Goal: Task Accomplishment & Management: Use online tool/utility

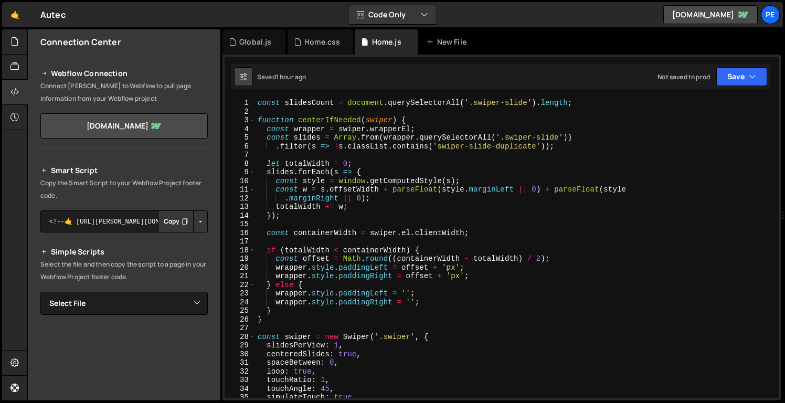
click at [240, 74] on icon at bounding box center [243, 76] width 7 height 10
select select "editor"
select select "ace/theme/monokai"
type input "14"
checkbox input "true"
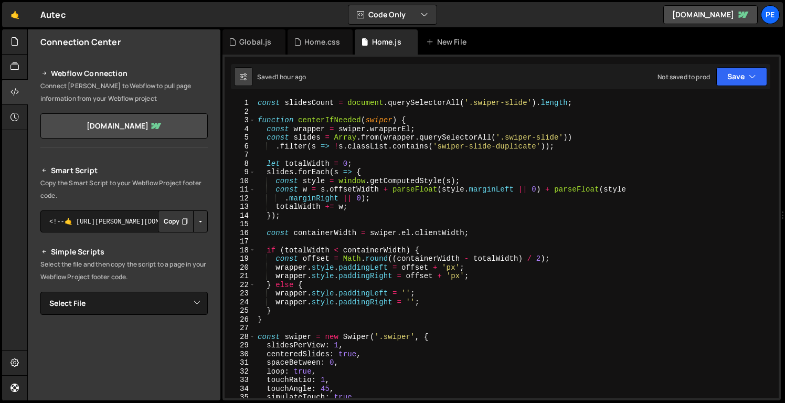
checkbox input "true"
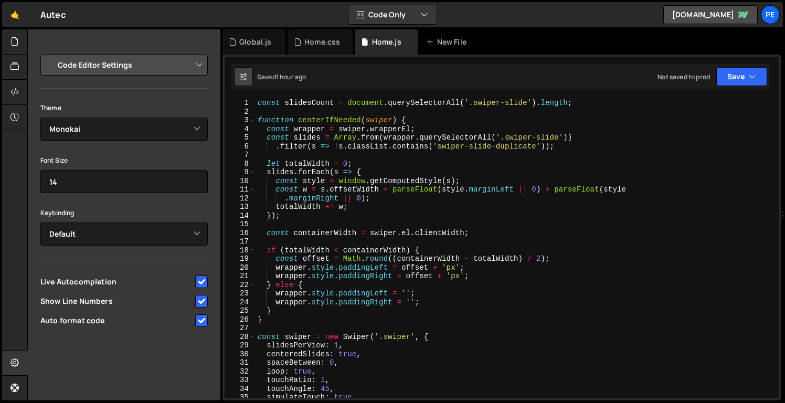
click at [240, 74] on icon at bounding box center [243, 76] width 7 height 10
click at [12, 38] on icon at bounding box center [14, 42] width 8 height 12
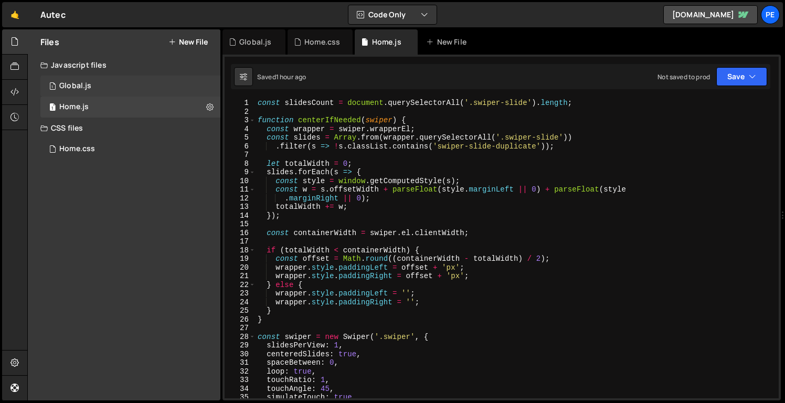
click at [132, 82] on div "1 Global.js 0" at bounding box center [130, 86] width 180 height 21
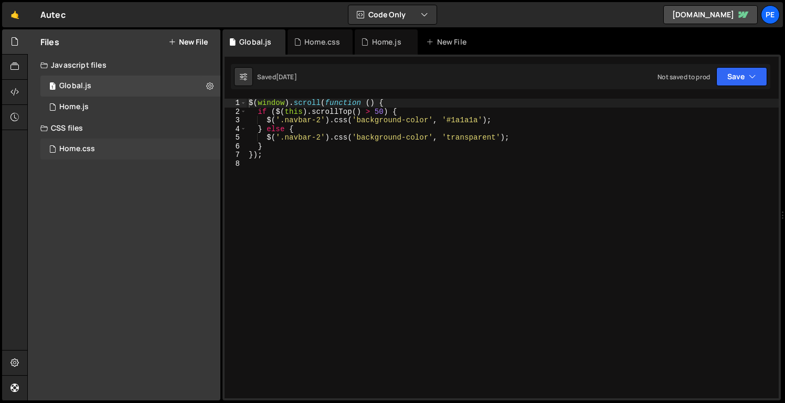
click at [133, 140] on div "Home.css 0" at bounding box center [130, 149] width 180 height 21
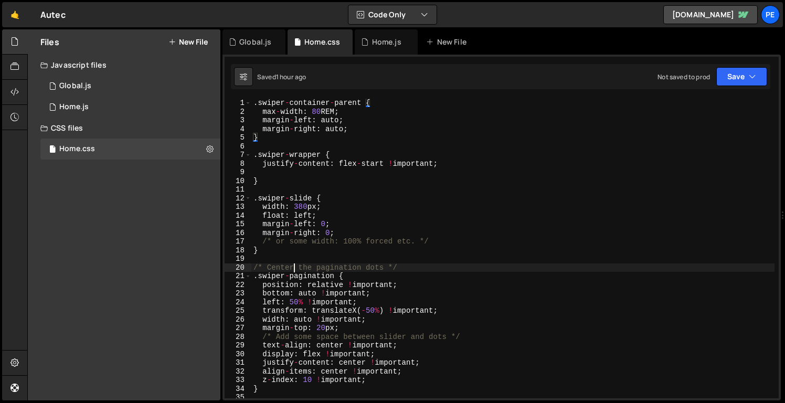
click at [294, 266] on div ". swiper - container - parent { max - width : 80 REM ; margin - left : auto ; m…" at bounding box center [512, 257] width 523 height 317
click at [84, 105] on div "Home.js" at bounding box center [73, 106] width 29 height 9
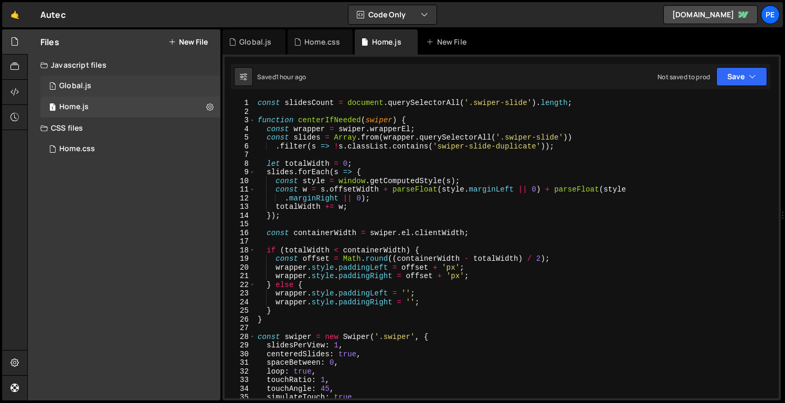
click at [92, 88] on div "1 Global.js 0" at bounding box center [130, 86] width 180 height 21
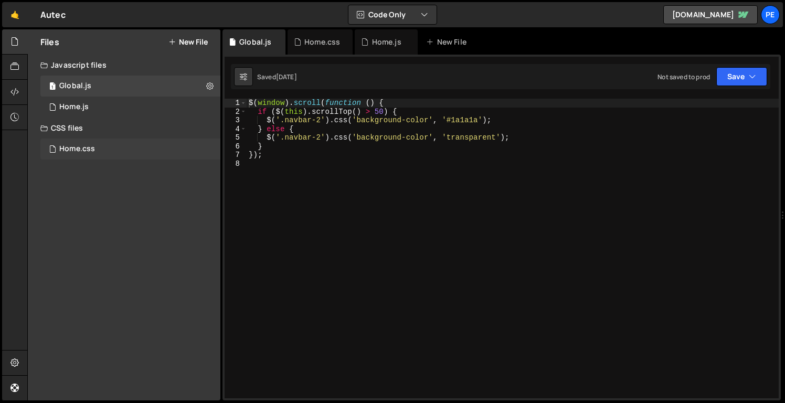
click at [96, 145] on div "Home.css 0" at bounding box center [130, 149] width 180 height 21
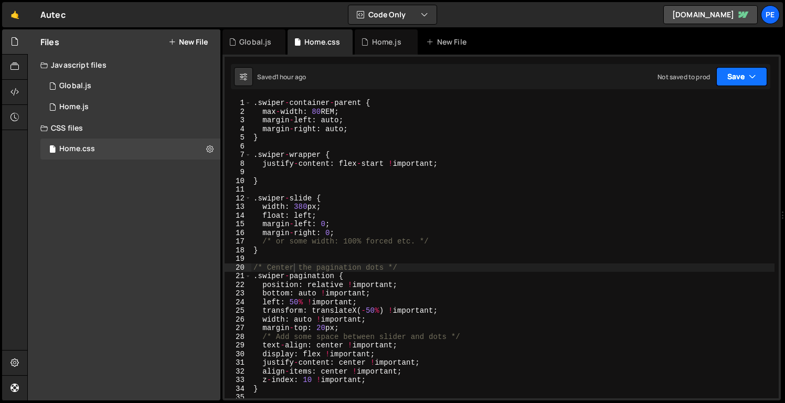
click at [748, 76] on button "Save" at bounding box center [741, 76] width 51 height 19
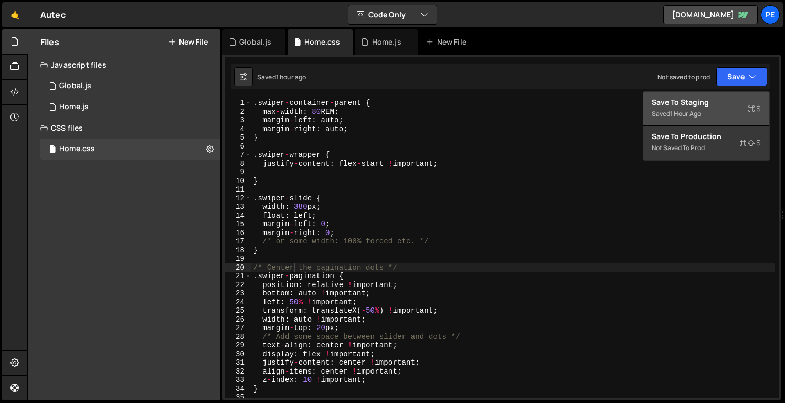
click at [716, 122] on button "Save to Staging S Saved 1 hour ago" at bounding box center [706, 109] width 126 height 34
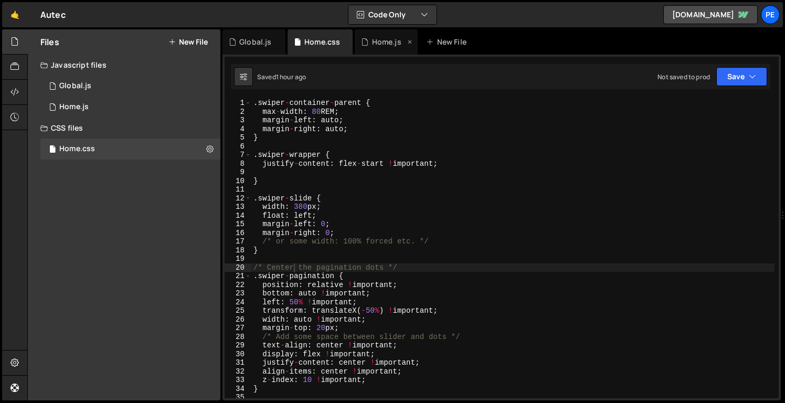
click at [379, 48] on div "Home.js" at bounding box center [386, 41] width 63 height 25
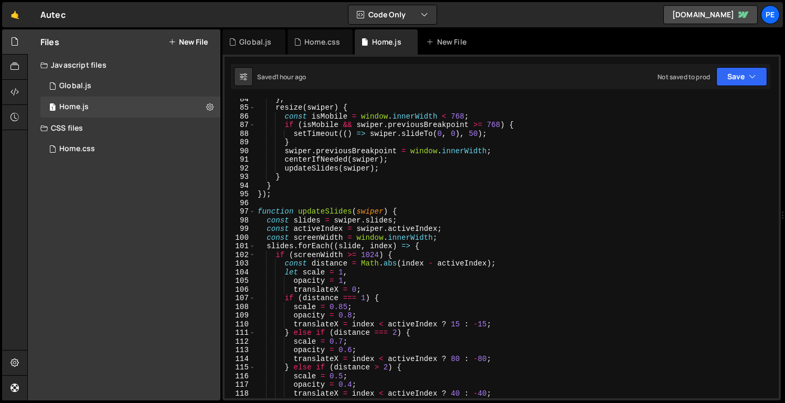
scroll to position [722, 0]
click at [128, 83] on div "1 Global.js 0" at bounding box center [130, 86] width 180 height 21
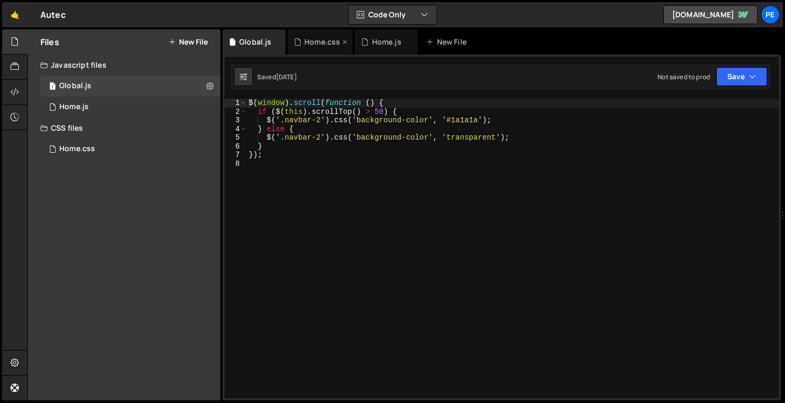
click at [325, 45] on div "Home.css" at bounding box center [322, 42] width 36 height 10
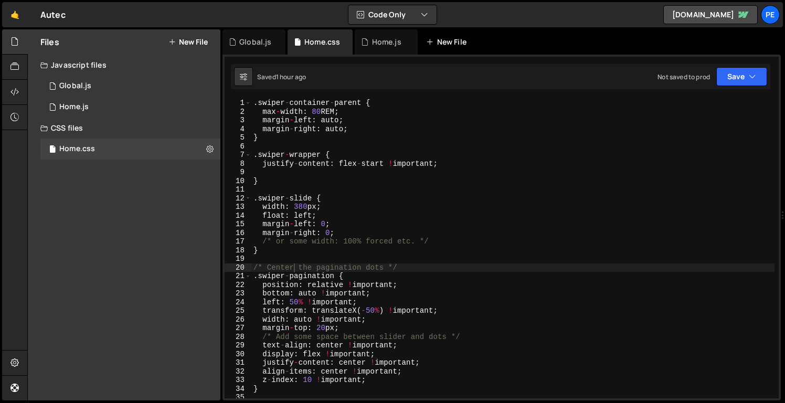
click at [420, 36] on div "New File" at bounding box center [451, 41] width 63 height 25
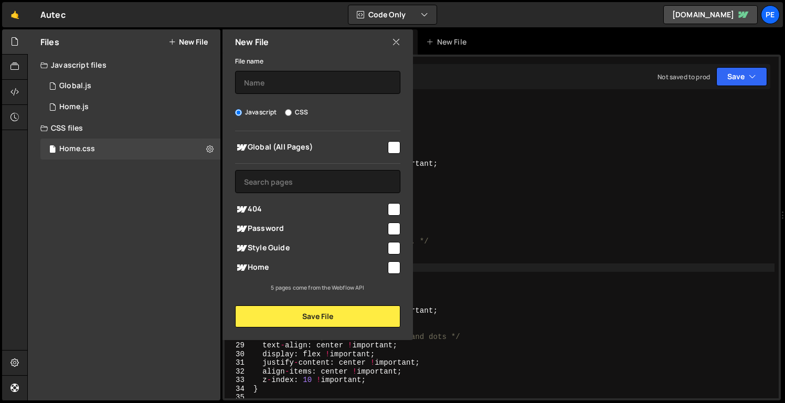
click at [395, 40] on icon at bounding box center [396, 42] width 8 height 12
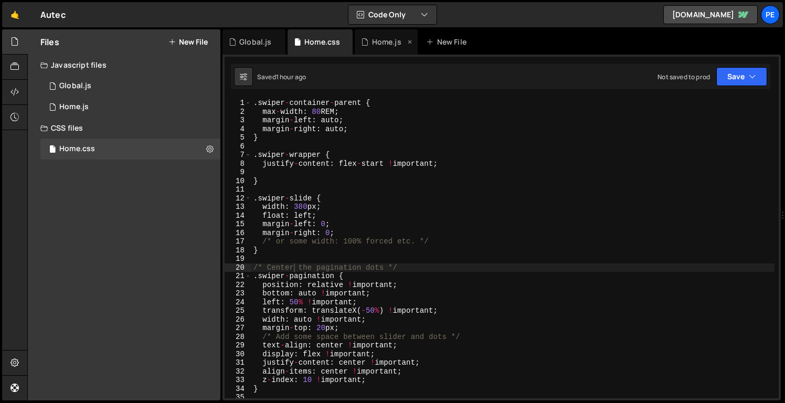
click at [383, 44] on div "Home.js" at bounding box center [386, 42] width 29 height 10
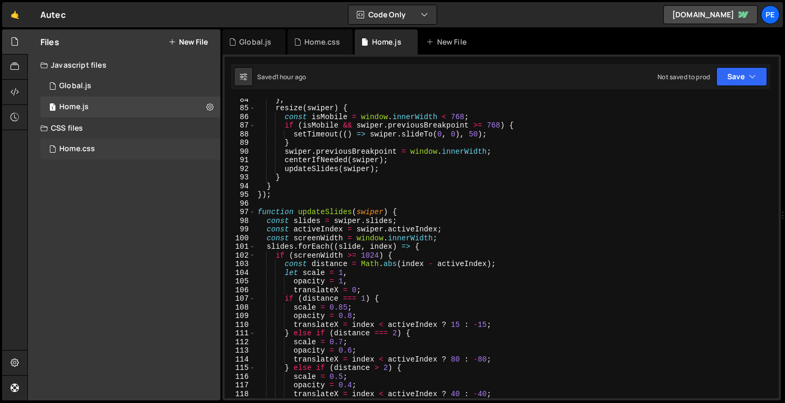
click at [65, 144] on div "Home.css" at bounding box center [77, 148] width 36 height 9
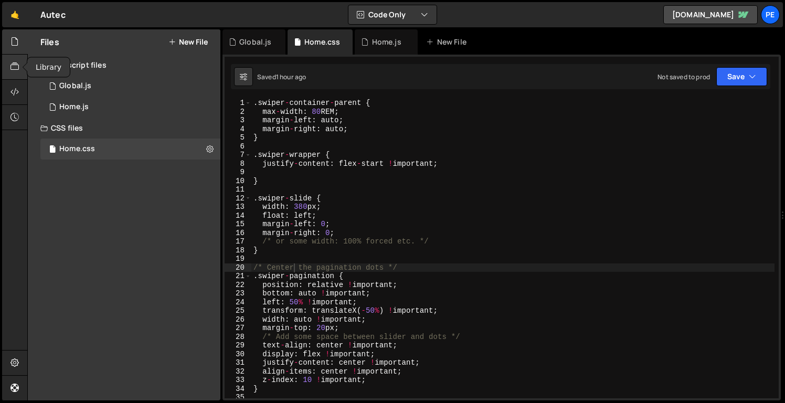
click at [15, 65] on icon at bounding box center [14, 67] width 8 height 12
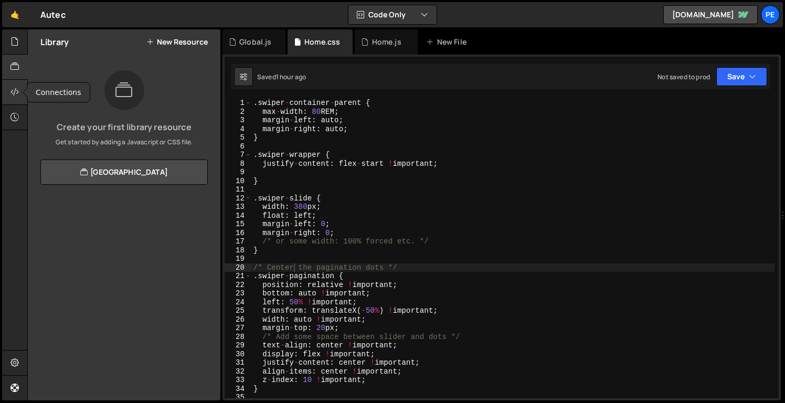
click at [18, 83] on div at bounding box center [15, 92] width 26 height 25
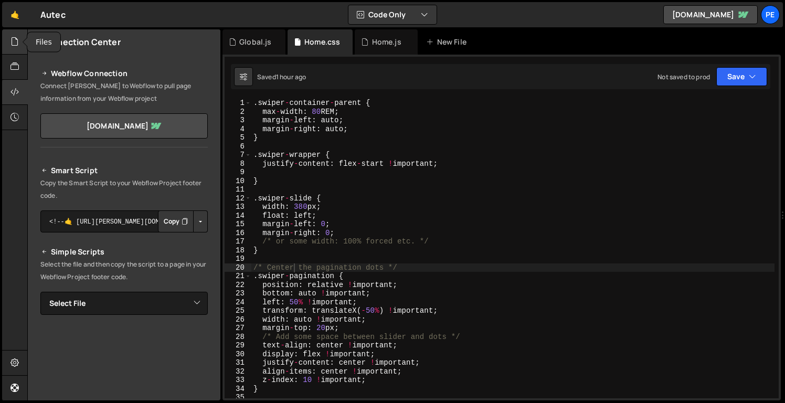
click at [16, 40] on icon at bounding box center [14, 42] width 8 height 12
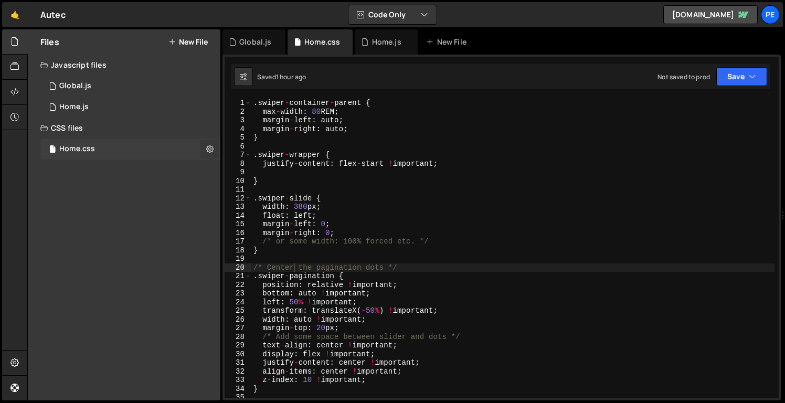
click at [214, 146] on button at bounding box center [209, 149] width 19 height 19
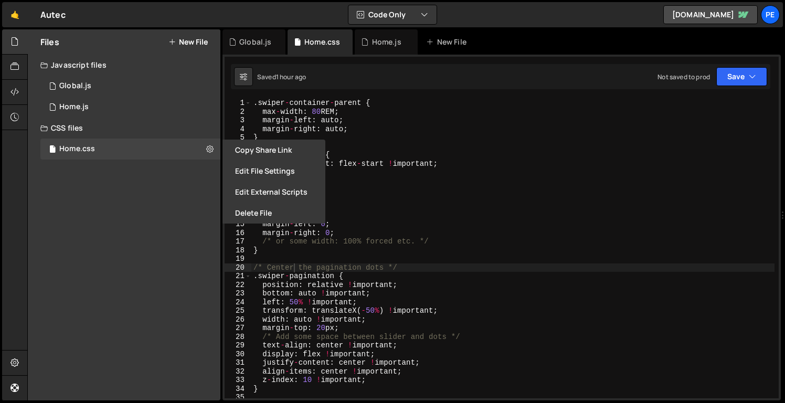
click at [189, 176] on div "Files New File Javascript files 1 Global.js 0 1 Home.js 0 CSS files Home.css 0" at bounding box center [124, 214] width 193 height 371
type textarea "margin-right: auto;"
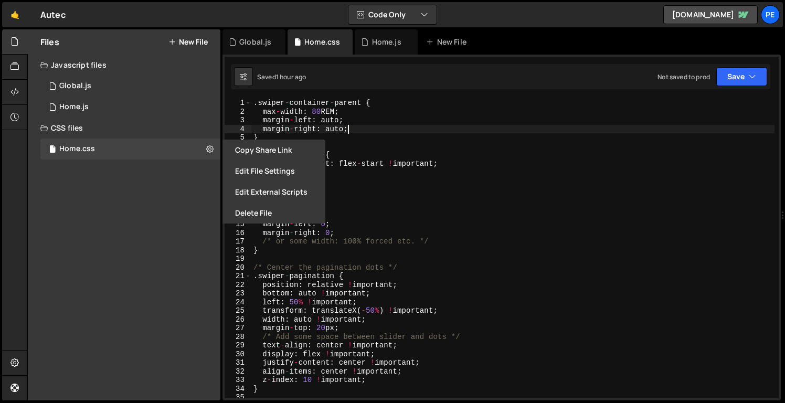
click at [442, 128] on div ". swiper - container - parent { max - width : 80 REM ; margin - left : auto ; m…" at bounding box center [512, 257] width 523 height 317
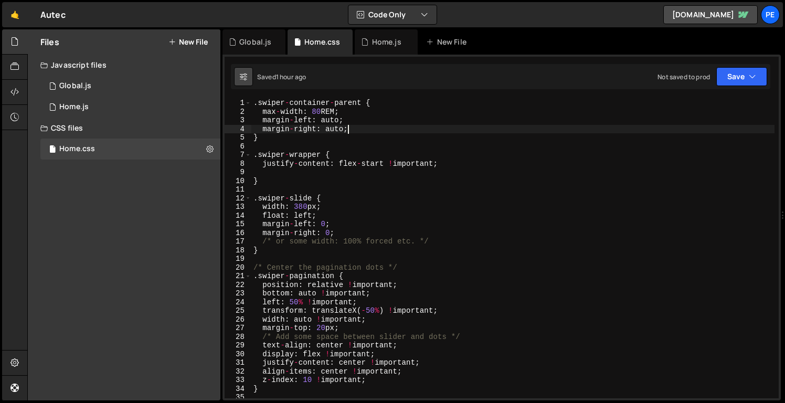
click at [245, 75] on icon at bounding box center [243, 76] width 7 height 10
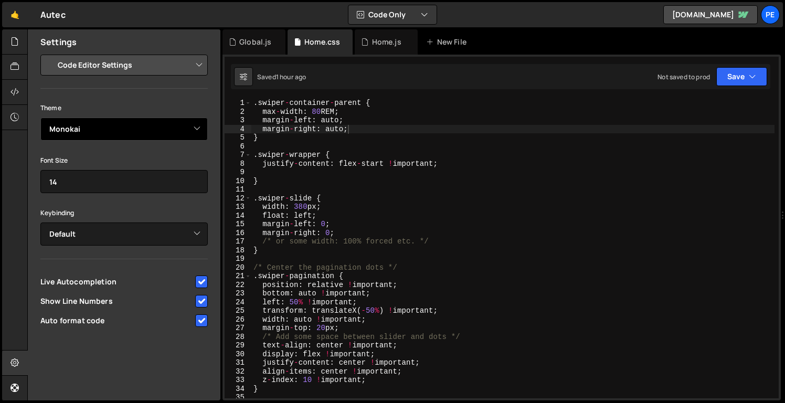
click at [174, 129] on select "Ambiance Chaos Clouds Midnight Dracula Cobalt Gruvbox Green on Black idle Finge…" at bounding box center [123, 129] width 167 height 23
click at [40, 118] on select "Ambiance Chaos Clouds Midnight Dracula Cobalt Gruvbox Green on Black idle Finge…" at bounding box center [123, 129] width 167 height 23
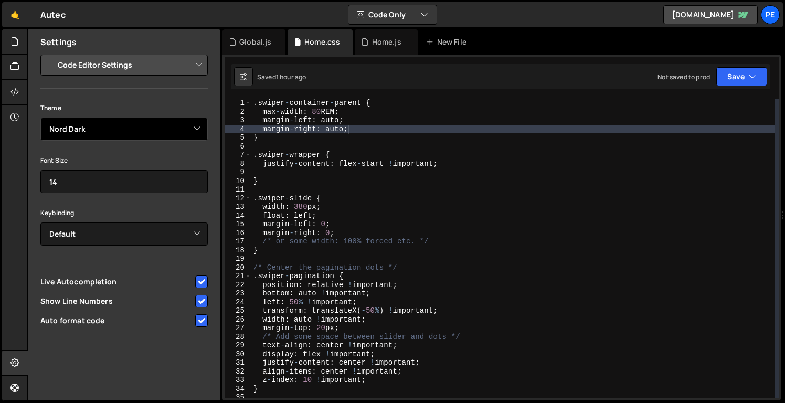
click at [170, 131] on select "Ambiance Chaos Clouds Midnight Dracula Cobalt Gruvbox Green on Black idle Finge…" at bounding box center [123, 129] width 167 height 23
click at [40, 118] on select "Ambiance Chaos Clouds Midnight Dracula Cobalt Gruvbox Green on Black idle Finge…" at bounding box center [123, 129] width 167 height 23
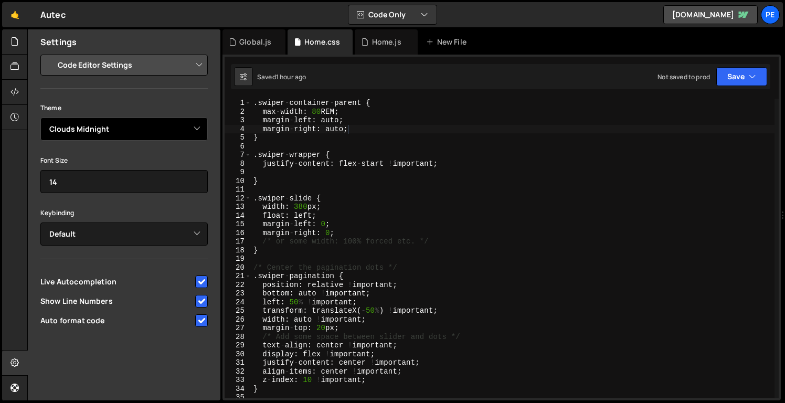
click at [155, 126] on select "Ambiance Chaos Clouds Midnight Dracula Cobalt Gruvbox Green on Black idle Finge…" at bounding box center [123, 129] width 167 height 23
select select "ace/theme/monokai"
click at [40, 118] on select "Ambiance Chaos Clouds Midnight Dracula Cobalt Gruvbox Green on Black idle Finge…" at bounding box center [123, 129] width 167 height 23
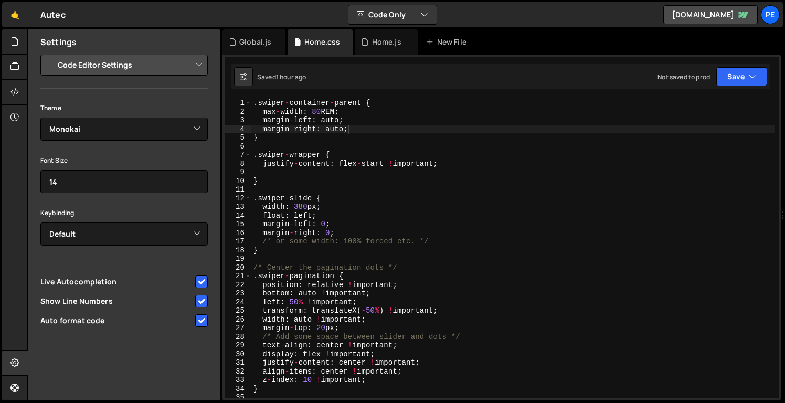
click at [276, 125] on div ". swiper - container - parent { max - width : 80 REM ; margin - left : auto ; m…" at bounding box center [512, 257] width 523 height 317
click at [274, 103] on div ". swiper - container - parent { max - width : 80 REM ; margin - left : auto ; m…" at bounding box center [512, 257] width 523 height 317
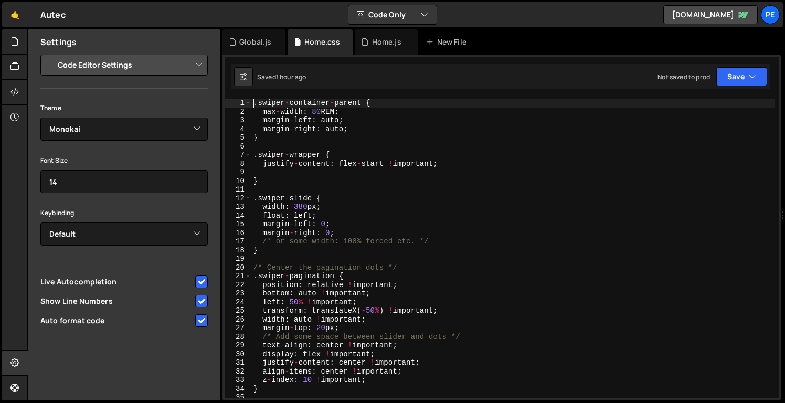
click at [255, 101] on div ". swiper - container - parent { max - width : 80 REM ; margin - left : auto ; m…" at bounding box center [512, 257] width 523 height 317
type textarea ".swiper-container-parent {"
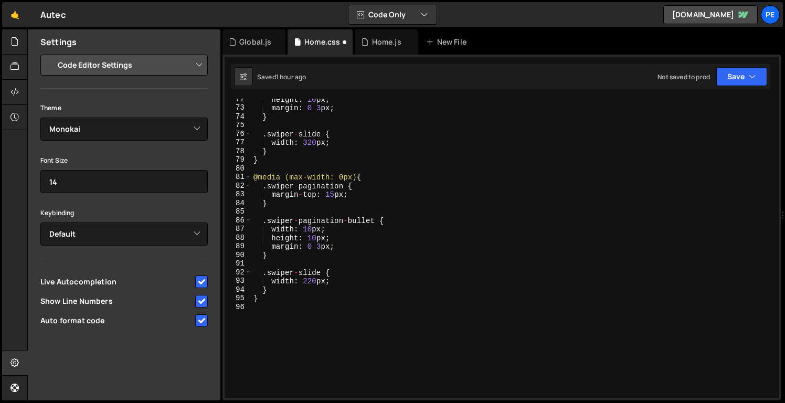
scroll to position [628, 0]
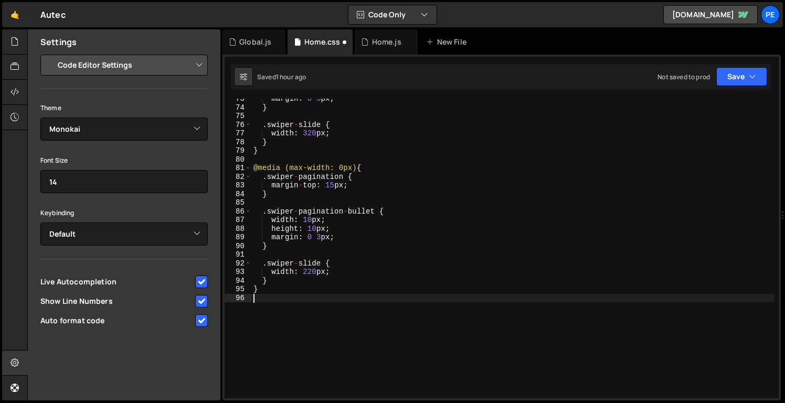
click at [309, 309] on div "margin : 0 3 px ; } . swiper - slide { width : 320 px ; } } @media (max-width: …" at bounding box center [512, 252] width 523 height 317
click at [349, 344] on div "margin : 0 3 px ; } . swiper - slide { width : 320 px ; } } @media (max-width: …" at bounding box center [512, 252] width 523 height 317
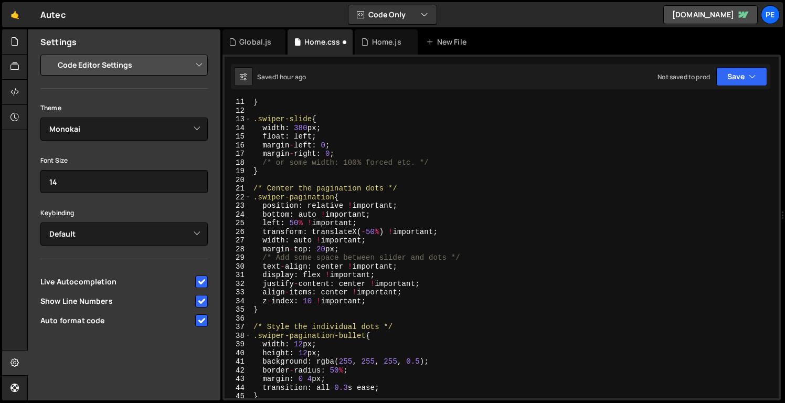
scroll to position [0, 0]
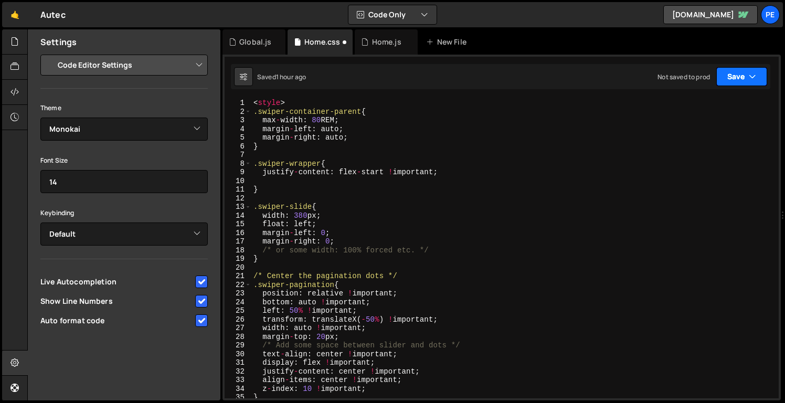
type textarea "</style>"
click at [749, 77] on icon "button" at bounding box center [752, 76] width 7 height 10
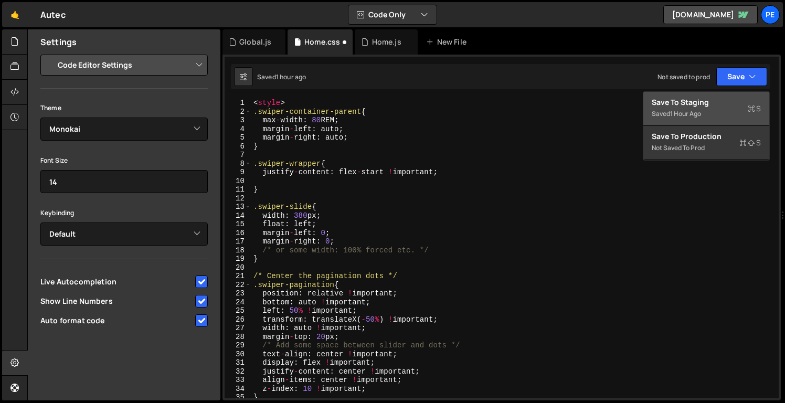
click at [700, 119] on div "Saved 1 hour ago" at bounding box center [706, 114] width 109 height 13
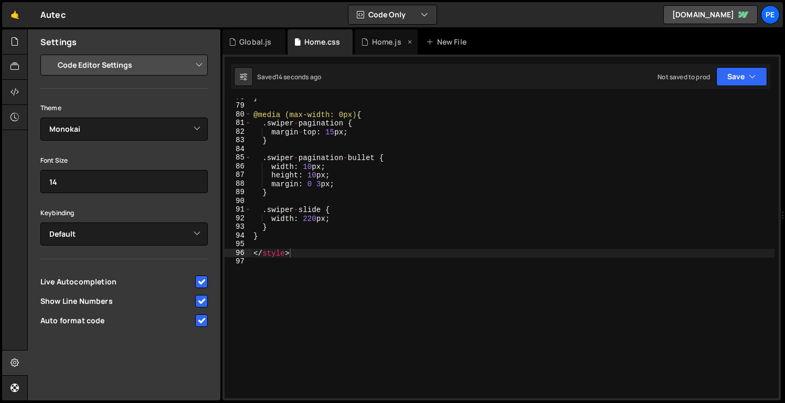
click at [375, 48] on div "Home.js" at bounding box center [386, 41] width 63 height 25
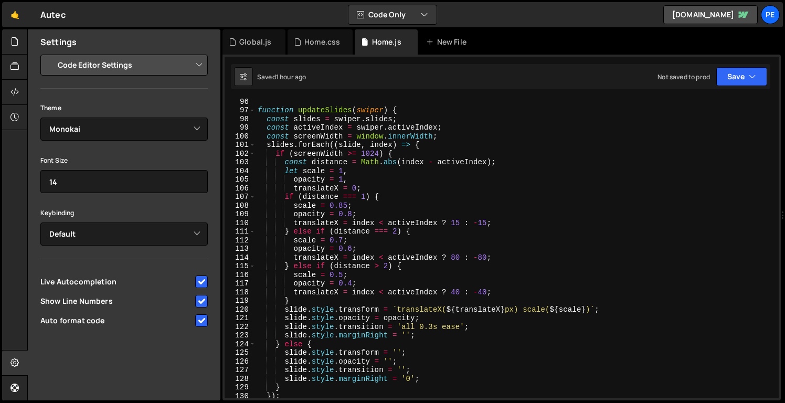
scroll to position [989, 0]
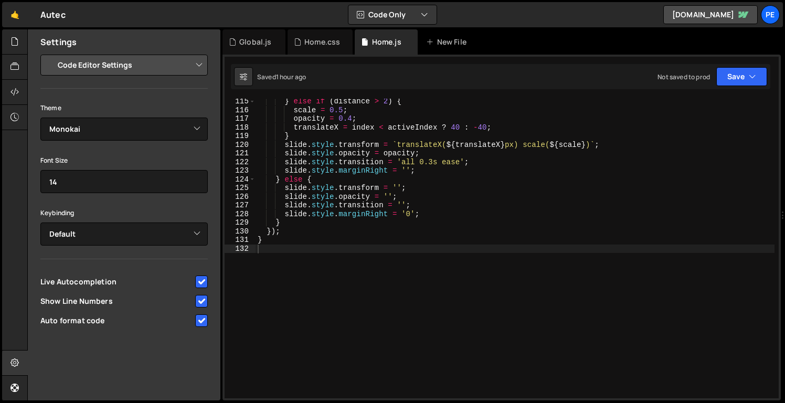
click at [330, 252] on div "} else if ( distance > 2 ) { scale = 0.5 ; opacity = 0.4 ; translateX = index <…" at bounding box center [515, 255] width 519 height 317
paste textarea "splide.mount();"
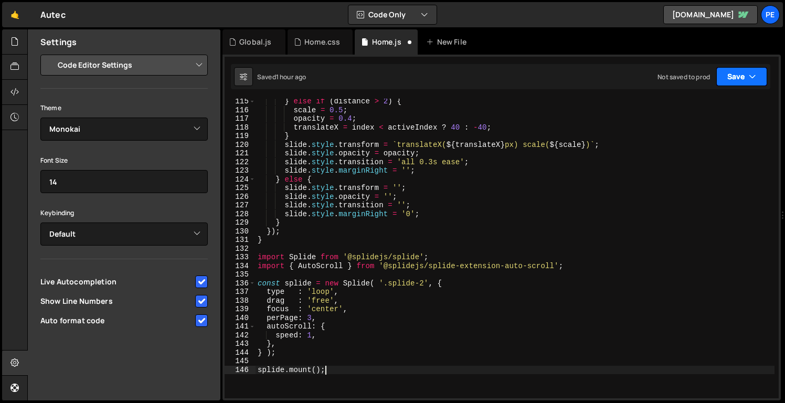
type textarea "splide.mount();"
click at [735, 81] on button "Save" at bounding box center [741, 76] width 51 height 19
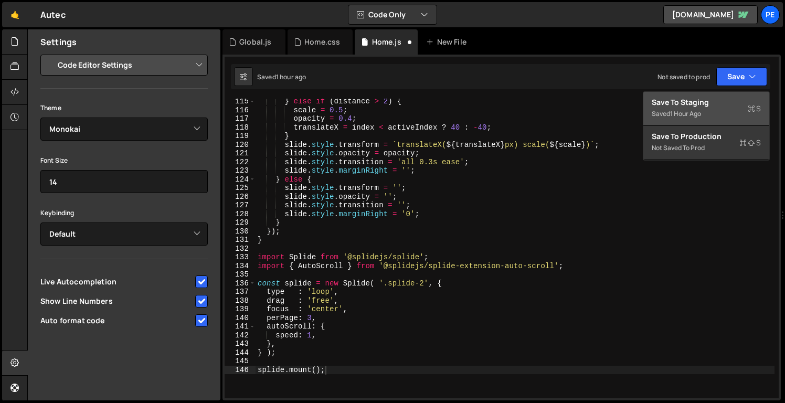
click at [725, 111] on div "Saved 1 hour ago" at bounding box center [706, 114] width 109 height 13
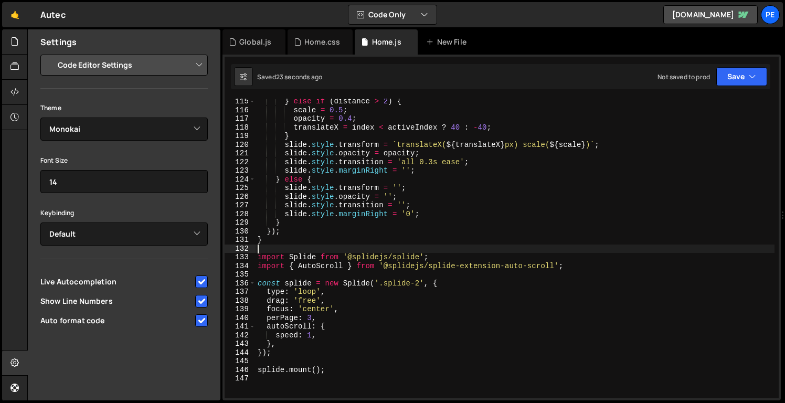
click at [406, 250] on div "} else if ( distance > 2 ) { scale = 0.5 ; opacity = 0.4 ; translateX = index <…" at bounding box center [515, 255] width 519 height 317
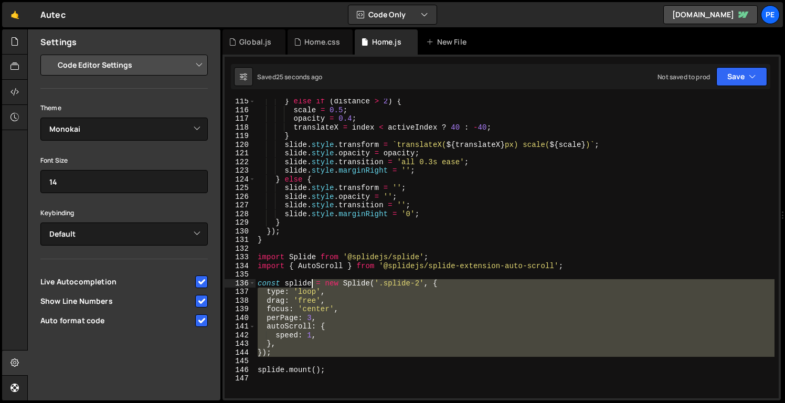
drag, startPoint x: 416, startPoint y: 358, endPoint x: 311, endPoint y: 285, distance: 128.1
click at [311, 285] on div "} else if ( distance > 2 ) { scale = 0.5 ; opacity = 0.4 ; translateX = index <…" at bounding box center [515, 255] width 519 height 317
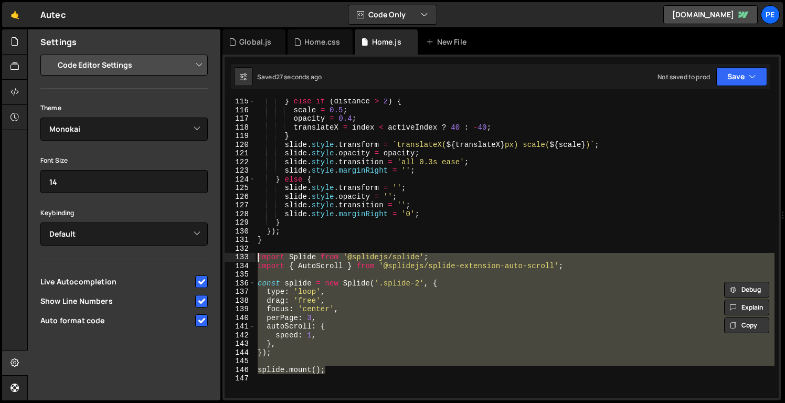
drag, startPoint x: 358, startPoint y: 367, endPoint x: 258, endPoint y: 253, distance: 151.0
click at [258, 253] on div "} else if ( distance > 2 ) { scale = 0.5 ; opacity = 0.4 ; translateX = index <…" at bounding box center [515, 255] width 519 height 317
type textarea "import Splide from '@splidejs/splide'; import { AutoScroll } from '@splidejs/sp…"
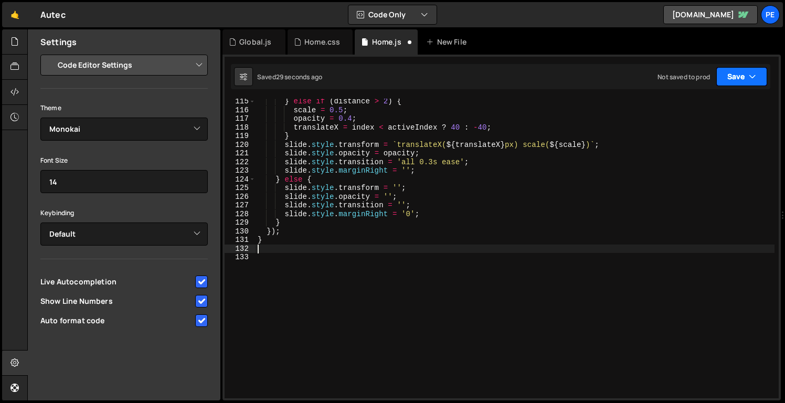
click at [729, 71] on button "Save" at bounding box center [741, 76] width 51 height 19
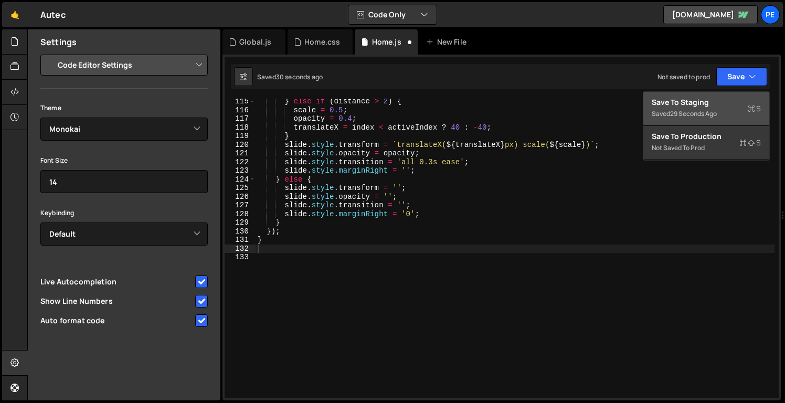
click at [704, 105] on div "Save to Staging S" at bounding box center [706, 102] width 109 height 10
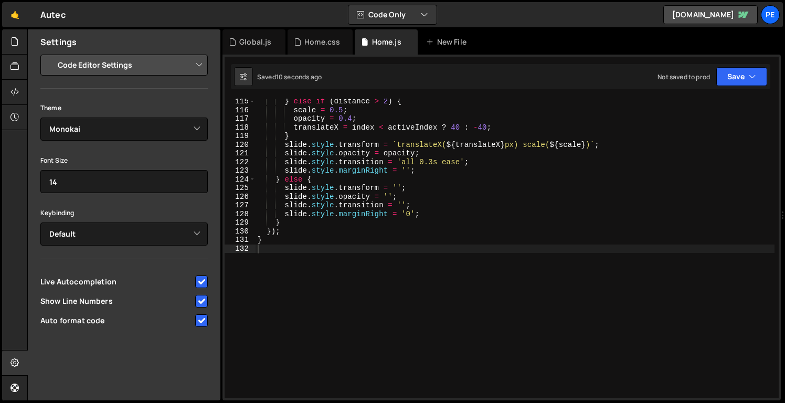
click at [431, 258] on div "} else if ( distance > 2 ) { scale = 0.5 ; opacity = 0.4 ; translateX = index <…" at bounding box center [515, 255] width 519 height 317
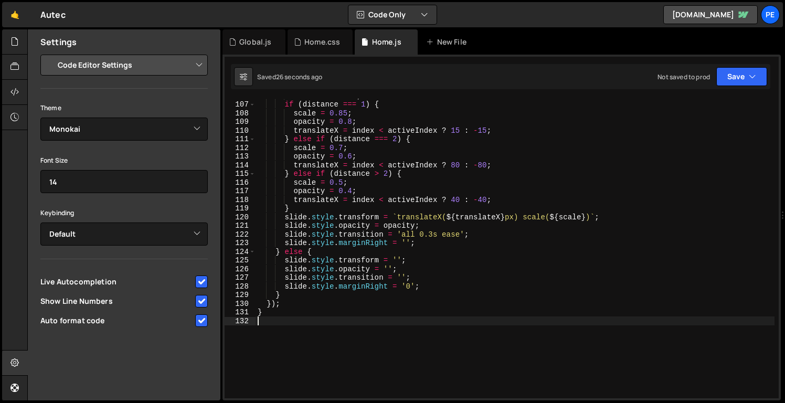
scroll to position [906, 0]
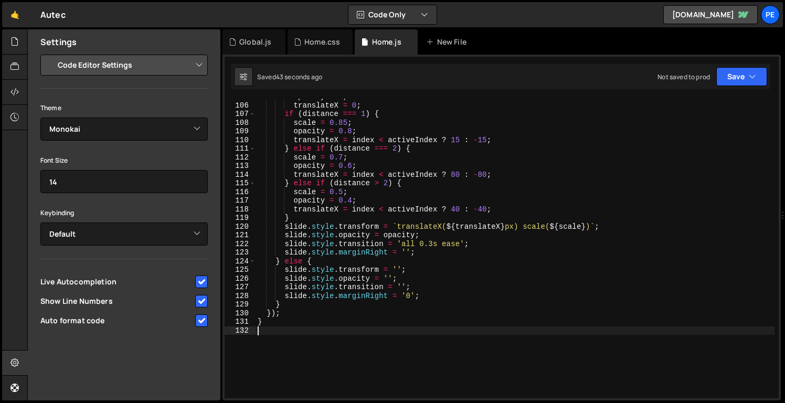
paste textarea "splide.mount();"
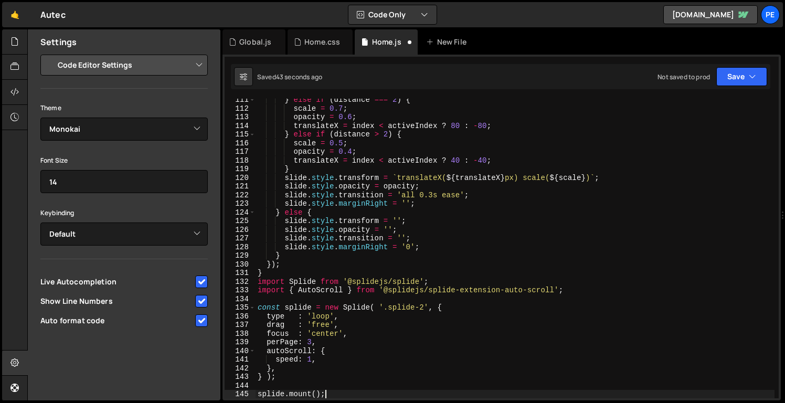
scroll to position [956, 0]
click at [319, 276] on div "} else if ( distance === 2 ) { scale = 0.7 ; opacity = 0.6 ; translateX = index…" at bounding box center [515, 254] width 519 height 317
type textarea "}"
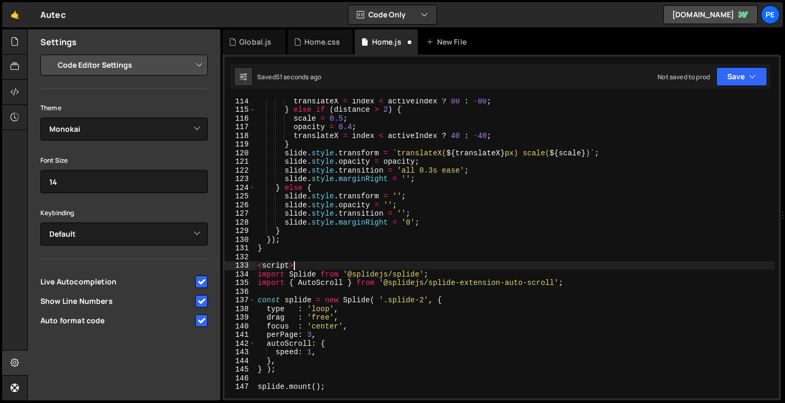
scroll to position [1084, 0]
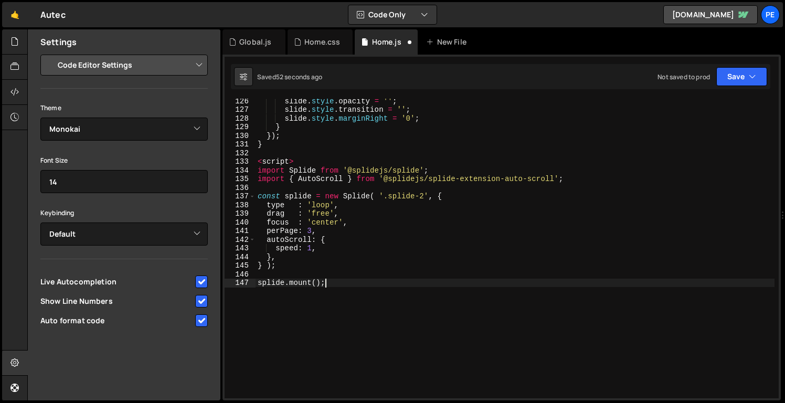
click at [338, 300] on div "slide . style . opacity = '' ; slide . style . transition = '' ; slide . style …" at bounding box center [515, 255] width 519 height 317
type textarea "splide.mount();"
click at [400, 315] on div "slide . style . opacity = '' ; slide . style . transition = '' ; slide . style …" at bounding box center [515, 255] width 519 height 317
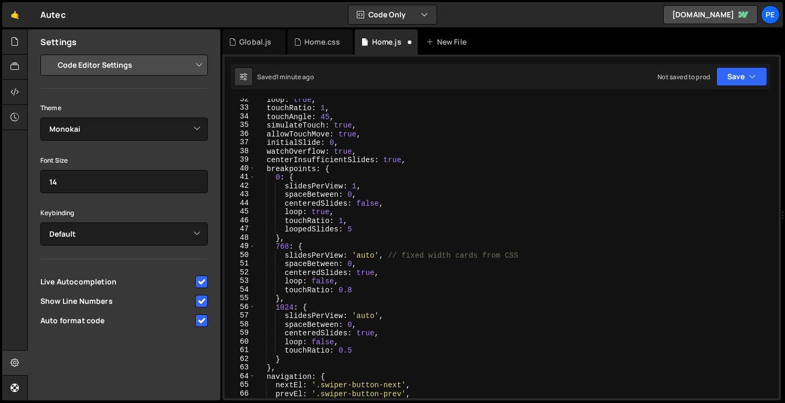
scroll to position [0, 0]
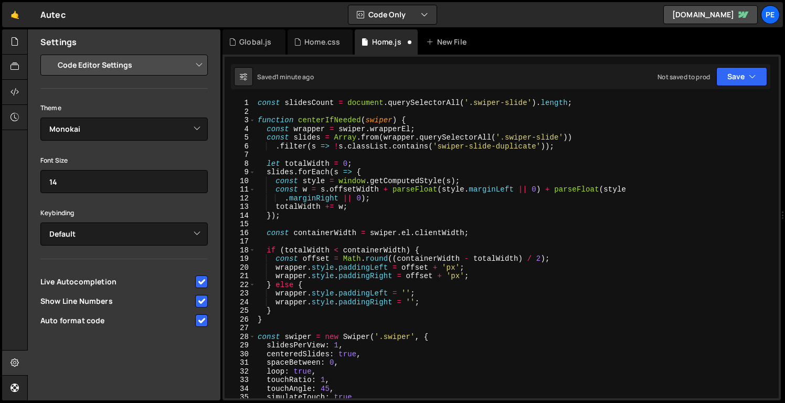
click at [256, 104] on div "const slidesCount = document . querySelectorAll ( '.swiper-slide' ) . length ; …" at bounding box center [515, 257] width 519 height 317
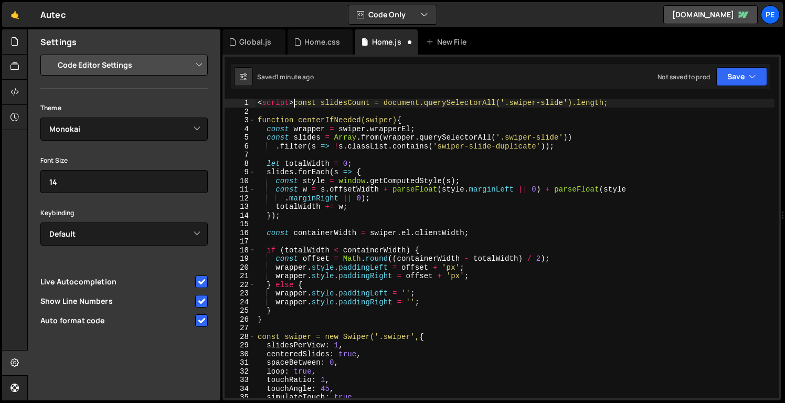
type textarea "const slidesCount = document.querySelectorAll('.swiper-slide').length;"
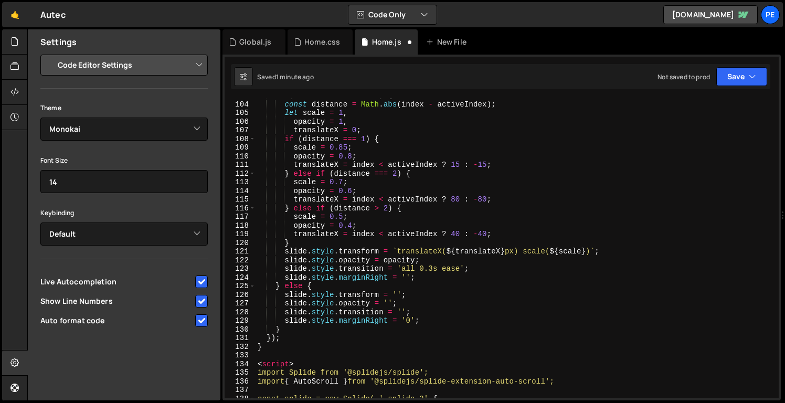
scroll to position [898, 0]
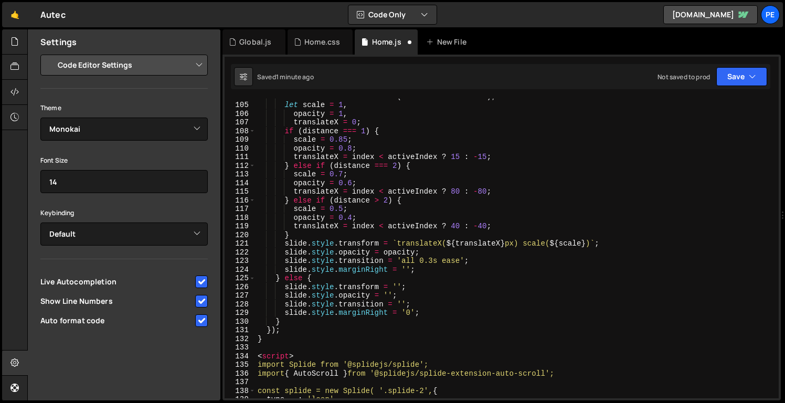
click at [314, 347] on div "const distance = Math . abs ( index - activeIndex ) ; let scale = 1 , opacity =…" at bounding box center [515, 250] width 519 height 317
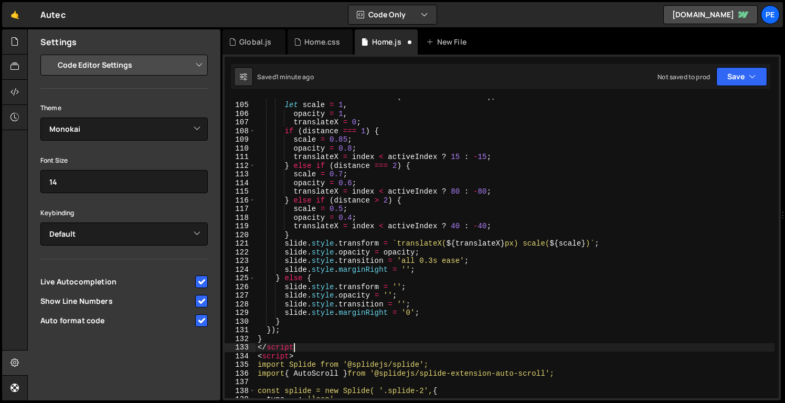
scroll to position [0, 2]
type textarea "</script>"
click at [740, 80] on button "Save" at bounding box center [741, 76] width 51 height 19
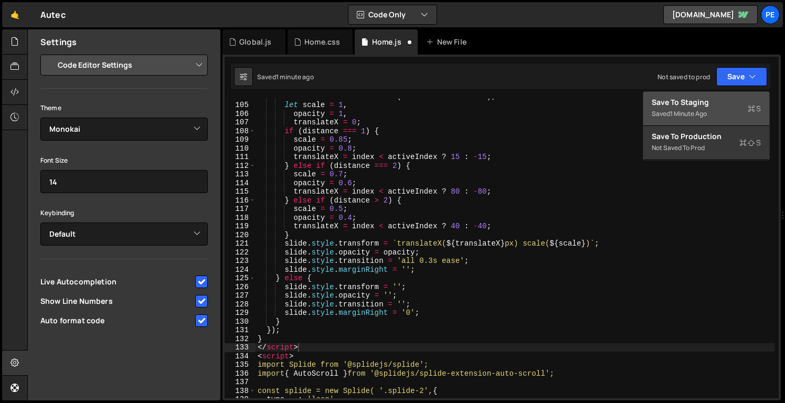
click at [718, 117] on div "Saved 1 minute ago" at bounding box center [706, 114] width 109 height 13
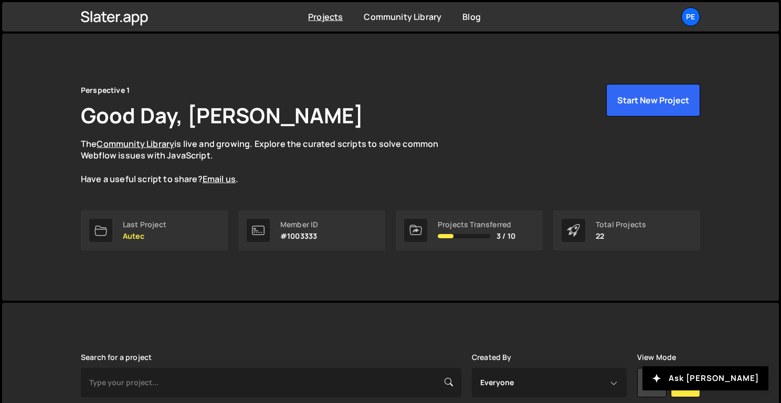
scroll to position [228, 0]
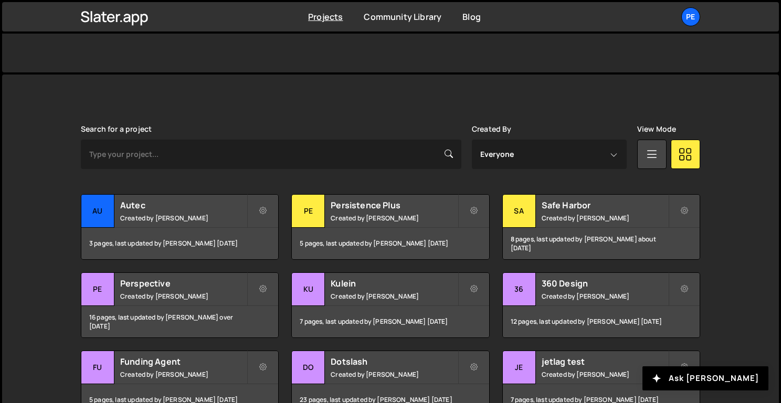
click at [162, 226] on div "Autec Created by Rory Beurden" at bounding box center [179, 211] width 197 height 33
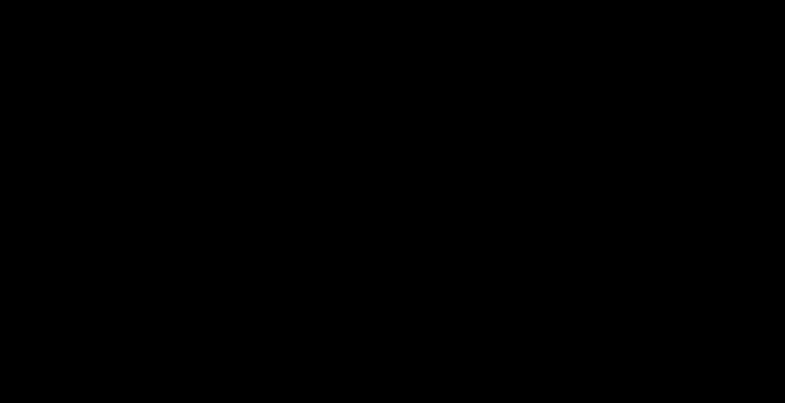
select select "68ca72a57dc37e8442d95d0e"
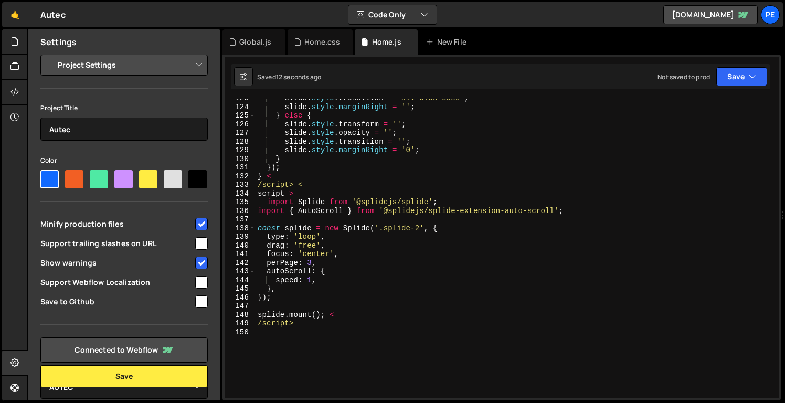
scroll to position [1061, 0]
click at [324, 50] on div "Home.css" at bounding box center [320, 41] width 65 height 25
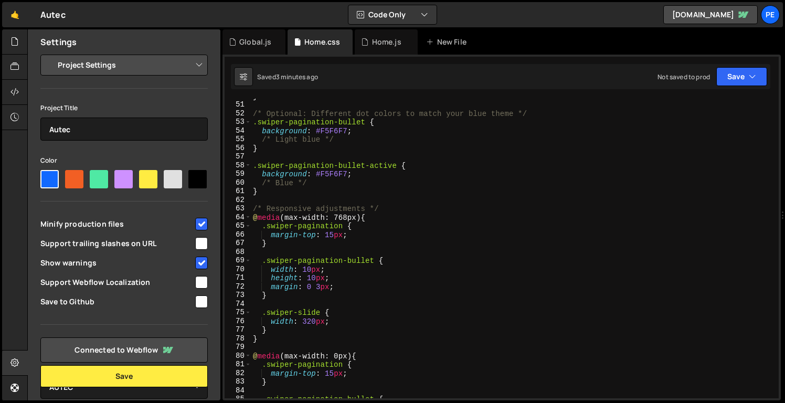
scroll to position [0, 0]
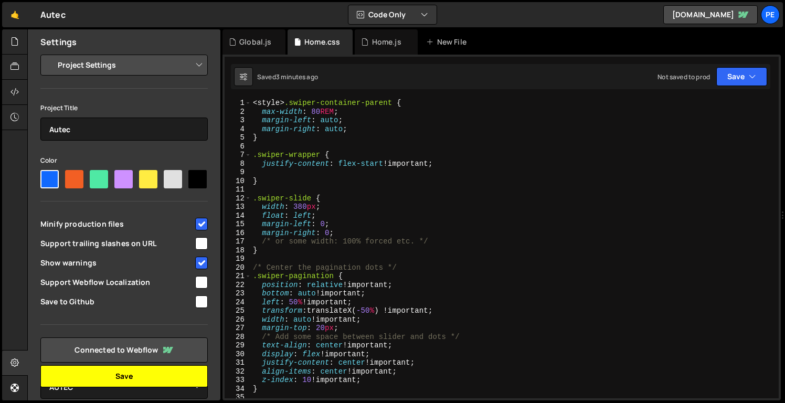
click at [191, 371] on button "Save" at bounding box center [123, 376] width 167 height 22
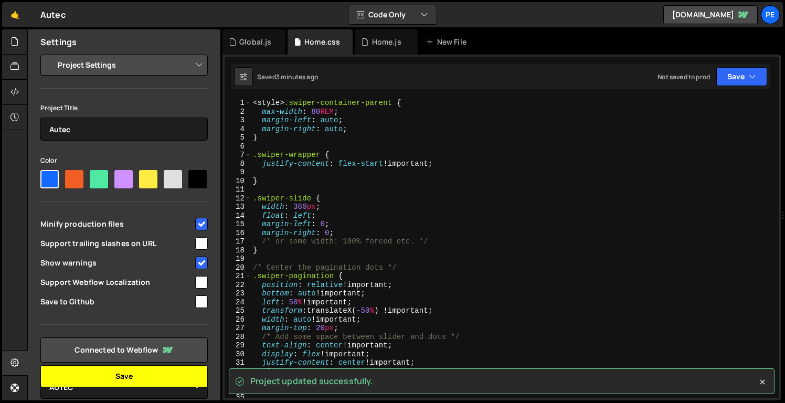
click at [182, 376] on button "Save" at bounding box center [123, 376] width 167 height 22
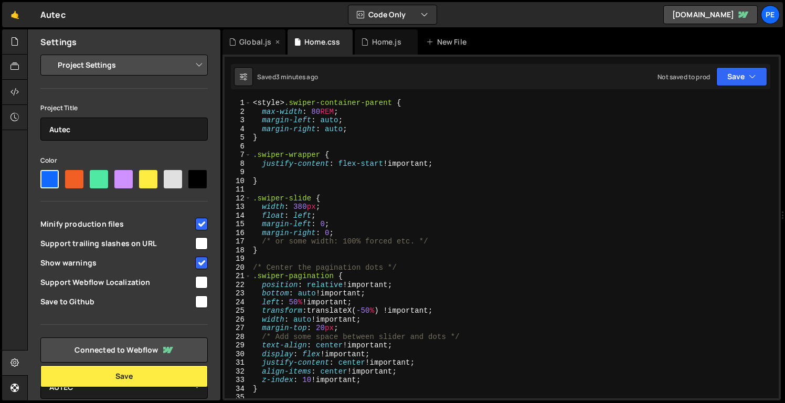
click at [261, 39] on div "Global.js" at bounding box center [255, 42] width 32 height 10
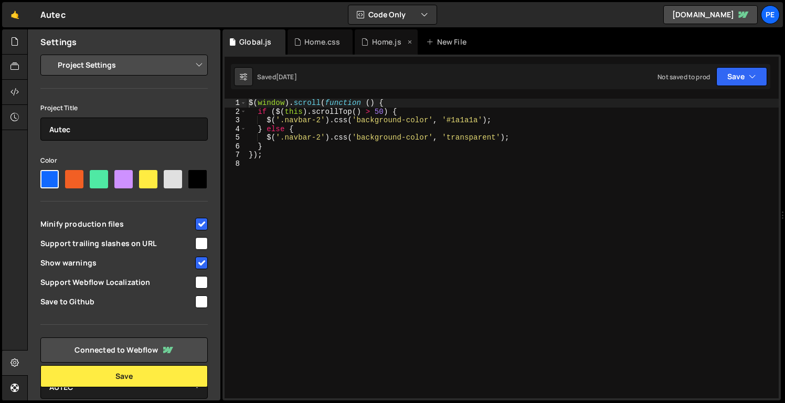
click at [393, 43] on div "Home.js" at bounding box center [386, 42] width 29 height 10
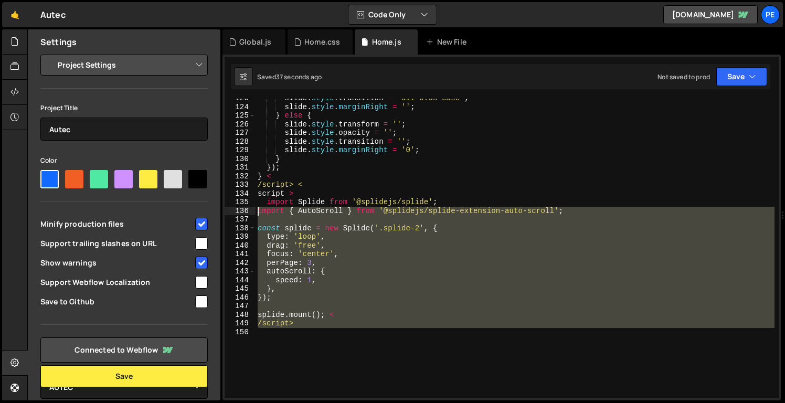
drag, startPoint x: 352, startPoint y: 332, endPoint x: 256, endPoint y: 214, distance: 152.2
click at [256, 214] on div "slide . style . transition = 'all 0.3s ease' ; slide . style . marginRight = ''…" at bounding box center [515, 252] width 519 height 317
type textarea "import { AutoScroll } from '@splidejs/splide-extension-auto-scroll';"
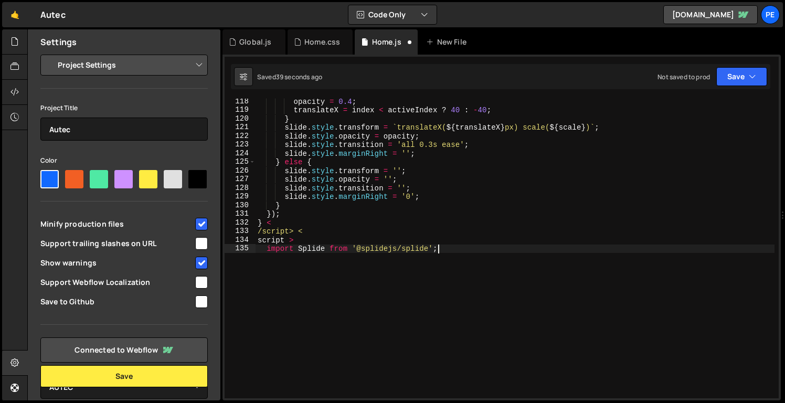
scroll to position [1015, 0]
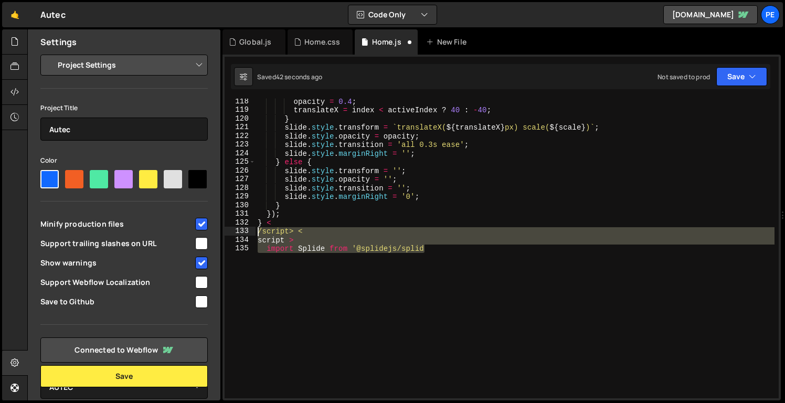
drag, startPoint x: 449, startPoint y: 255, endPoint x: 238, endPoint y: 233, distance: 212.1
click at [238, 233] on div "import Splide from '@splidejs/splid 118 119 120 121 122 123 124 125 126 127 128…" at bounding box center [502, 249] width 554 height 300
type textarea "/script> < script >"
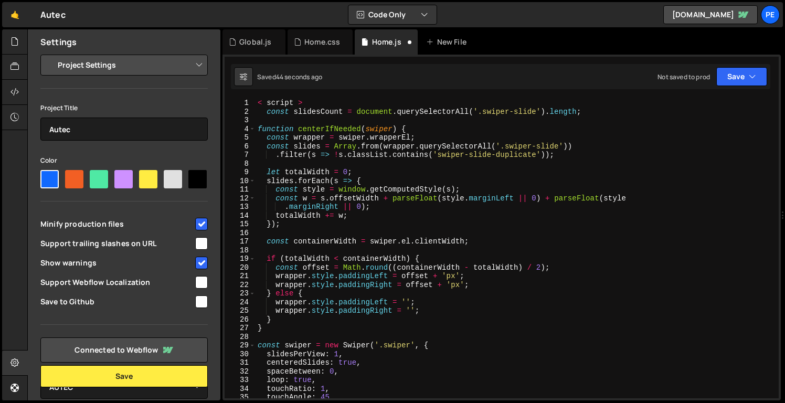
scroll to position [0, 0]
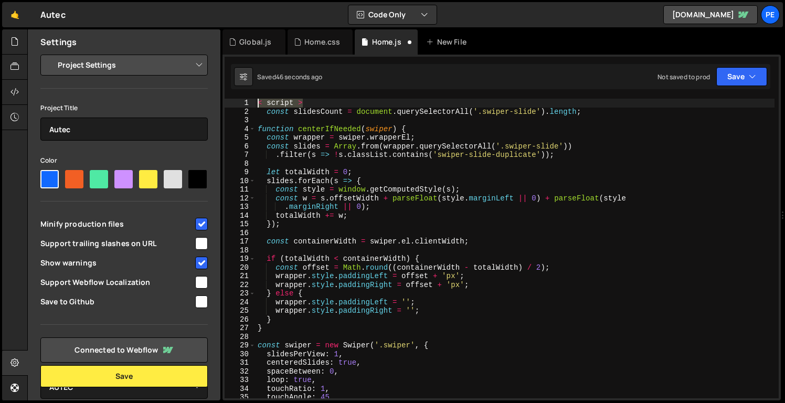
drag, startPoint x: 333, startPoint y: 99, endPoint x: 234, endPoint y: 94, distance: 99.8
click at [234, 94] on div "} 1 2 3 4 5 6 7 8 9 10 11 12 13 14 15 16 17 18 19 20 21 22 23 24 25 26 27 28 29…" at bounding box center [502, 228] width 558 height 346
type textarea "< script >"
type textarea "const slidesCount = document.querySelectorAll('.swiper-slide').length;"
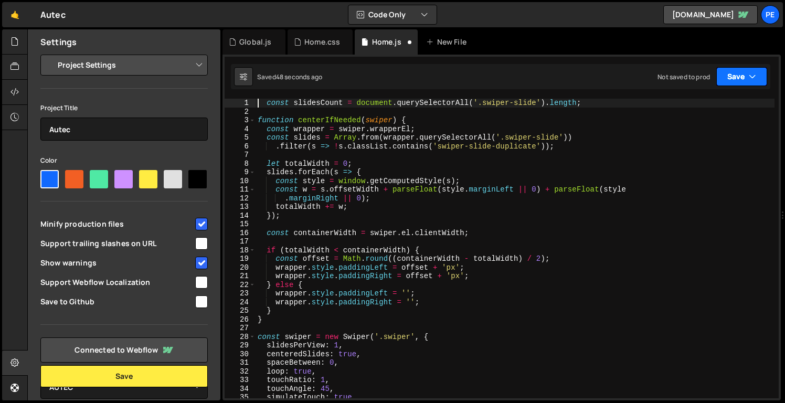
click at [743, 77] on button "Save" at bounding box center [741, 76] width 51 height 19
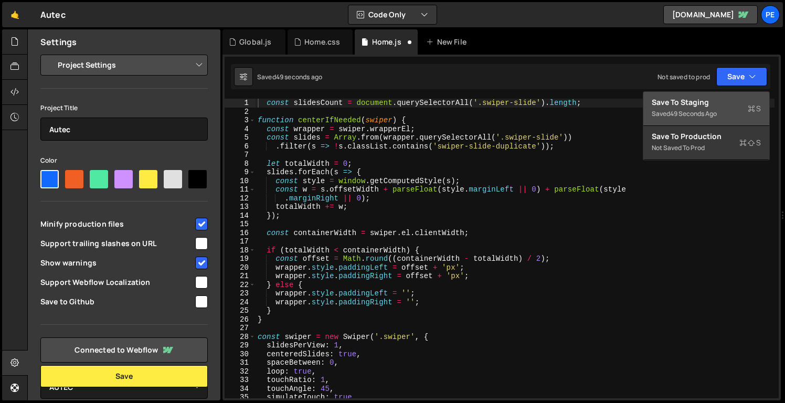
click at [720, 104] on div "Save to Staging S" at bounding box center [706, 102] width 109 height 10
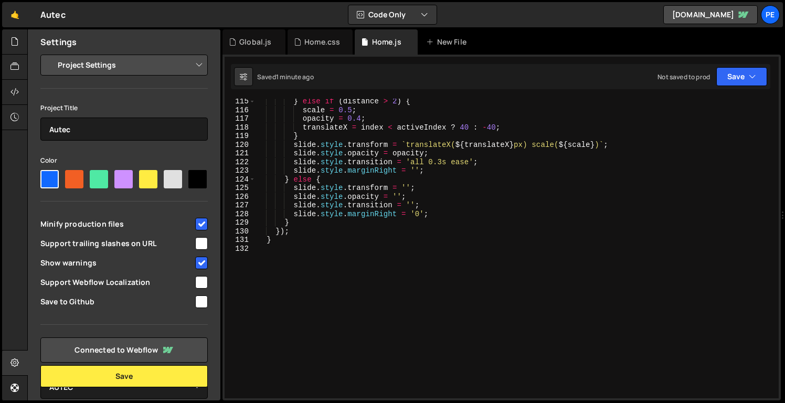
scroll to position [989, 0]
click at [310, 263] on div "} else if ( distance > 2 ) { scale = 0.5 ; opacity = 0.4 ; translateX = index <…" at bounding box center [515, 255] width 519 height 317
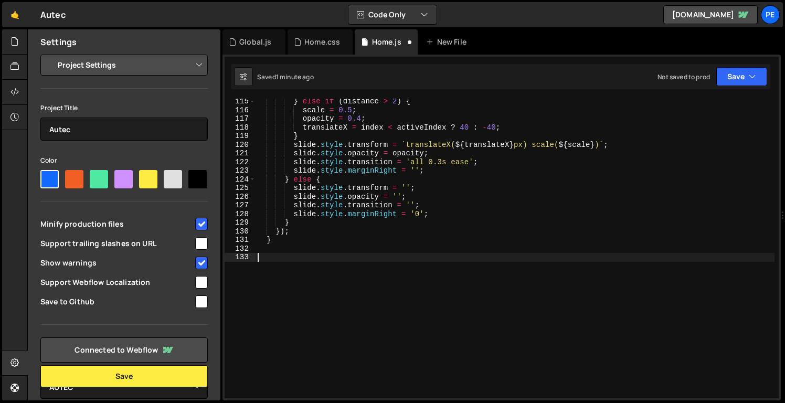
paste textarea "});"
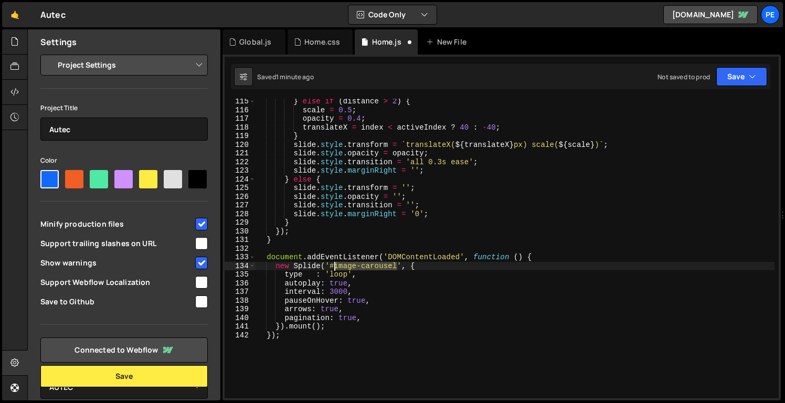
drag, startPoint x: 398, startPoint y: 268, endPoint x: 335, endPoint y: 262, distance: 63.2
click at [335, 262] on div "} else if ( distance > 2 ) { scale = 0.5 ; opacity = 0.4 ; translateX = index <…" at bounding box center [515, 255] width 519 height 317
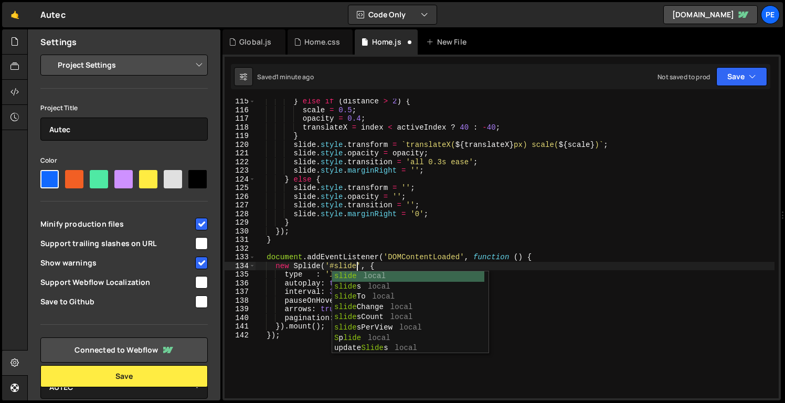
scroll to position [0, 7]
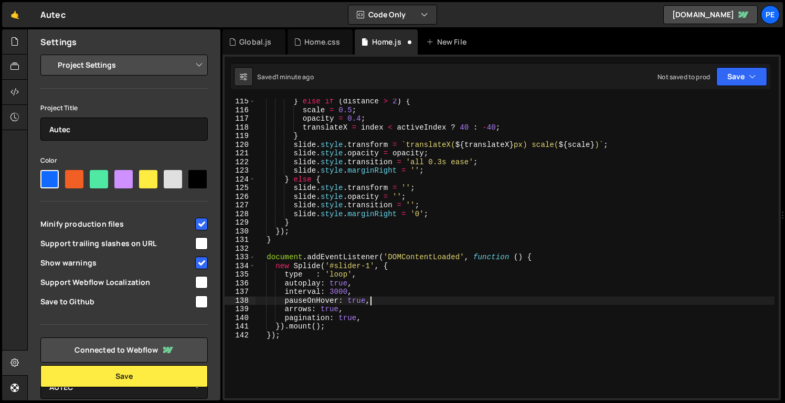
click at [495, 297] on div "} else if ( distance > 2 ) { scale = 0.5 ; opacity = 0.4 ; translateX = index <…" at bounding box center [515, 255] width 519 height 317
click at [734, 75] on button "Save" at bounding box center [741, 76] width 51 height 19
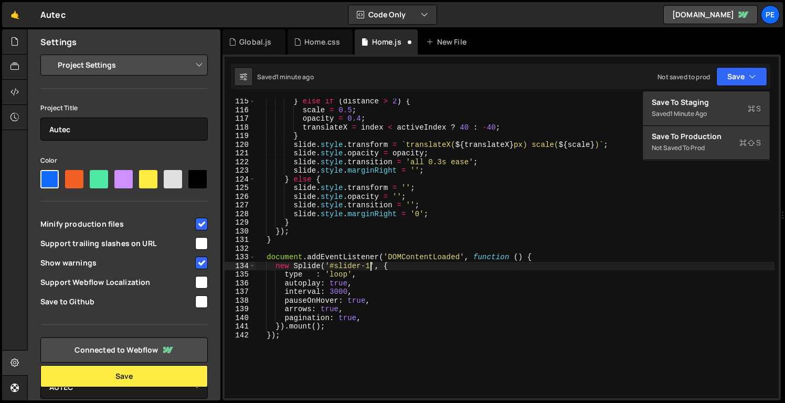
click at [368, 268] on div "} else if ( distance > 2 ) { scale = 0.5 ; opacity = 0.4 ; translateX = index <…" at bounding box center [515, 255] width 519 height 317
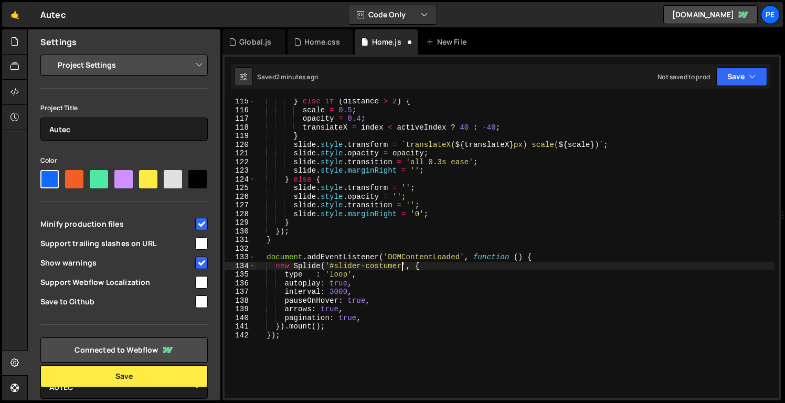
scroll to position [0, 10]
click at [726, 79] on button "Save" at bounding box center [741, 76] width 51 height 19
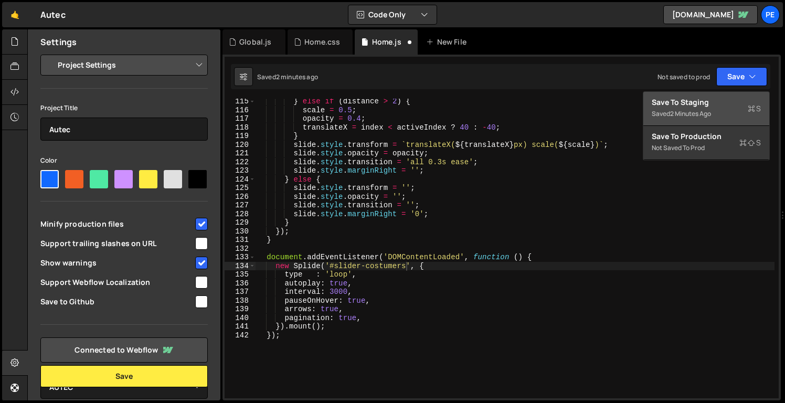
click at [706, 105] on div "Save to Staging S" at bounding box center [706, 102] width 109 height 10
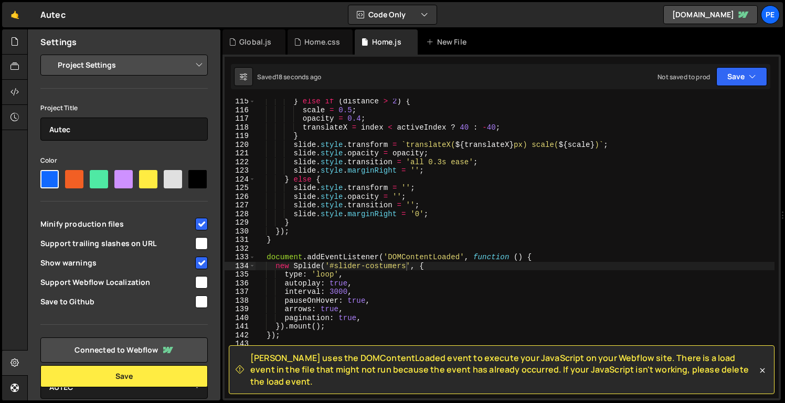
type textarea "document.addEventListener('DOMContentLoaded', function () {"
click at [554, 261] on div "} else if ( distance > 2 ) { scale = 0.5 ; opacity = 0.4 ; translateX = index <…" at bounding box center [515, 255] width 519 height 317
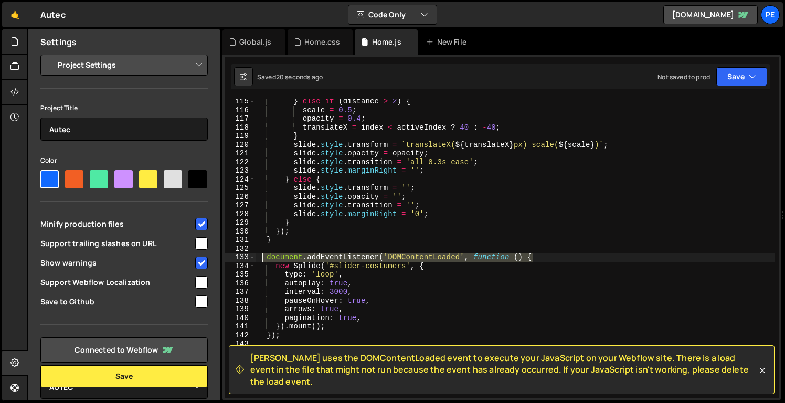
drag, startPoint x: 553, startPoint y: 256, endPoint x: 262, endPoint y: 261, distance: 291.3
click at [261, 261] on div "} else if ( distance > 2 ) { scale = 0.5 ; opacity = 0.4 ; translateX = index <…" at bounding box center [515, 255] width 519 height 317
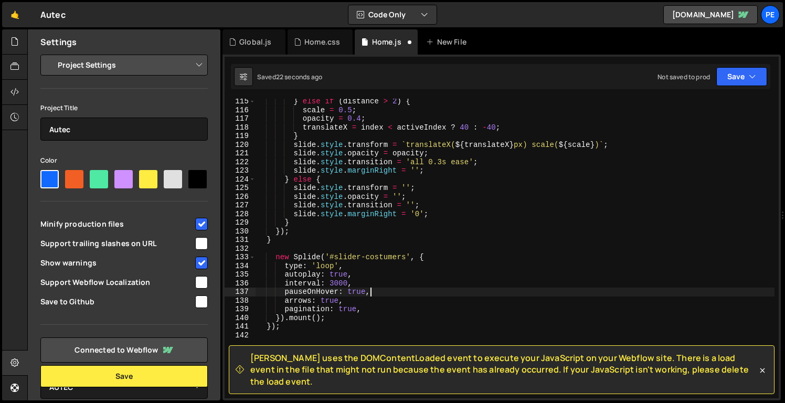
click at [454, 288] on div "} else if ( distance > 2 ) { scale = 0.5 ; opacity = 0.4 ; translateX = index <…" at bounding box center [515, 255] width 519 height 317
click at [754, 76] on icon "button" at bounding box center [752, 76] width 7 height 10
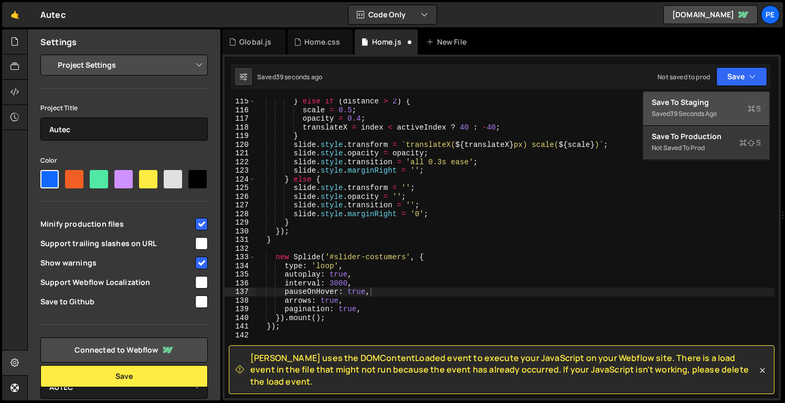
click at [729, 97] on div "Save to Staging S" at bounding box center [706, 102] width 109 height 10
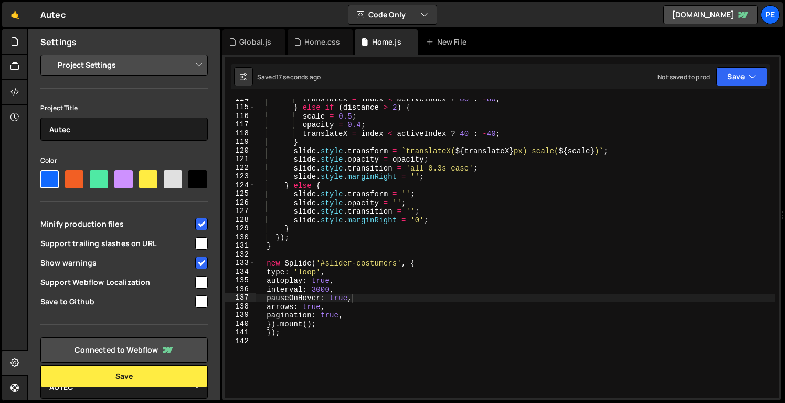
scroll to position [980, 0]
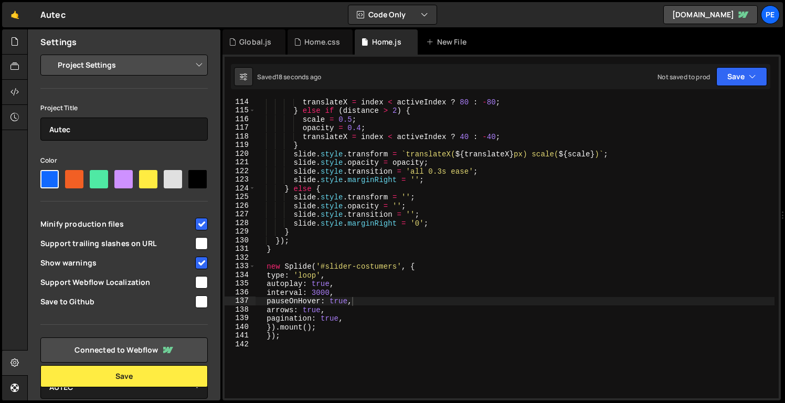
click at [384, 324] on div "translateX = index < activeIndex ? 80 : - 80 ; } else if ( distance > 2 ) { sca…" at bounding box center [515, 256] width 519 height 317
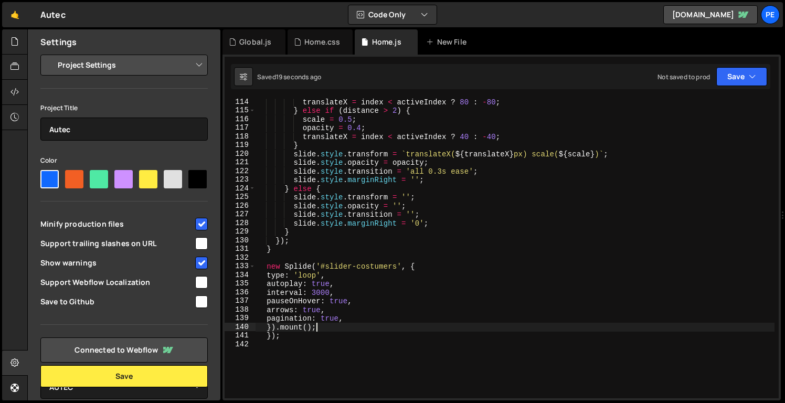
click at [385, 339] on div "translateX = index < activeIndex ? 80 : - 80 ; } else if ( distance > 2 ) { sca…" at bounding box center [515, 256] width 519 height 317
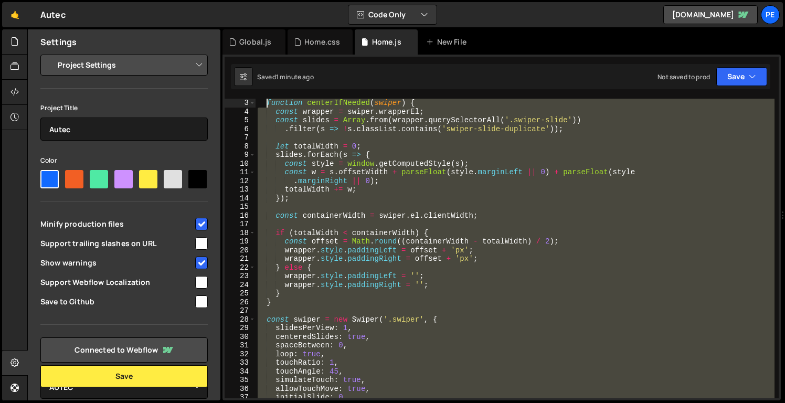
scroll to position [0, 0]
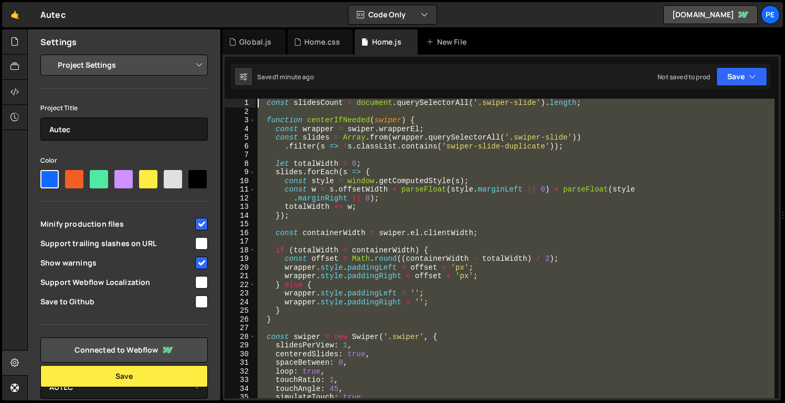
drag, startPoint x: 535, startPoint y: 292, endPoint x: 265, endPoint y: 86, distance: 340.4
click at [265, 86] on div "Debug Explain Copy Global.js Home.css Home.js New File Saved 1 minute ago Not s…" at bounding box center [502, 215] width 558 height 372
paste textarea "</script>"
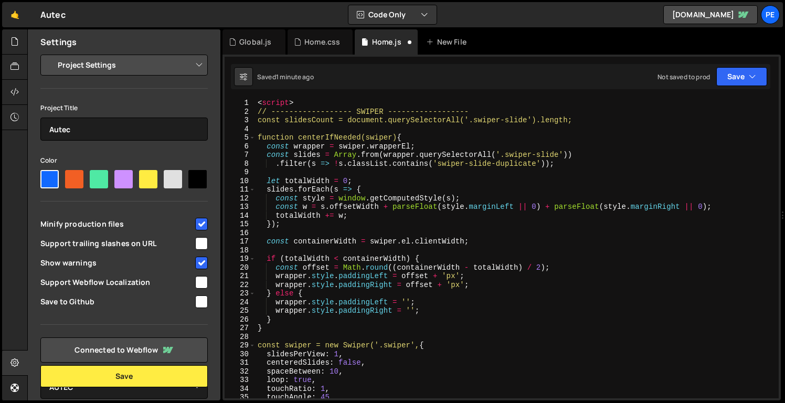
click at [268, 109] on div "< script > // ------------------ SWIPER ------------------ const slidesCount = …" at bounding box center [515, 257] width 519 height 317
click at [524, 109] on div "< script > /* ------------------ SWIPER ------------------ const slidesCount = …" at bounding box center [515, 257] width 519 height 317
click at [471, 109] on div "< script > /* ------------------ SWIPER ------------------*/ const slidesCount …" at bounding box center [515, 257] width 519 height 317
click at [335, 108] on div "< script > /* ------------------ SWIPER ------------------ */ const slidesCount…" at bounding box center [515, 257] width 519 height 317
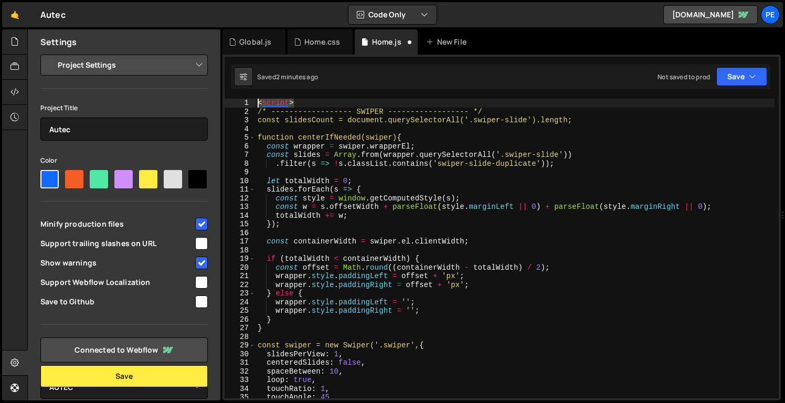
drag, startPoint x: 300, startPoint y: 104, endPoint x: 240, endPoint y: 99, distance: 60.0
click at [239, 99] on div "/* ------------------ SWIPER ------------------ */ 1 2 3 4 5 6 7 8 9 10 11 12 1…" at bounding box center [502, 249] width 554 height 300
type textarea "<script>"
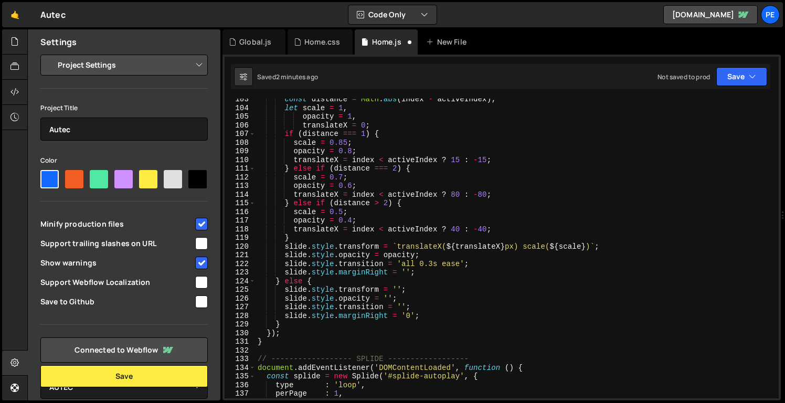
scroll to position [1009, 0]
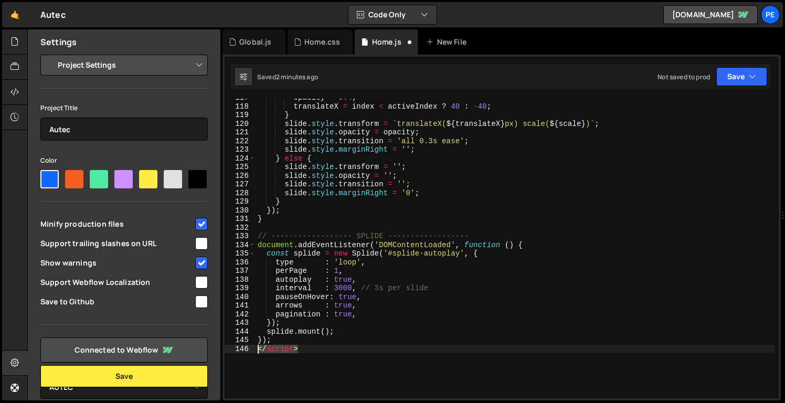
drag, startPoint x: 318, startPoint y: 355, endPoint x: 247, endPoint y: 345, distance: 71.0
click at [247, 345] on div "/* ------------------ SWIPER ------------------ */ 117 118 119 120 121 122 123 …" at bounding box center [502, 249] width 554 height 300
type textarea "</script>"
type textarea "});"
click at [505, 227] on div "opacity = 0.4 ; translateX = index < activeIndex ? 40 : - 40 ; } slide . style …" at bounding box center [515, 251] width 519 height 317
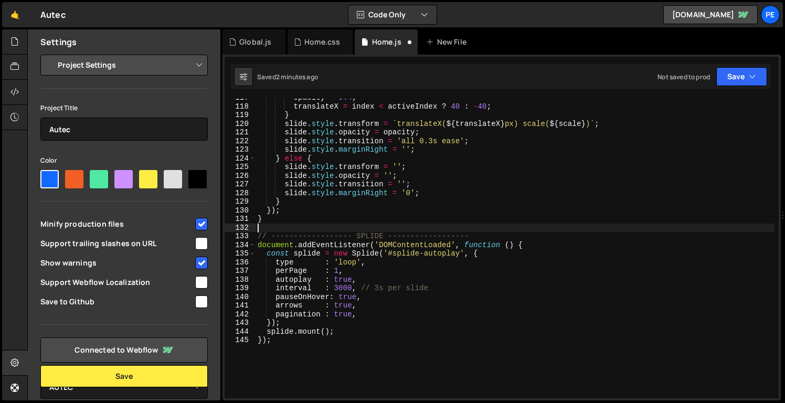
click at [500, 232] on div "opacity = 0.4 ; translateX = index < activeIndex ? 40 : - 40 ; } slide . style …" at bounding box center [515, 251] width 519 height 317
click at [265, 237] on div "opacity = 0.4 ; translateX = index < activeIndex ? 40 : - 40 ; } slide . style …" at bounding box center [515, 251] width 519 height 317
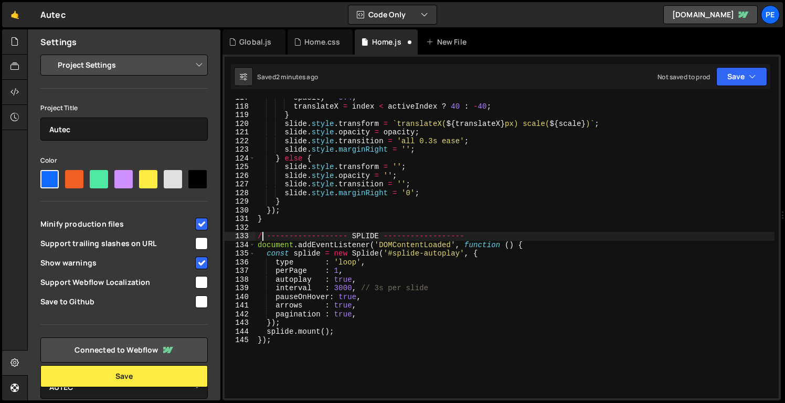
scroll to position [0, 0]
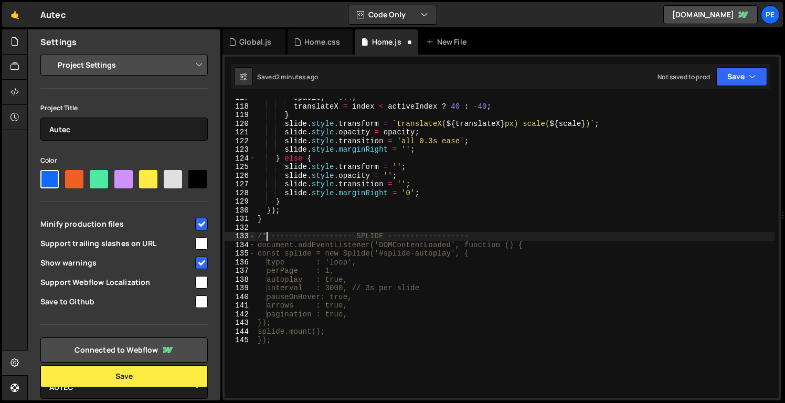
click at [489, 235] on div "opacity = 0.4 ; translateX = index < activeIndex ? 40 : - 40 ; } slide . style …" at bounding box center [515, 251] width 519 height 317
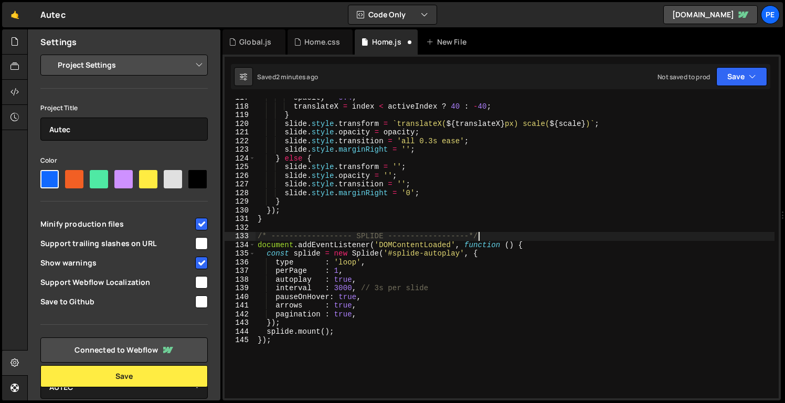
click at [554, 298] on div "opacity = 0.4 ; translateX = index < activeIndex ? 40 : - 40 ; } slide . style …" at bounding box center [515, 251] width 519 height 317
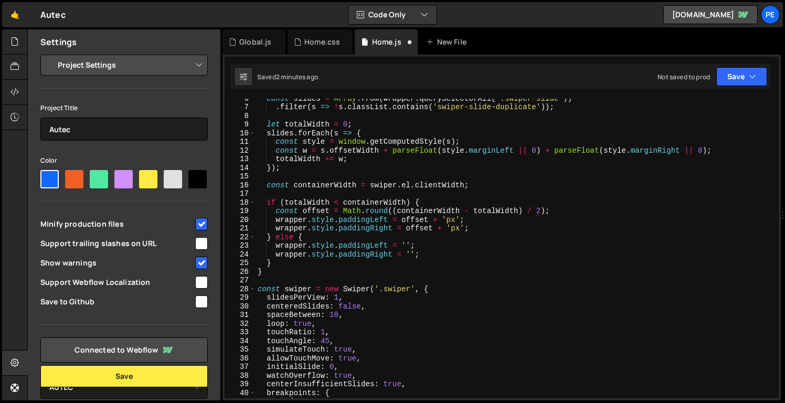
scroll to position [0, 0]
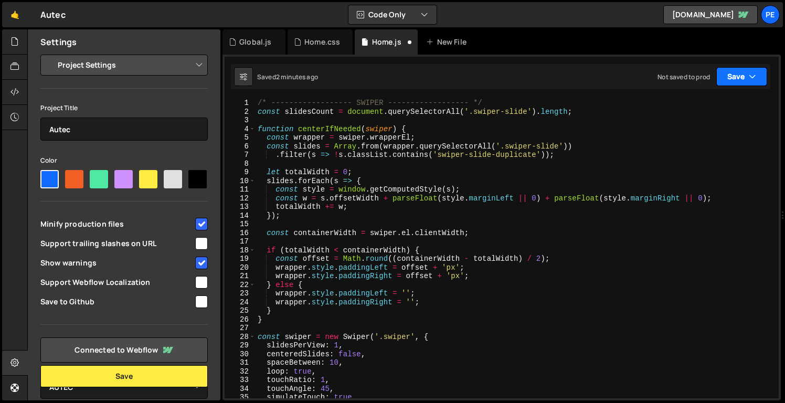
click at [745, 75] on button "Save" at bounding box center [741, 76] width 51 height 19
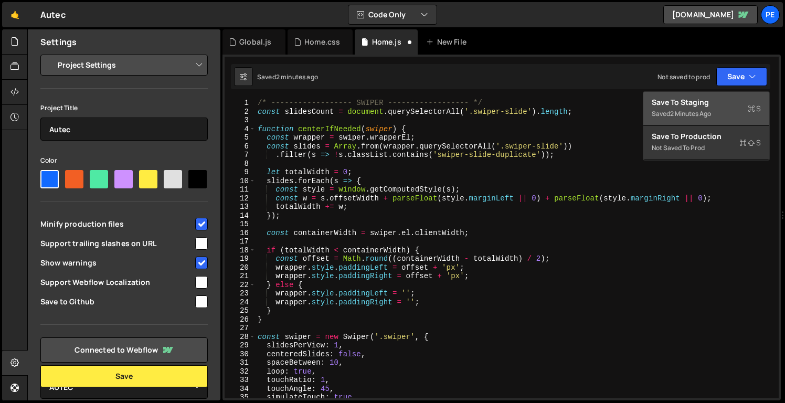
click at [724, 106] on div "Save to Staging S" at bounding box center [706, 102] width 109 height 10
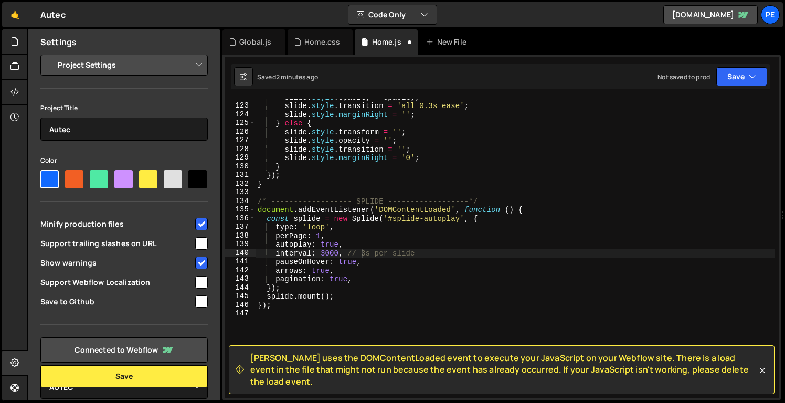
scroll to position [1054, 0]
click at [393, 201] on div "slide . style . opacity = opacity ; slide . style . transition = 'all 0.3s ease…" at bounding box center [515, 251] width 519 height 317
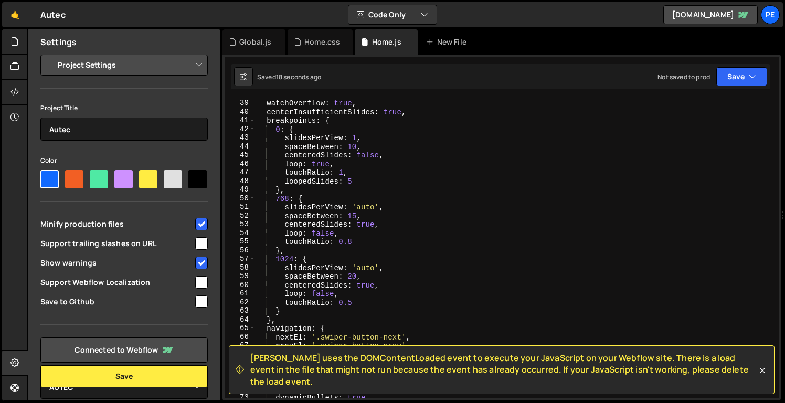
scroll to position [328, 0]
click at [355, 148] on div "initialSlide : 0 , watchOverflow : true , centerInsufficientSlides : true , bre…" at bounding box center [515, 249] width 519 height 317
click at [357, 270] on div "initialSlide : 0 , watchOverflow : true , centerInsufficientSlides : true , bre…" at bounding box center [515, 249] width 519 height 317
click at [356, 216] on div "initialSlide : 0 , watchOverflow : true , centerInsufficientSlides : true , bre…" at bounding box center [515, 249] width 519 height 317
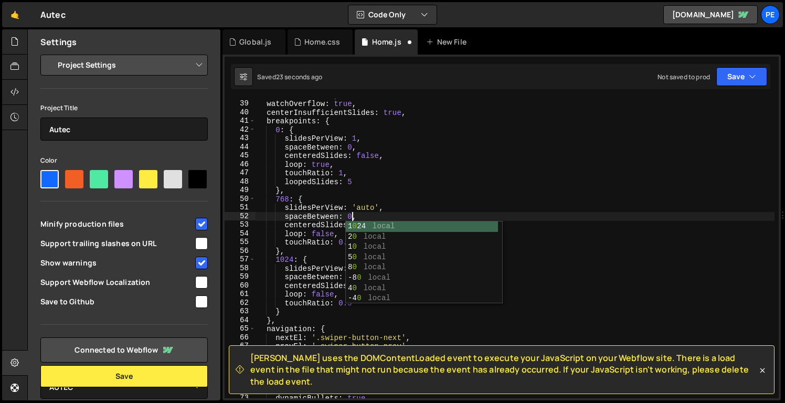
click at [386, 316] on div "initialSlide : 0 , watchOverflow : true , centerInsufficientSlides : true , bre…" at bounding box center [515, 249] width 519 height 317
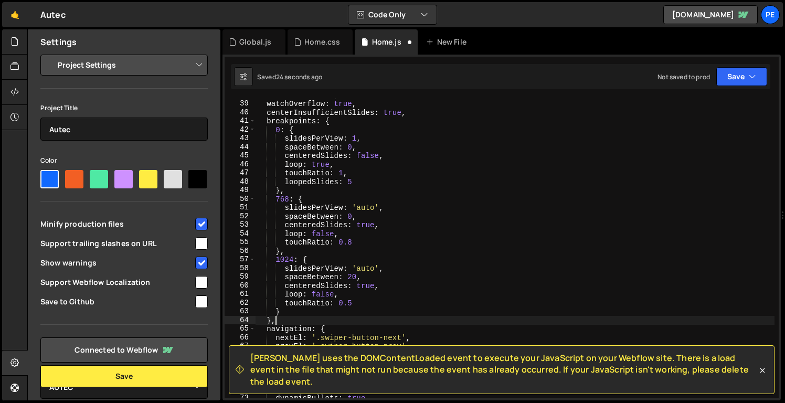
click at [357, 276] on div "initialSlide : 0 , watchOverflow : true , centerInsufficientSlides : true , bre…" at bounding box center [515, 249] width 519 height 317
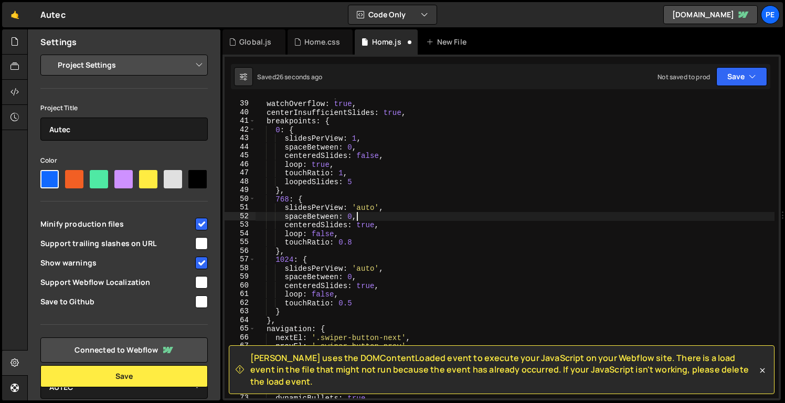
click at [451, 219] on div "initialSlide : 0 , watchOverflow : true , centerInsufficientSlides : true , bre…" at bounding box center [515, 249] width 519 height 317
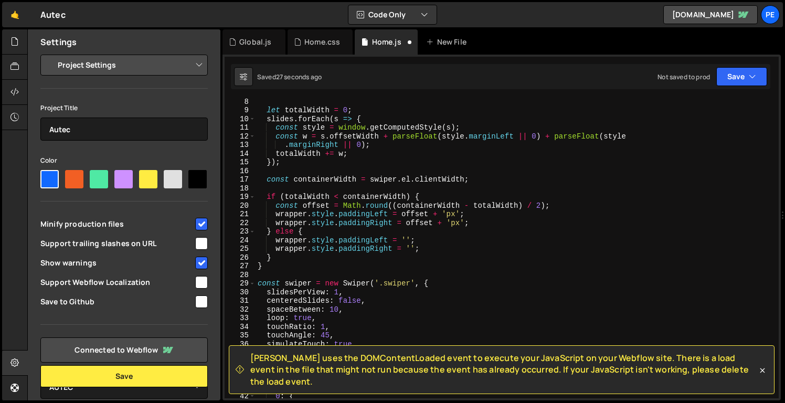
scroll to position [69, 0]
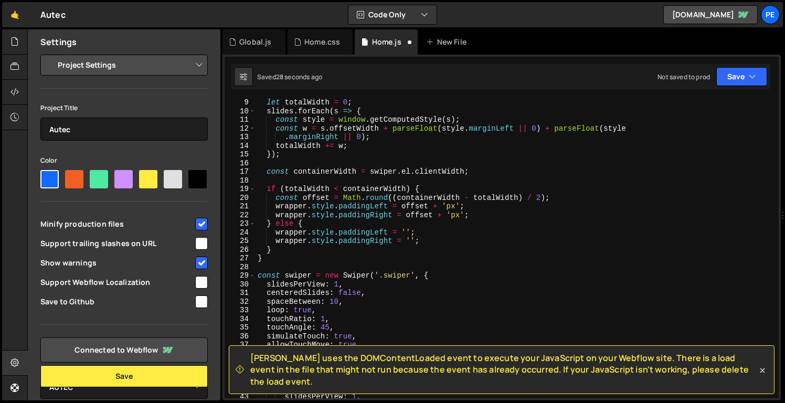
click at [334, 302] on div "let totalWidth = 0 ; slides . forEach ( s => { const style = window . getComput…" at bounding box center [515, 256] width 519 height 317
click at [426, 318] on div "let totalWidth = 0 ; slides . forEach ( s => { const style = window . getComput…" at bounding box center [515, 256] width 519 height 317
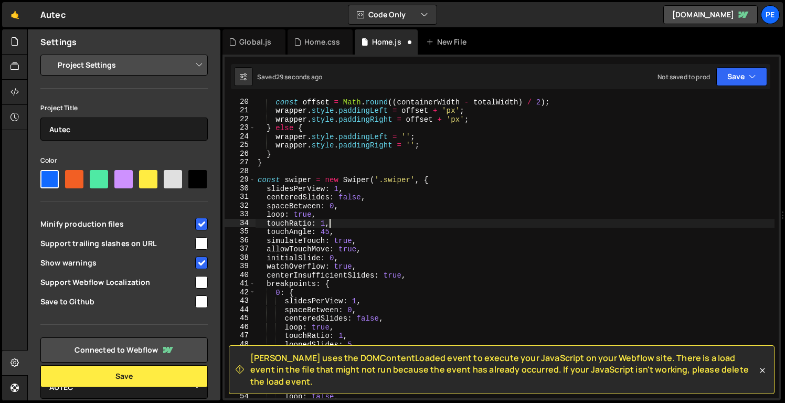
scroll to position [262, 0]
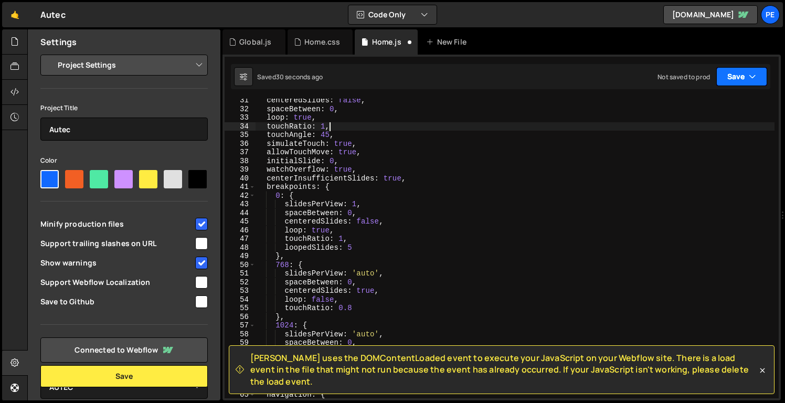
click at [745, 78] on button "Save" at bounding box center [741, 76] width 51 height 19
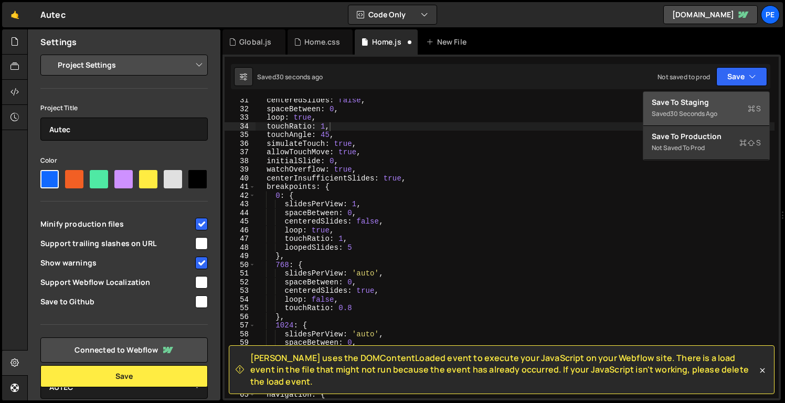
click at [724, 110] on div "Saved 30 seconds ago" at bounding box center [706, 114] width 109 height 13
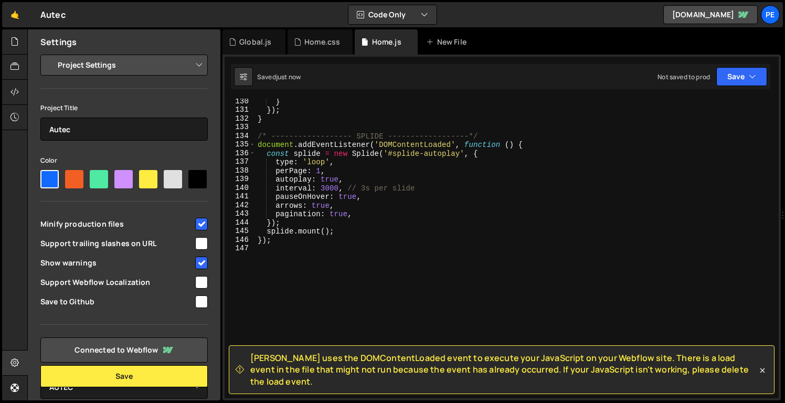
scroll to position [1114, 0]
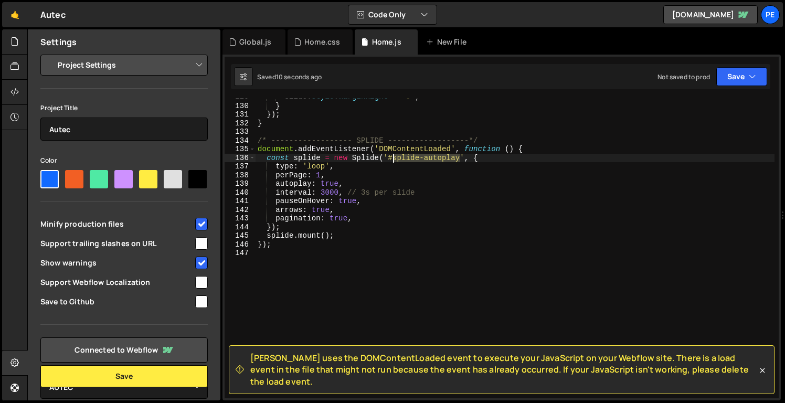
drag, startPoint x: 459, startPoint y: 158, endPoint x: 394, endPoint y: 155, distance: 65.2
click at [394, 155] on div "slide . style . marginRight = '0' ; } }) ; } /* ------------------ SPLIDE -----…" at bounding box center [515, 251] width 519 height 317
click at [745, 80] on button "Save" at bounding box center [741, 76] width 51 height 19
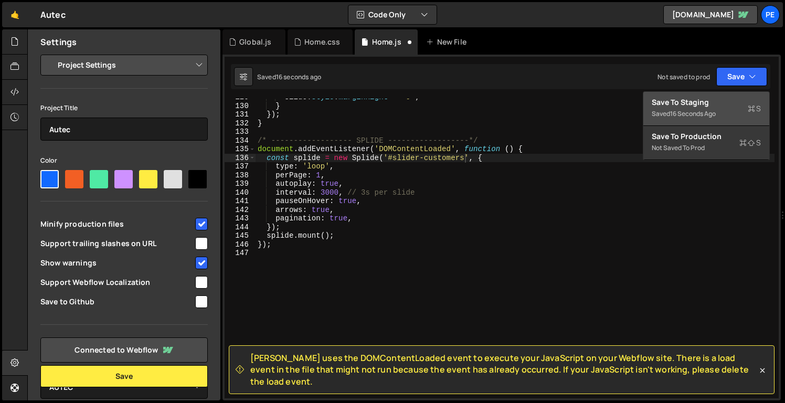
click at [697, 101] on div "Save to Staging S" at bounding box center [706, 102] width 109 height 10
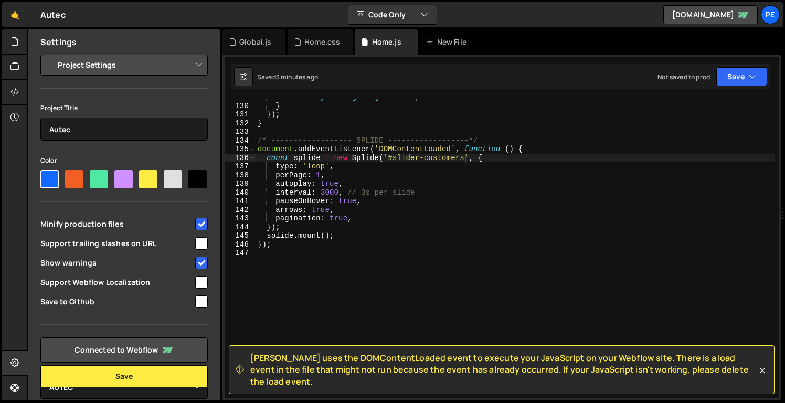
type textarea "});"
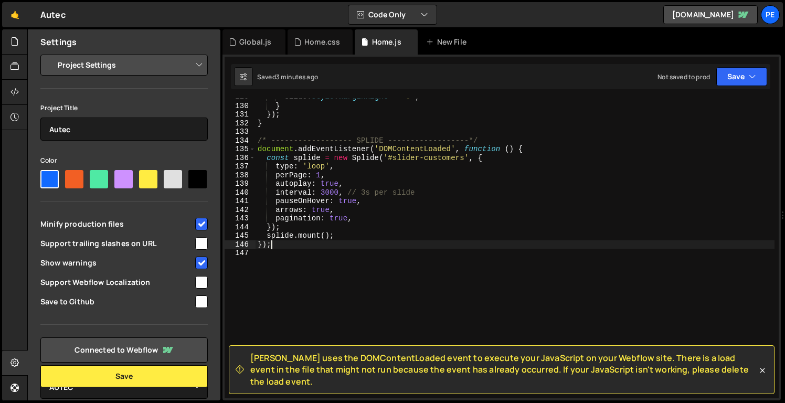
scroll to position [0, 1]
click at [356, 248] on div "slide . style . marginRight = '0' ; } }) ; } /* ------------------ SPLIDE -----…" at bounding box center [515, 251] width 519 height 317
click at [379, 271] on div "slide . style . marginRight = '0' ; } }) ; } /* ------------------ SPLIDE -----…" at bounding box center [515, 251] width 519 height 317
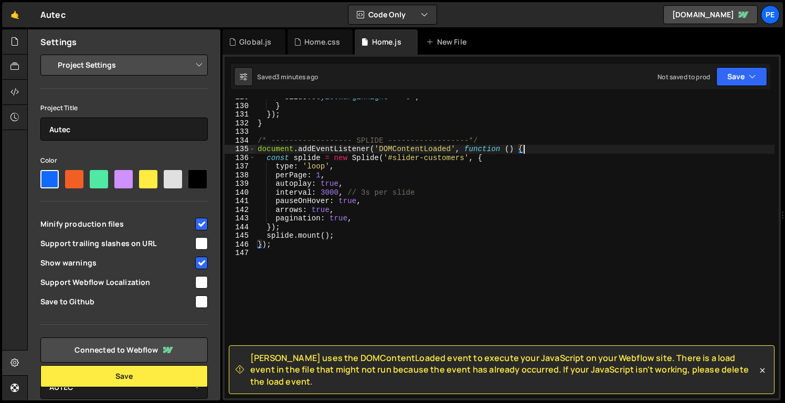
click at [546, 151] on div "slide . style . marginRight = '0' ; } }) ; } /* ------------------ SPLIDE -----…" at bounding box center [515, 251] width 519 height 317
type textarea "document.addEventListener('DOMContentLoaded', function () {"
drag, startPoint x: 252, startPoint y: 367, endPoint x: 754, endPoint y: 382, distance: 501.4
click at [754, 382] on span "[PERSON_NAME] uses the DOMContentLoaded event to execute your JavaScript on you…" at bounding box center [503, 369] width 507 height 35
copy span "[PERSON_NAME] uses the DOMContentLoaded event to execute your JavaScript on you…"
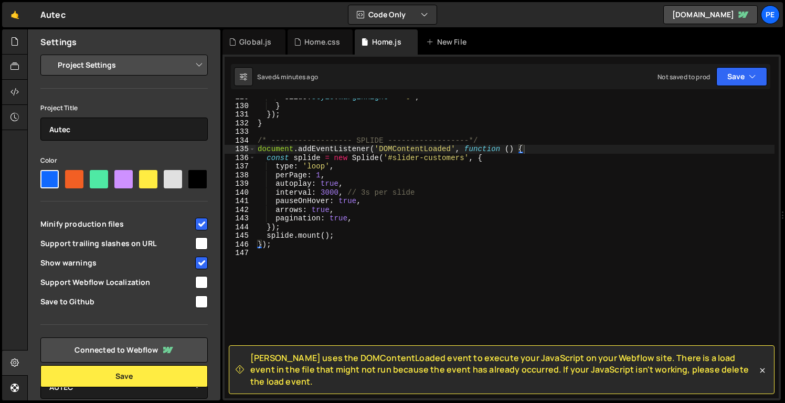
click at [369, 278] on div "slide . style . marginRight = '0' ; } }) ; } /* ------------------ SPLIDE -----…" at bounding box center [515, 251] width 519 height 317
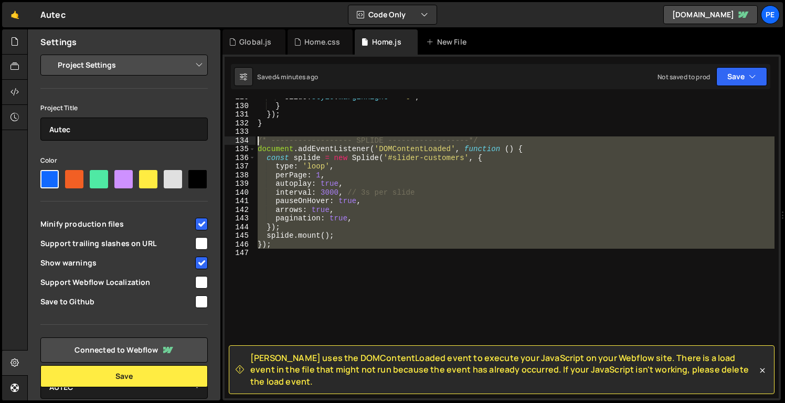
drag, startPoint x: 372, startPoint y: 264, endPoint x: 243, endPoint y: 140, distance: 179.3
click at [243, 140] on div "129 130 131 132 133 134 135 136 137 138 139 140 141 142 143 144 145 146 147 sli…" at bounding box center [502, 249] width 554 height 300
paste textarea "splide.mount();"
type textarea "splide.mount();"
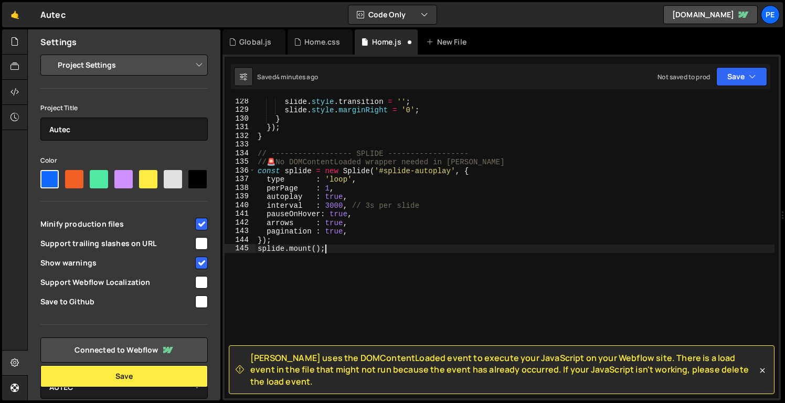
scroll to position [1102, 0]
click at [441, 260] on div "slide . style . transition = '' ; slide . style . marginRight = '0' ; } }) ; } …" at bounding box center [515, 255] width 519 height 317
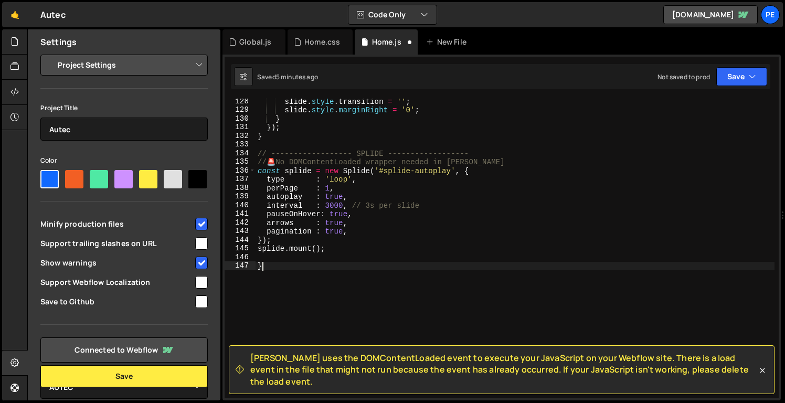
type textarea "}"
click at [736, 73] on button "Save" at bounding box center [741, 76] width 51 height 19
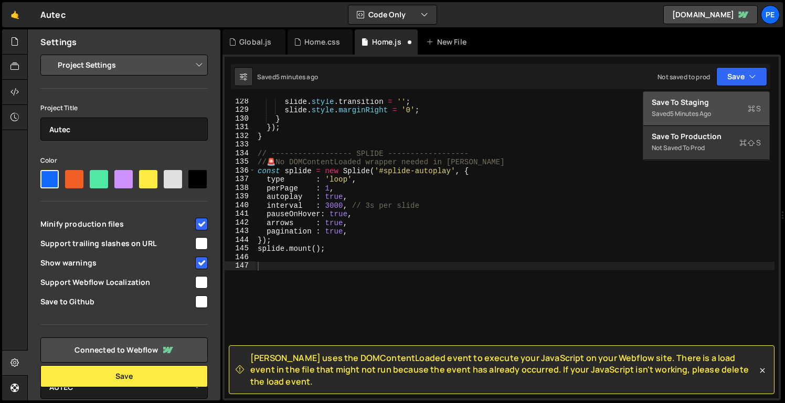
click at [711, 108] on div "Saved 5 minutes ago" at bounding box center [706, 114] width 109 height 13
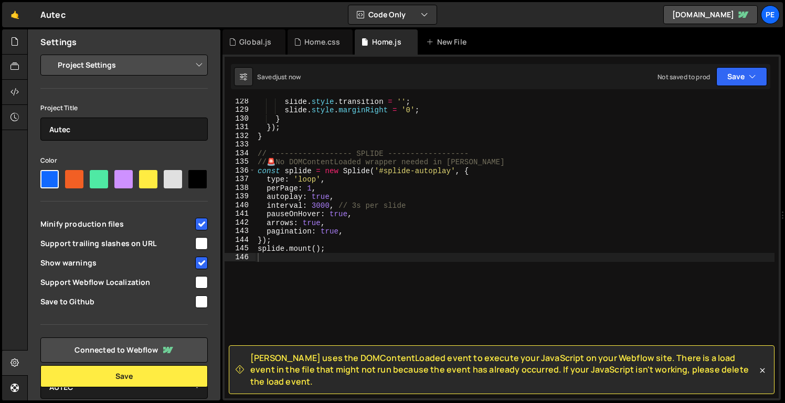
click at [452, 171] on div "slide . style . transition = '' ; slide . style . marginRight = '0' ; } }) ; } …" at bounding box center [515, 255] width 519 height 317
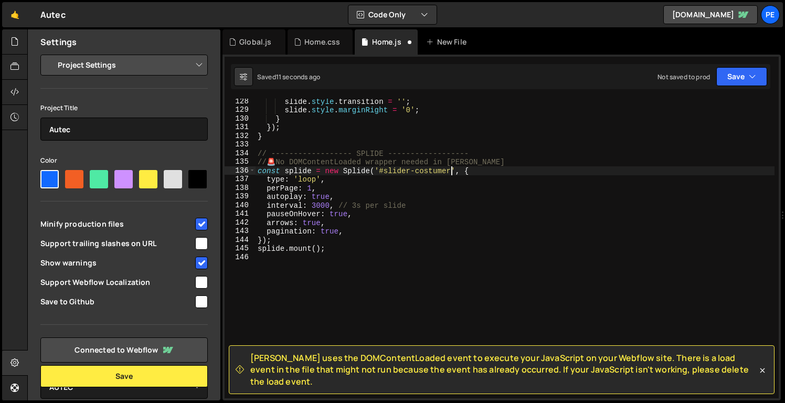
scroll to position [0, 14]
click at [495, 250] on div "slide . style . transition = '' ; slide . style . marginRight = '0' ; } }) ; } …" at bounding box center [515, 255] width 519 height 317
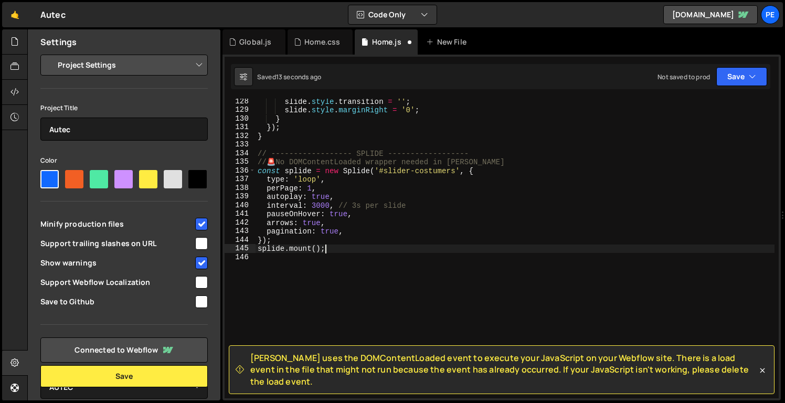
click at [425, 171] on div "slide . style . transition = '' ; slide . style . marginRight = '0' ; } }) ; } …" at bounding box center [515, 255] width 519 height 317
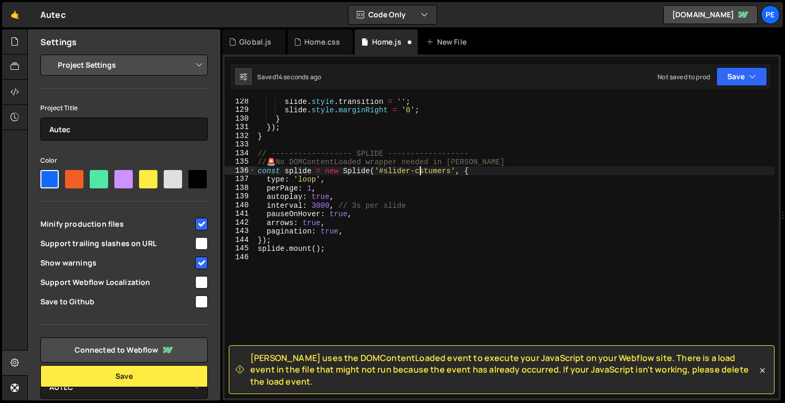
scroll to position [0, 12]
click at [438, 173] on div "slide . style . transition = '' ; slide . style . marginRight = '0' ; } }) ; } …" at bounding box center [515, 255] width 519 height 317
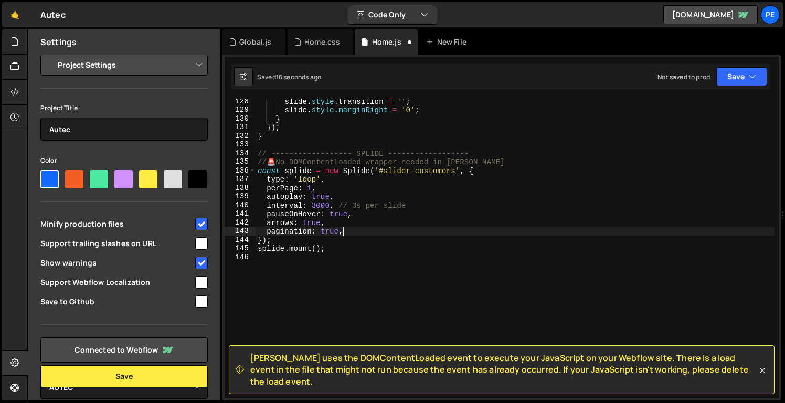
click at [481, 227] on div "slide . style . transition = '' ; slide . style . marginRight = '0' ; } }) ; } …" at bounding box center [515, 255] width 519 height 317
type textarea "pagination: true,"
click at [732, 88] on div "Saved 17 seconds ago Not saved to prod Upgrade to Edit Save Save to Staging S S…" at bounding box center [501, 76] width 540 height 25
click at [732, 82] on button "Save" at bounding box center [741, 76] width 51 height 19
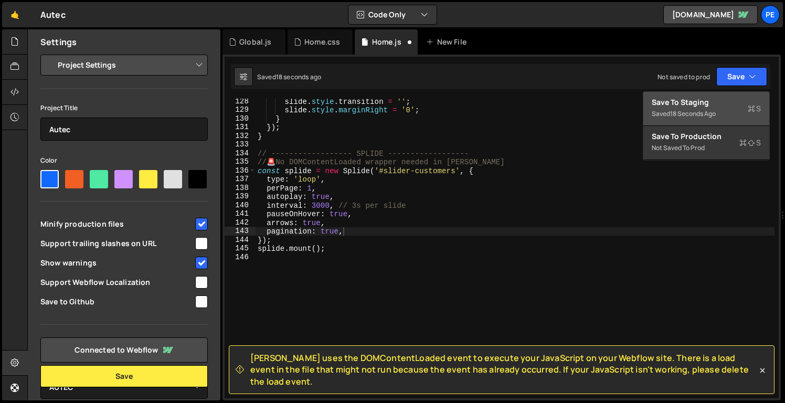
click at [713, 108] on div "Saved 18 seconds ago" at bounding box center [706, 114] width 109 height 13
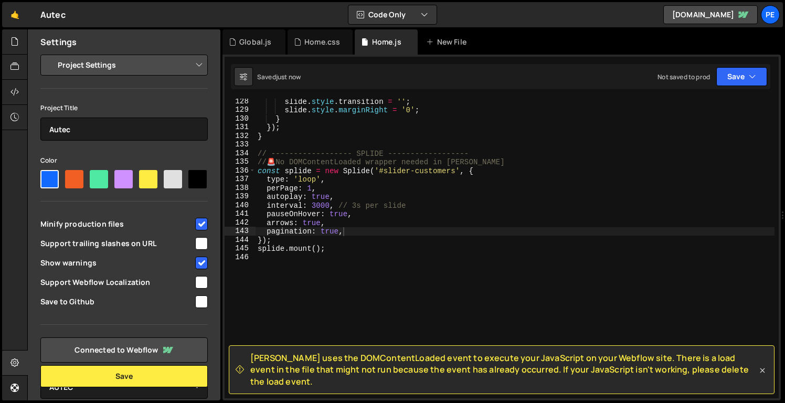
click at [762, 372] on icon at bounding box center [762, 370] width 10 height 10
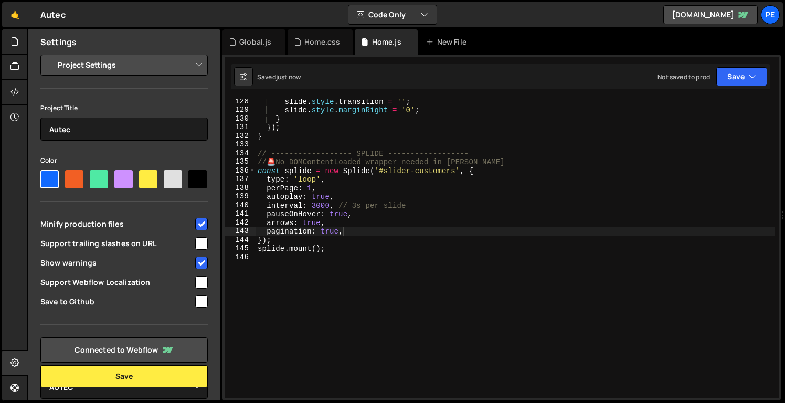
scroll to position [0, 0]
click at [539, 321] on div "slide . style . transition = '' ; slide . style . marginRight = '0' ; } }) ; } …" at bounding box center [515, 255] width 519 height 317
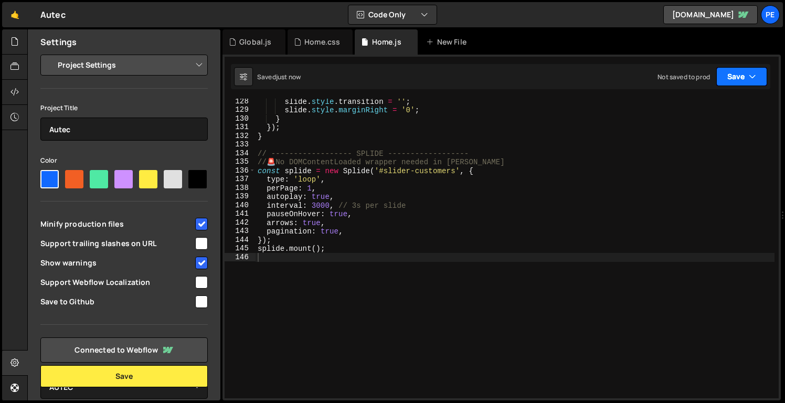
click at [733, 80] on button "Save" at bounding box center [741, 76] width 51 height 19
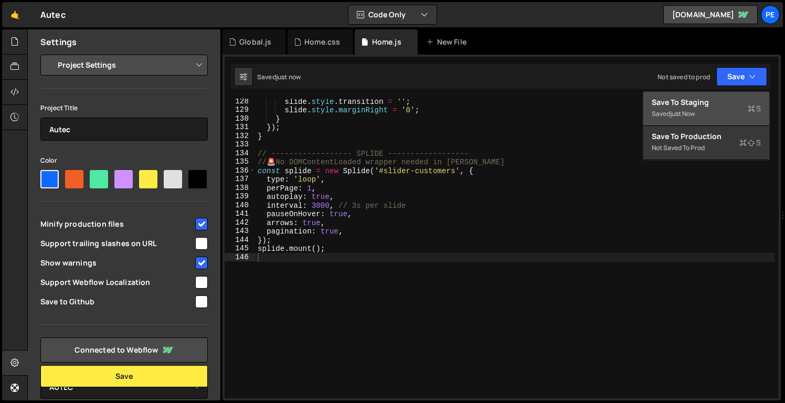
click at [723, 109] on div "Saved just now" at bounding box center [706, 114] width 109 height 13
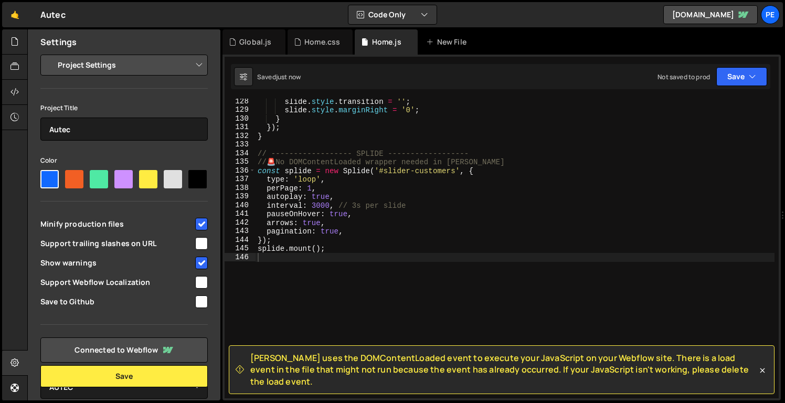
type textarea "// 🚨 No DOMContentLoaded wrapper needed in [PERSON_NAME]"
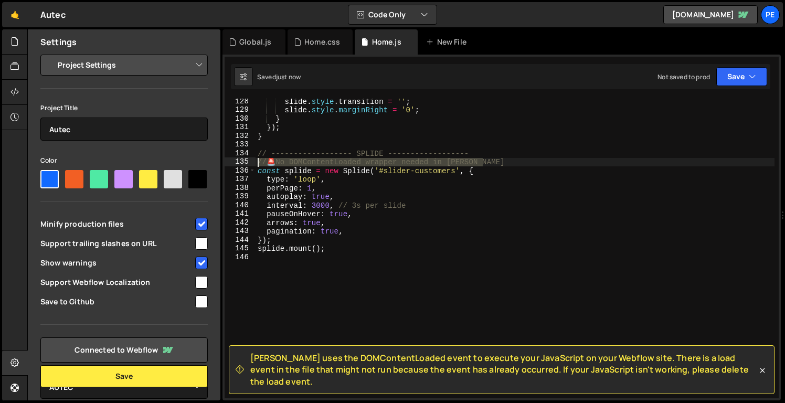
drag, startPoint x: 498, startPoint y: 164, endPoint x: 256, endPoint y: 160, distance: 242.0
click at [256, 160] on div "slide . style . transition = '' ; slide . style . marginRight = '0' ; } }) ; } …" at bounding box center [515, 255] width 519 height 317
type textarea "// ------------------ SPLIDE ------------------"
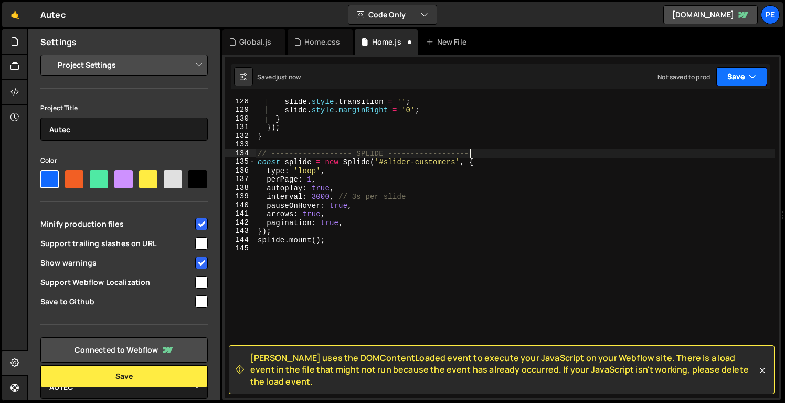
click at [738, 78] on button "Save" at bounding box center [741, 76] width 51 height 19
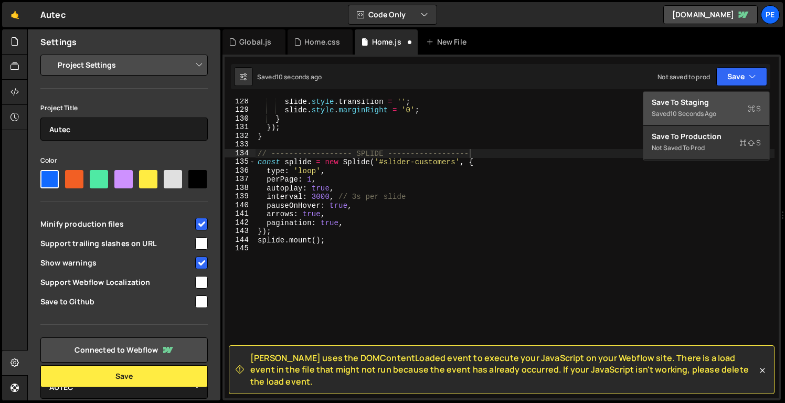
click at [721, 103] on div "Save to Staging S" at bounding box center [706, 102] width 109 height 10
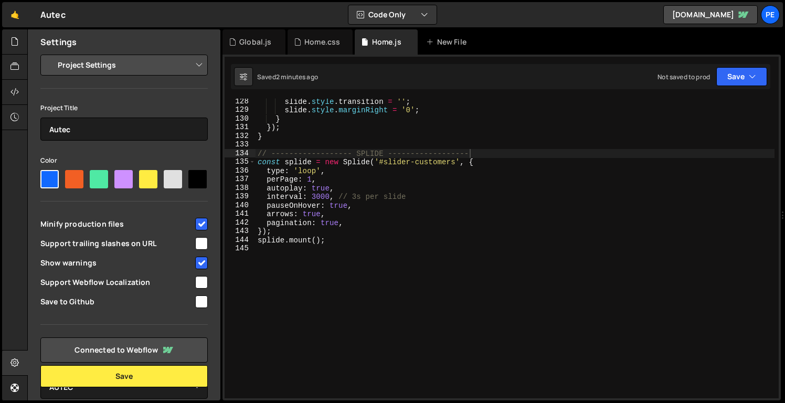
click at [300, 262] on div "slide . style . transition = '' ; slide . style . marginRight = '0' ; } }) ; } …" at bounding box center [515, 255] width 519 height 317
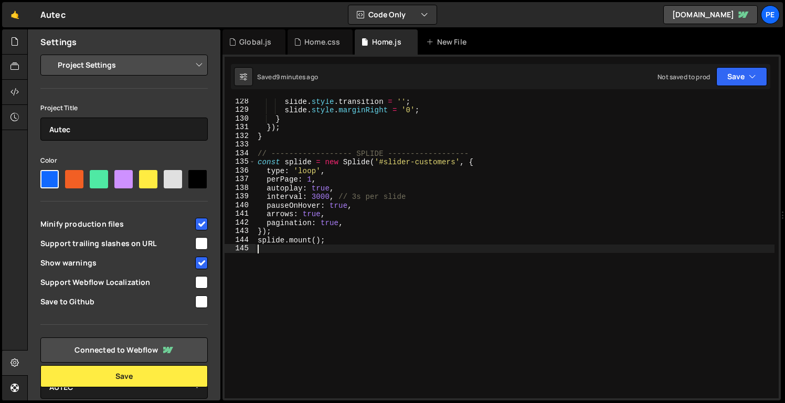
click at [354, 246] on div "slide . style . transition = '' ; slide . style . marginRight = '0' ; } }) ; } …" at bounding box center [515, 255] width 519 height 317
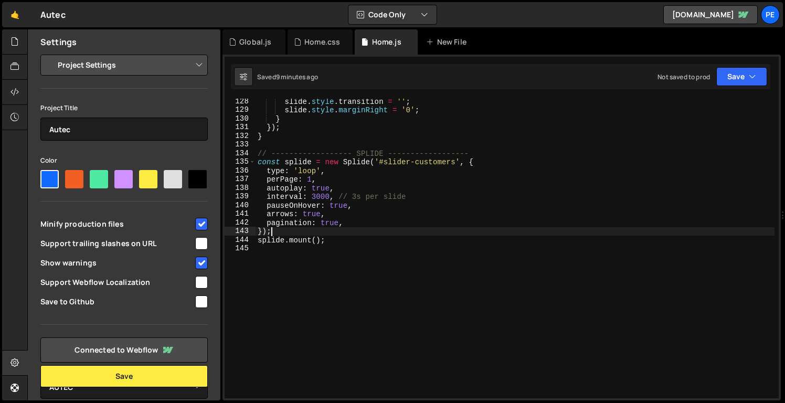
click at [355, 233] on div "slide . style . transition = '' ; slide . style . marginRight = '0' ; } }) ; } …" at bounding box center [515, 255] width 519 height 317
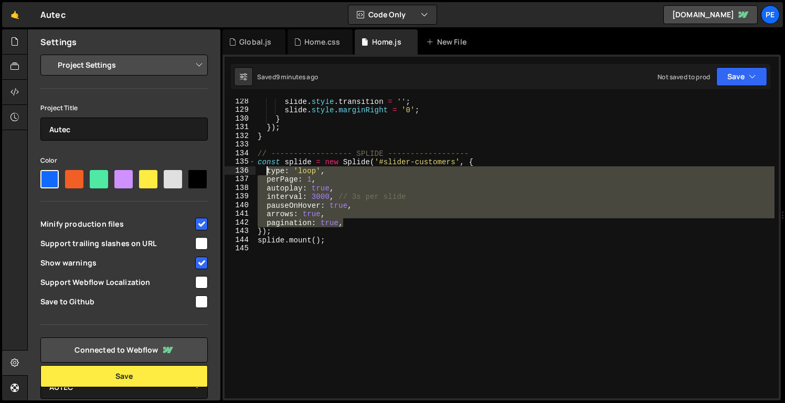
drag, startPoint x: 358, startPoint y: 223, endPoint x: 269, endPoint y: 171, distance: 103.0
click at [269, 171] on div "slide . style . transition = '' ; slide . style . marginRight = '0' ; } }) ; } …" at bounding box center [515, 255] width 519 height 317
paste textarea "}"
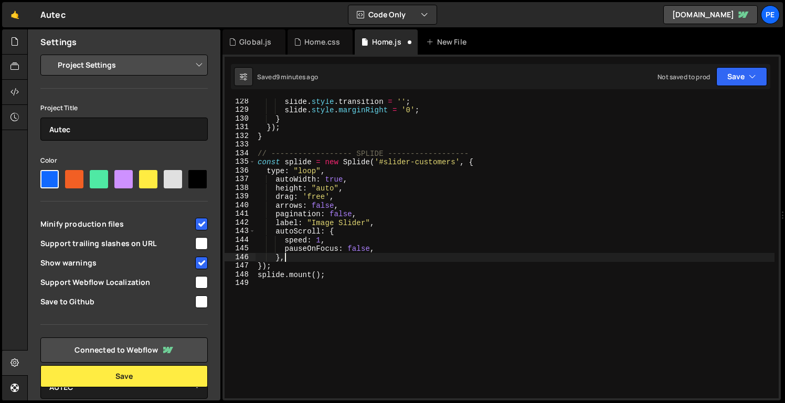
type textarea "}"
type textarea "},"
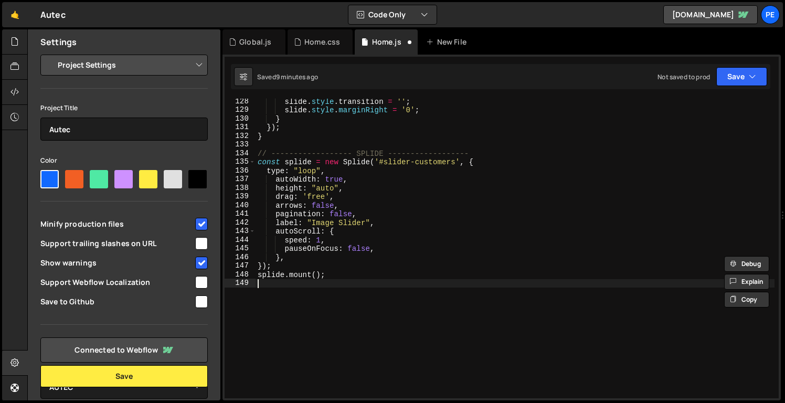
click at [419, 312] on div "slide . style . transition = '' ; slide . style . marginRight = '0' ; } }) ; } …" at bounding box center [515, 255] width 519 height 317
click at [738, 77] on button "Save" at bounding box center [741, 76] width 51 height 19
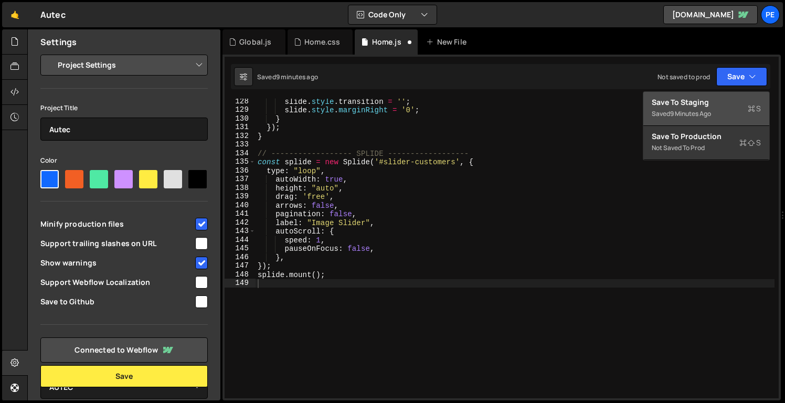
click at [726, 102] on div "Save to Staging S" at bounding box center [706, 102] width 109 height 10
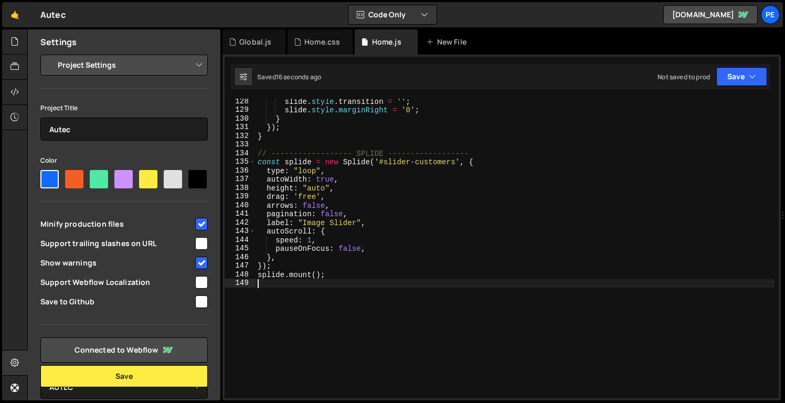
click at [243, 240] on div "144" at bounding box center [240, 240] width 31 height 9
click at [322, 225] on div "slide . style . transition = '' ; slide . style . marginRight = '0' ; } }) ; } …" at bounding box center [515, 255] width 519 height 317
type textarea "label: "Image Slider","
click at [374, 293] on div "slide . style . transition = '' ; slide . style . marginRight = '0' ; } }) ; } …" at bounding box center [515, 255] width 519 height 317
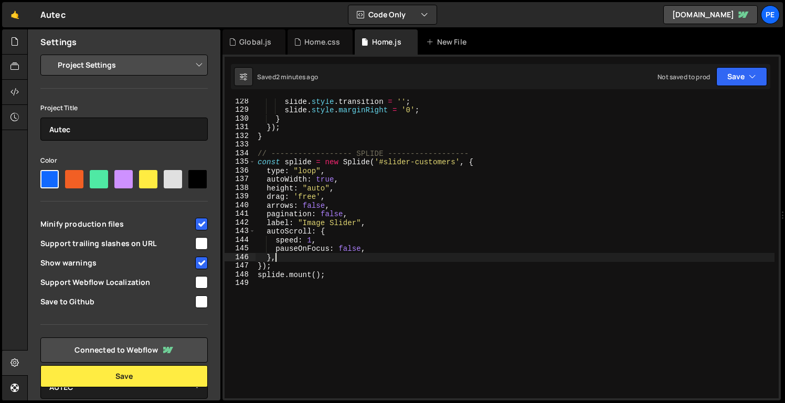
click at [383, 258] on div "slide . style . transition = '' ; slide . style . marginRight = '0' ; } }) ; } …" at bounding box center [515, 255] width 519 height 317
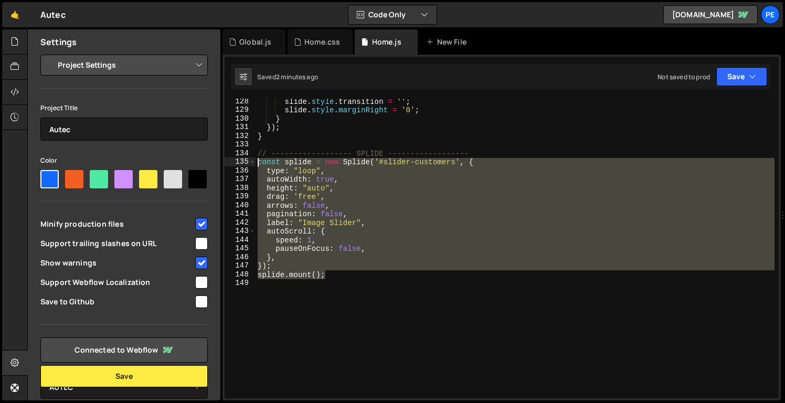
drag, startPoint x: 382, startPoint y: 271, endPoint x: 248, endPoint y: 160, distance: 174.1
click at [248, 160] on div "}, 128 129 130 131 132 133 134 135 136 137 138 139 140 141 142 143 144 145 146 …" at bounding box center [502, 249] width 554 height 300
paste textarea "new Splide( '.splide' ).mount( { AutoScroll } );"
type textarea "new Splide( '.splide' ).mount( { AutoScroll } );"
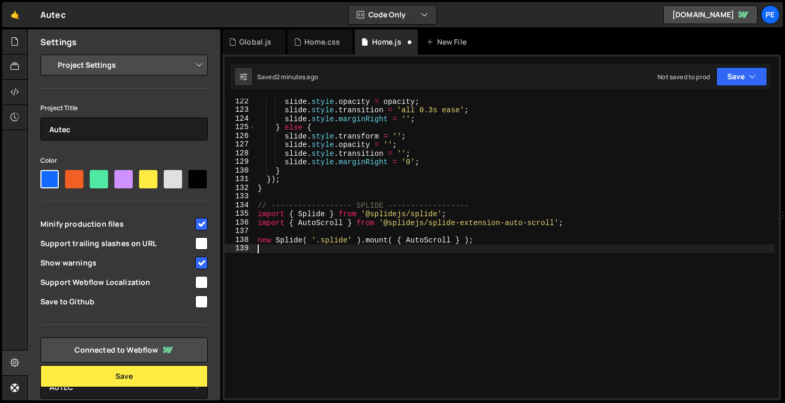
click at [317, 257] on div "slide . style . opacity = opacity ; slide . style . transition = 'all 0.3s ease…" at bounding box center [515, 255] width 519 height 317
click at [334, 246] on div "slide . style . opacity = opacity ; slide . style . transition = 'all 0.3s ease…" at bounding box center [515, 255] width 519 height 317
click at [334, 244] on div "slide . style . opacity = opacity ; slide . style . transition = 'all 0.3s ease…" at bounding box center [515, 255] width 519 height 317
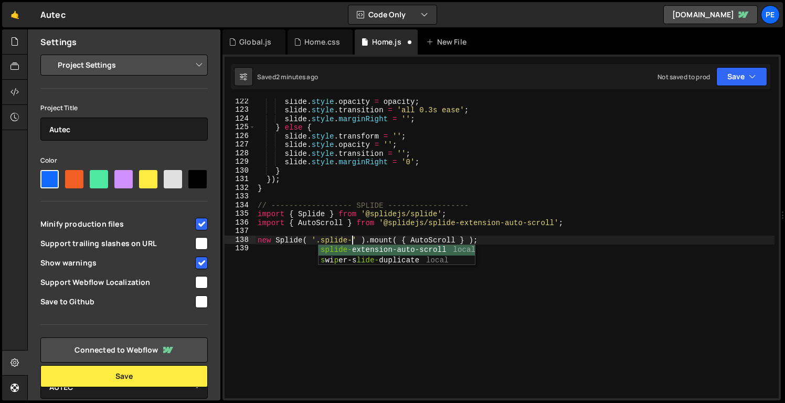
type textarea "new Splide( '.splide-2' ).mount( { AutoScroll } );"
click at [365, 284] on div "slide . style . opacity = opacity ; slide . style . transition = 'all 0.3s ease…" at bounding box center [515, 255] width 519 height 317
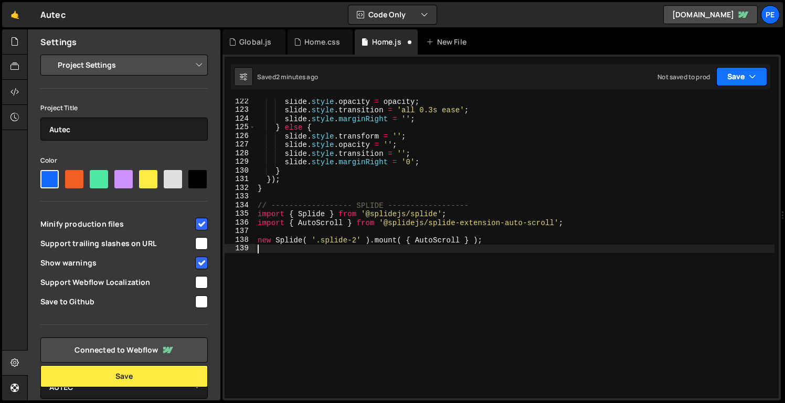
click at [727, 79] on button "Save" at bounding box center [741, 76] width 51 height 19
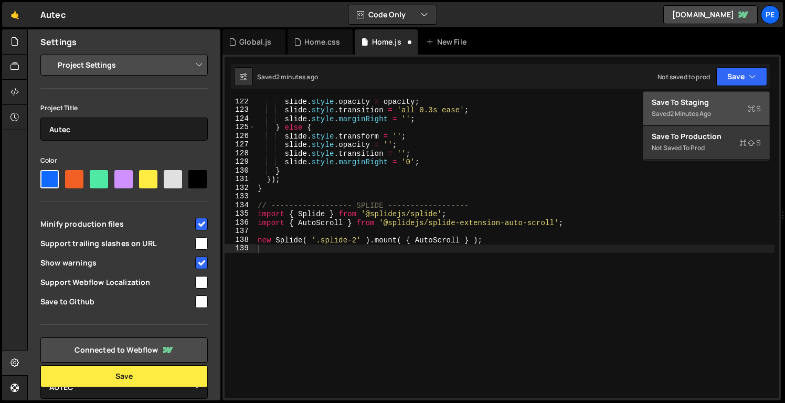
click at [717, 95] on button "Save to Staging S Saved 2 minutes ago" at bounding box center [706, 109] width 126 height 34
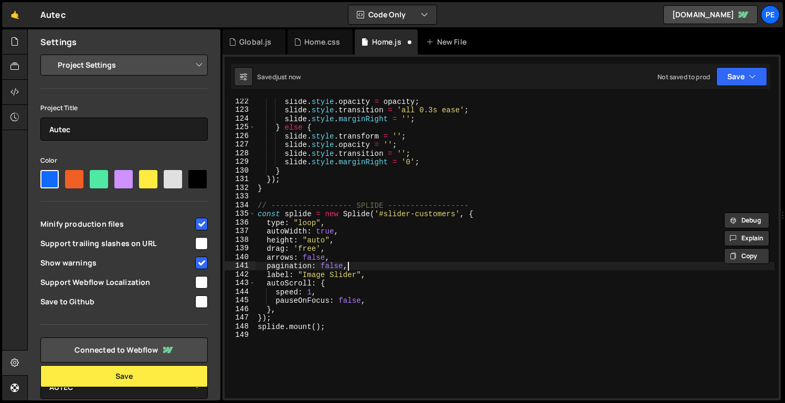
click at [443, 269] on div "slide . style . opacity = opacity ; slide . style . transition = 'all 0.3s ease…" at bounding box center [515, 255] width 519 height 317
click at [752, 76] on icon "button" at bounding box center [752, 76] width 7 height 10
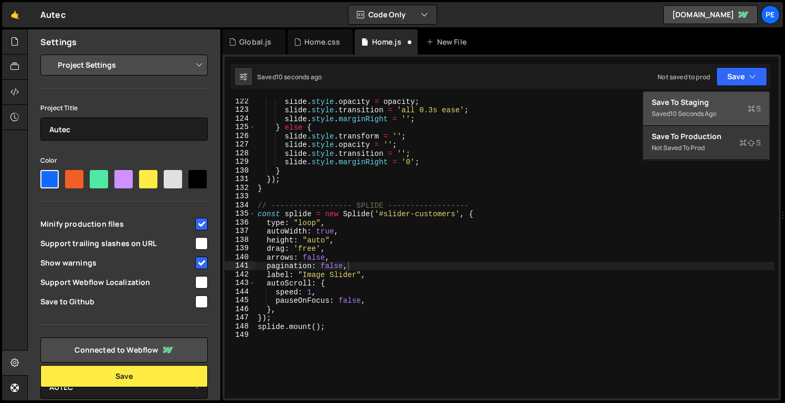
click at [729, 103] on div "Save to Staging S" at bounding box center [706, 102] width 109 height 10
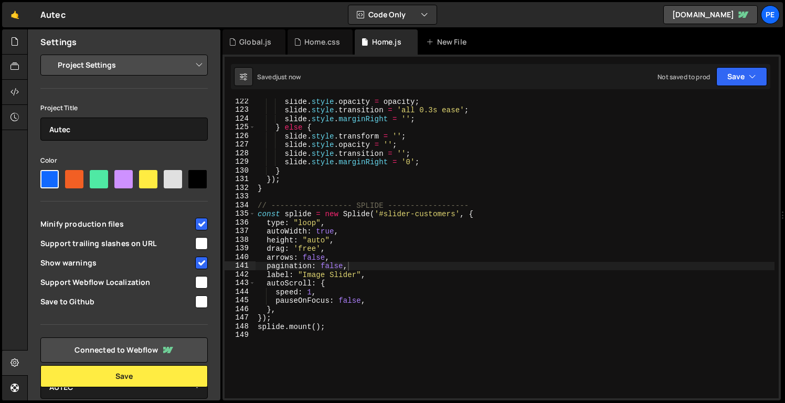
click at [329, 289] on div "slide . style . opacity = opacity ; slide . style . transition = 'all 0.3s ease…" at bounding box center [515, 255] width 519 height 317
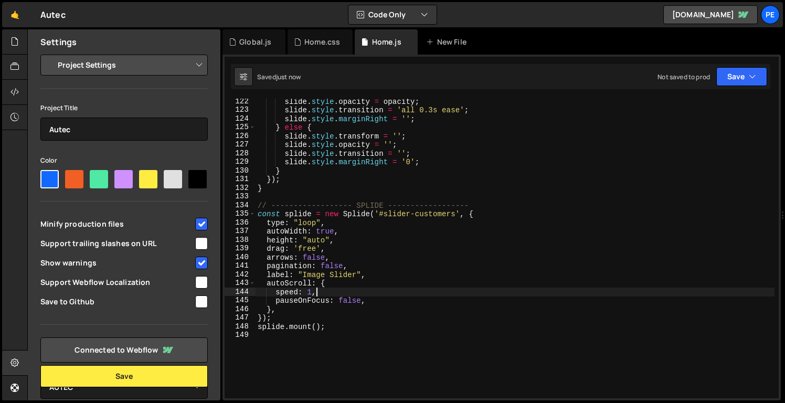
click at [381, 323] on div "slide . style . opacity = opacity ; slide . style . transition = 'all 0.3s ease…" at bounding box center [515, 255] width 519 height 317
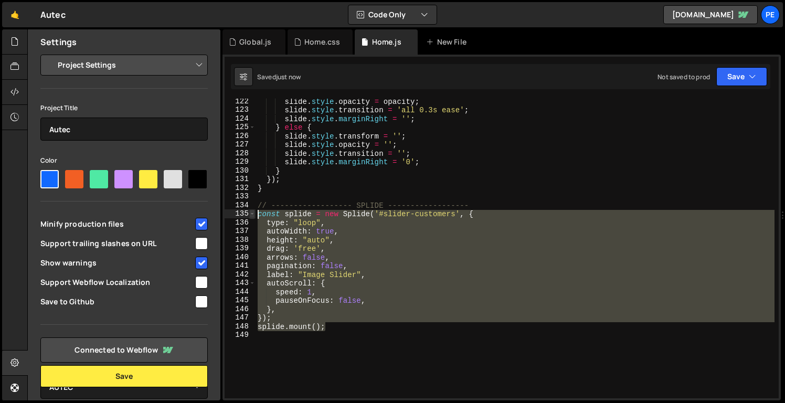
drag, startPoint x: 381, startPoint y: 323, endPoint x: 251, endPoint y: 216, distance: 168.5
click at [251, 216] on div "splide.mount(); 122 123 124 125 126 127 128 129 130 131 132 133 134 135 136 137…" at bounding box center [502, 249] width 554 height 300
click at [308, 302] on div "slide . style . opacity = opacity ; slide . style . transition = 'all 0.3s ease…" at bounding box center [515, 255] width 519 height 317
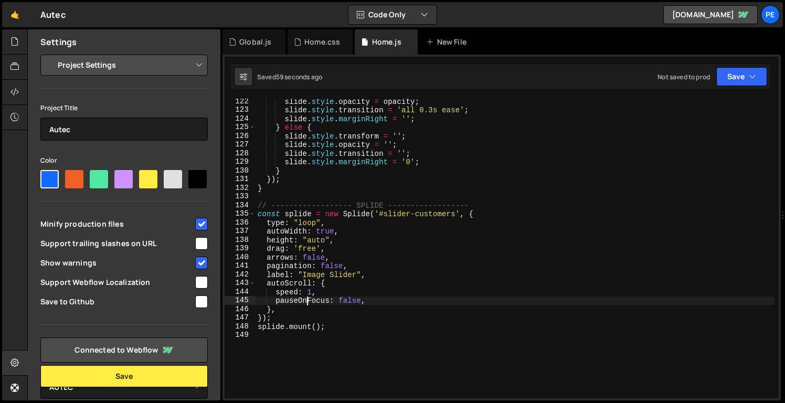
click at [256, 208] on div "slide . style . opacity = opacity ; slide . style . transition = 'all 0.3s ease…" at bounding box center [515, 255] width 519 height 317
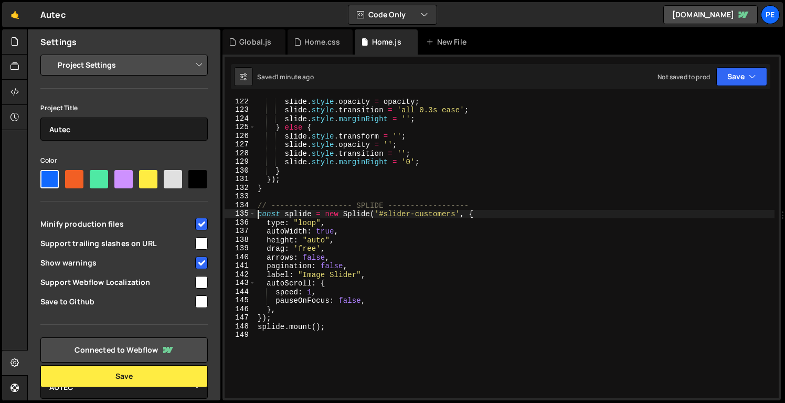
type textarea "const splide = new Splide('#slider-customers', {"
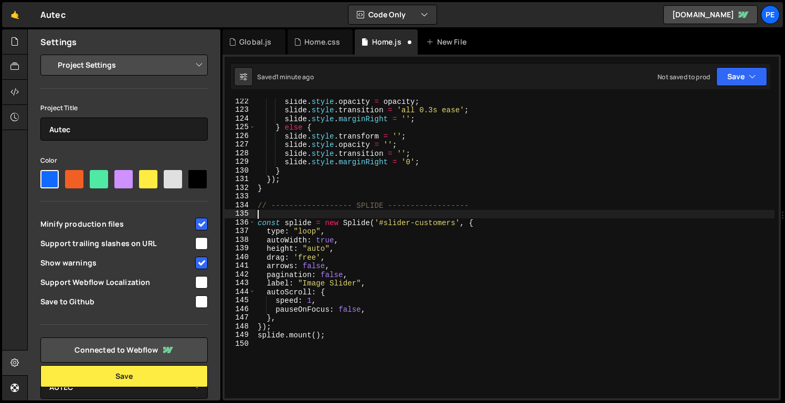
paste textarea "<script src="[URL][DOMAIN_NAME]"></script>"
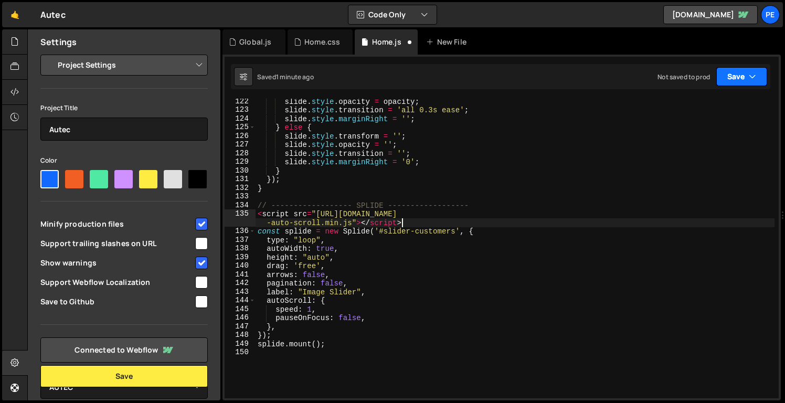
click at [735, 81] on button "Save" at bounding box center [741, 76] width 51 height 19
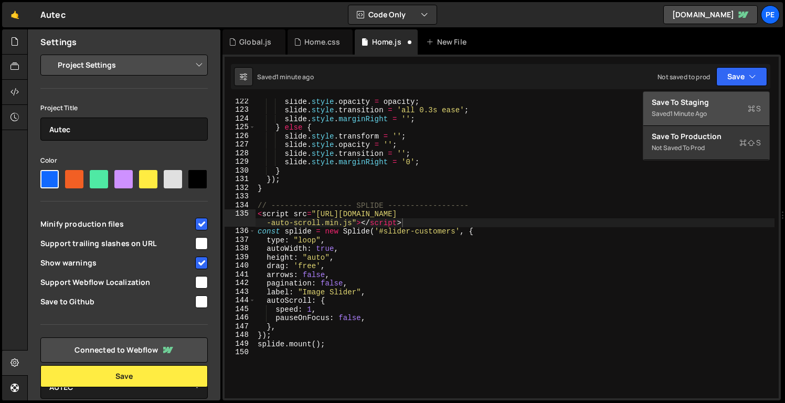
click at [718, 101] on div "Save to Staging S" at bounding box center [706, 102] width 109 height 10
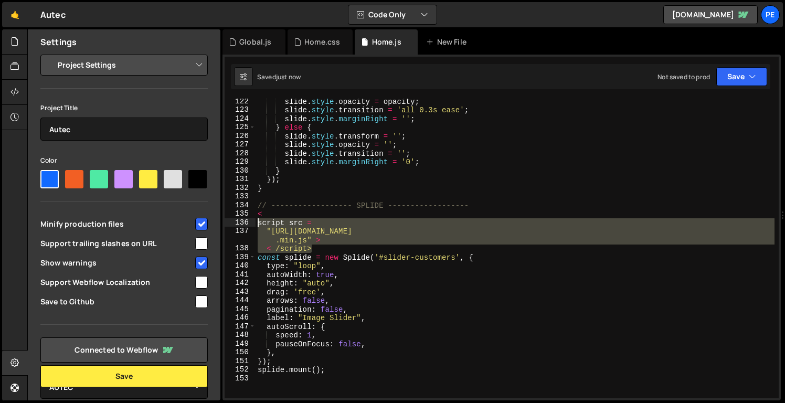
drag, startPoint x: 345, startPoint y: 252, endPoint x: 236, endPoint y: 224, distance: 112.9
click at [236, 224] on div "< /script> 122 123 124 125 126 127 128 129 130 131 132 133 134 135 136 137 138 …" at bounding box center [502, 249] width 554 height 300
type textarea "script src = "[URL][DOMAIN_NAME]" >"
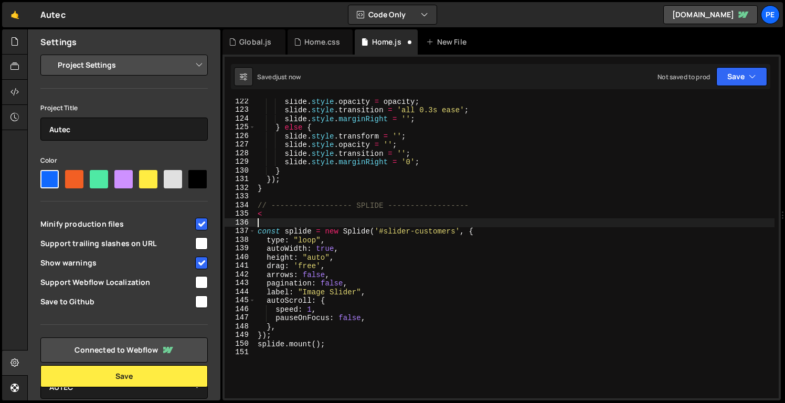
type textarea "<"
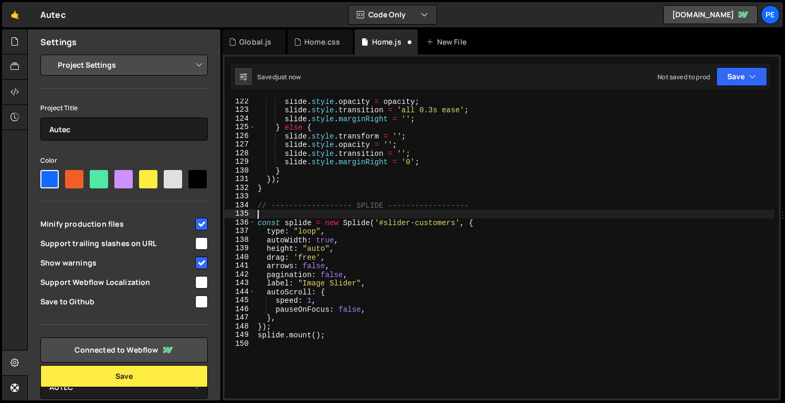
paste textarea "<script src="[URL][DOMAIN_NAME]"></script>"
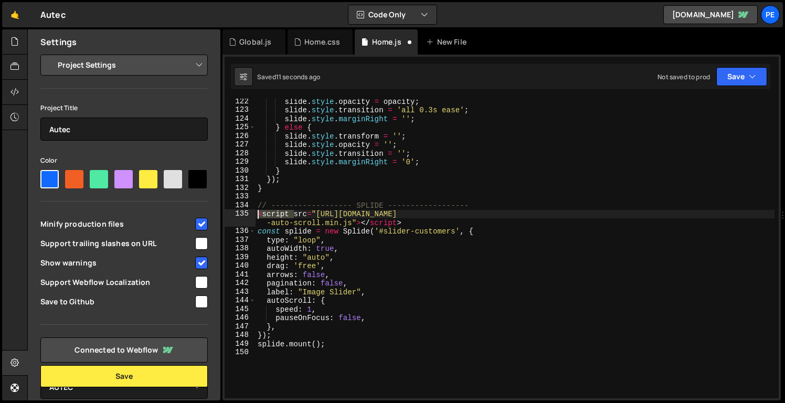
drag, startPoint x: 294, startPoint y: 216, endPoint x: 250, endPoint y: 216, distance: 44.1
click at [250, 216] on div "<script src="[URL][DOMAIN_NAME]"></script> 122 123 124 125 126 127 128 129 130 …" at bounding box center [502, 249] width 554 height 300
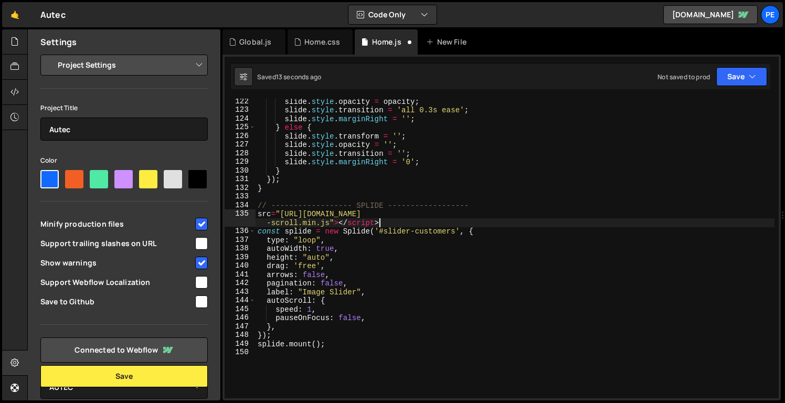
click at [432, 224] on div "slide . style . opacity = opacity ; slide . style . transition = 'all 0.3s ease…" at bounding box center [515, 255] width 519 height 317
click at [752, 79] on icon "button" at bounding box center [752, 76] width 7 height 10
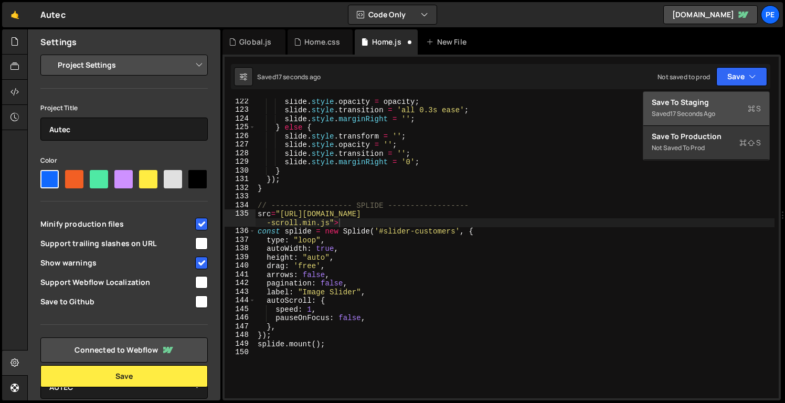
click at [714, 113] on div "17 seconds ago" at bounding box center [692, 113] width 45 height 9
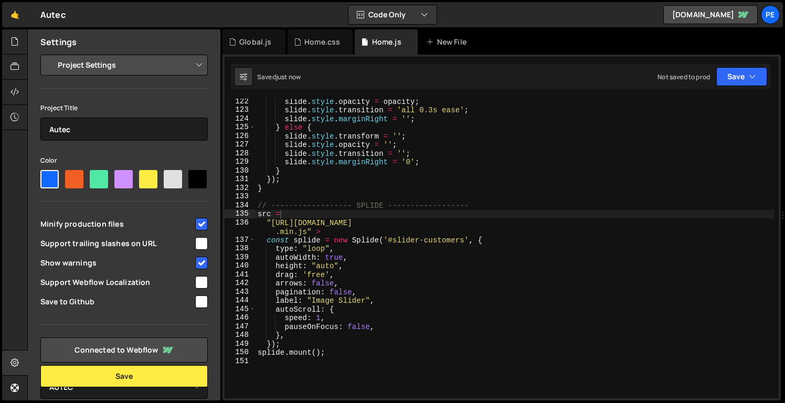
click at [365, 231] on div "slide . style . opacity = opacity ; slide . style . transition = 'all 0.3s ease…" at bounding box center [515, 255] width 519 height 317
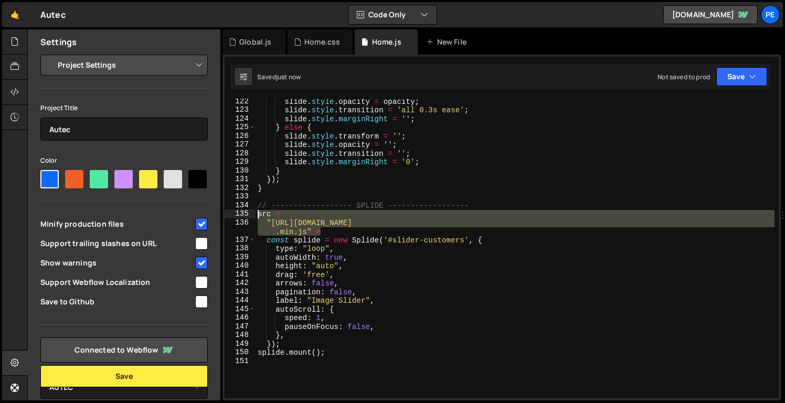
drag, startPoint x: 365, startPoint y: 231, endPoint x: 244, endPoint y: 217, distance: 122.1
click at [244, 217] on div ""[URL][DOMAIN_NAME]" > 122 123 124 125 126 127 128 129 130 131 132 133 134 135 …" at bounding box center [502, 249] width 554 height 300
type textarea "src = "[URL][DOMAIN_NAME]" >"
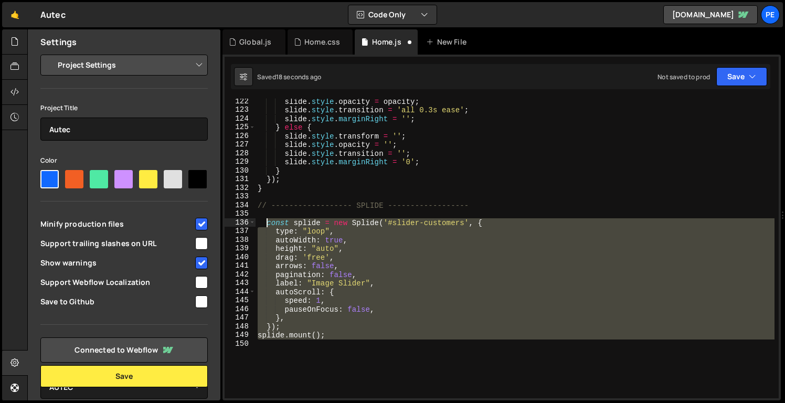
drag, startPoint x: 396, startPoint y: 351, endPoint x: 267, endPoint y: 226, distance: 180.0
click at [266, 226] on div "slide . style . opacity = opacity ; slide . style . transition = 'all 0.3s ease…" at bounding box center [515, 255] width 519 height 317
paste textarea "splide.mount(window.splide.Extensions);"
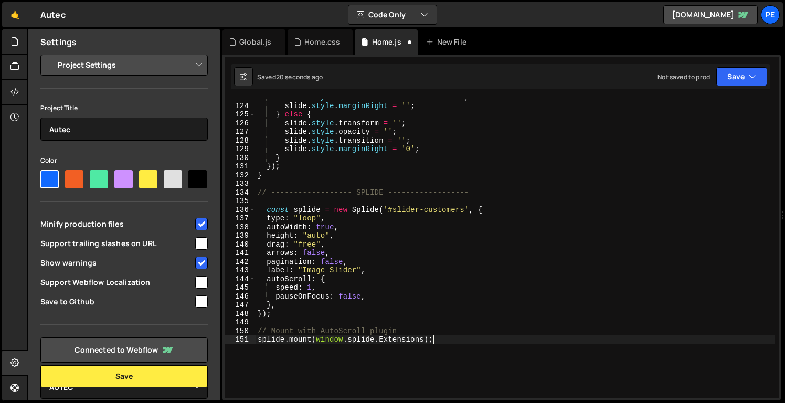
scroll to position [1063, 0]
click at [408, 364] on div "slide . style . transition = 'all 0.3s ease' ; slide . style . marginRight = ''…" at bounding box center [515, 250] width 519 height 317
click at [731, 80] on button "Save" at bounding box center [741, 76] width 51 height 19
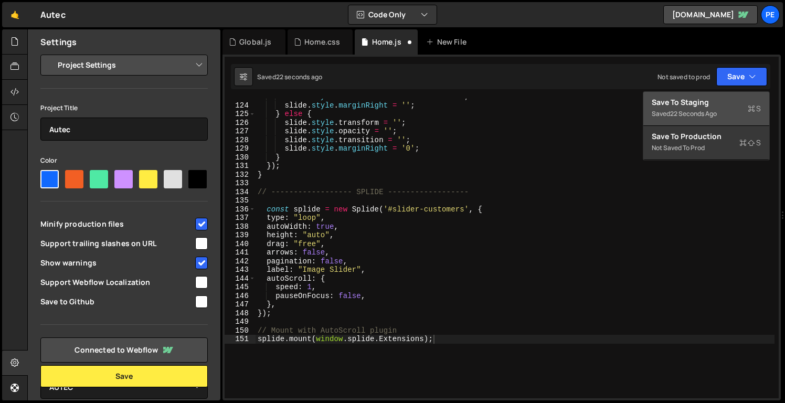
click at [714, 108] on div "Saved 22 seconds ago" at bounding box center [706, 114] width 109 height 13
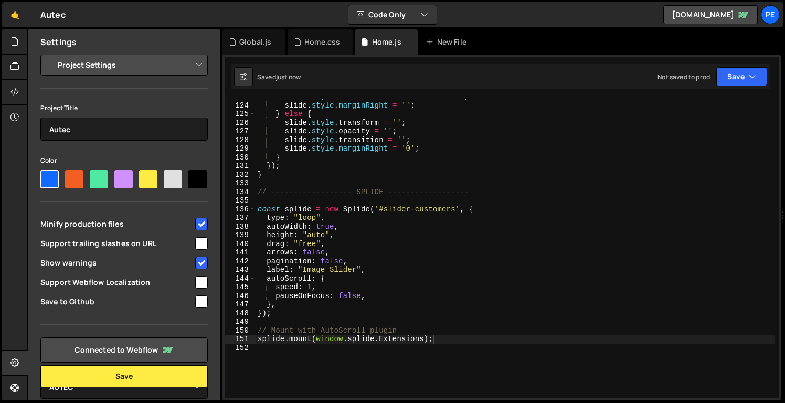
click at [321, 341] on div "slide . style . transition = 'all 0.3s ease' ; slide . style . marginRight = ''…" at bounding box center [515, 250] width 519 height 317
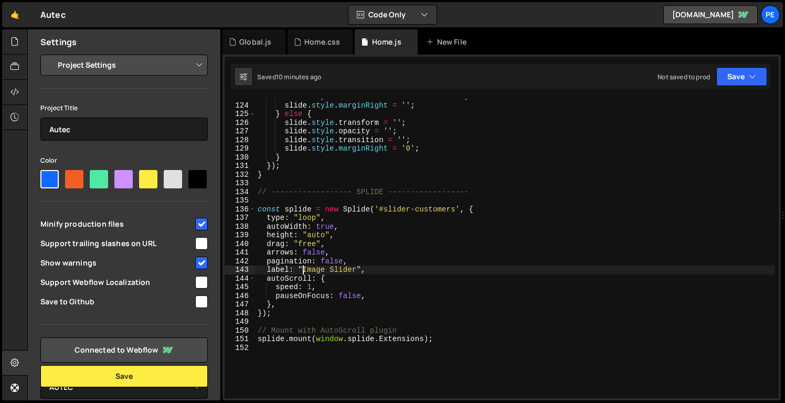
click at [302, 267] on div "slide . style . transition = 'all 0.3s ease' ; slide . style . marginRight = ''…" at bounding box center [515, 250] width 519 height 317
click at [360, 274] on div "slide . style . transition = 'all 0.3s ease' ; slide . style . marginRight = ''…" at bounding box center [515, 250] width 519 height 317
click at [385, 298] on div "slide . style . transition = 'all 0.3s ease' ; slide . style . marginRight = ''…" at bounding box center [515, 250] width 519 height 317
click at [312, 284] on div "slide . style . transition = 'all 0.3s ease' ; slide . style . marginRight = ''…" at bounding box center [515, 250] width 519 height 317
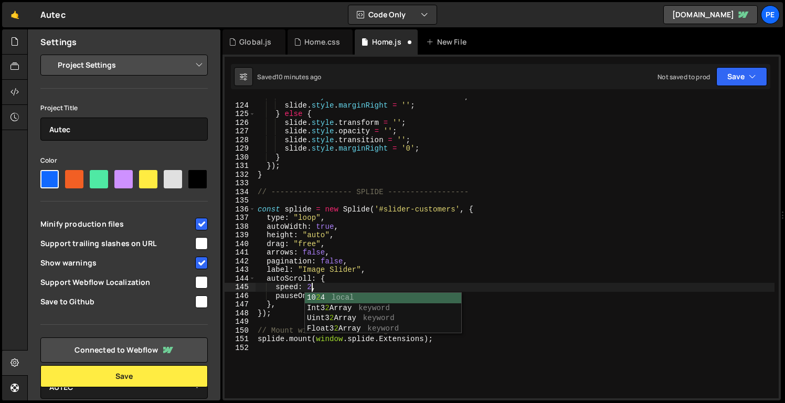
scroll to position [0, 3]
click at [436, 260] on div "slide . style . transition = 'all 0.3s ease' ; slide . style . marginRight = ''…" at bounding box center [515, 250] width 519 height 317
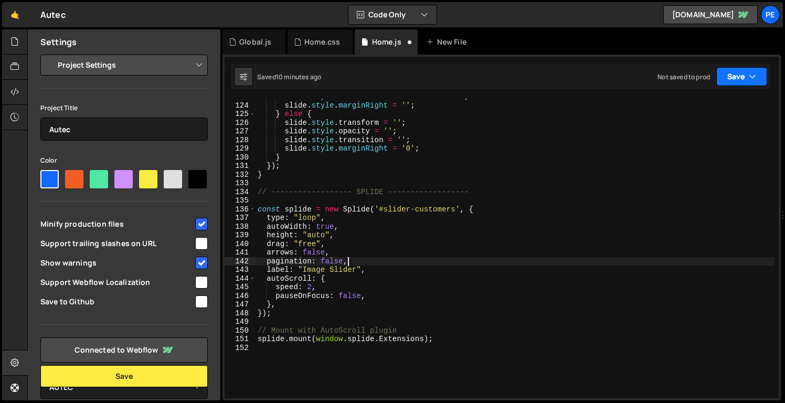
click at [733, 77] on button "Save" at bounding box center [741, 76] width 51 height 19
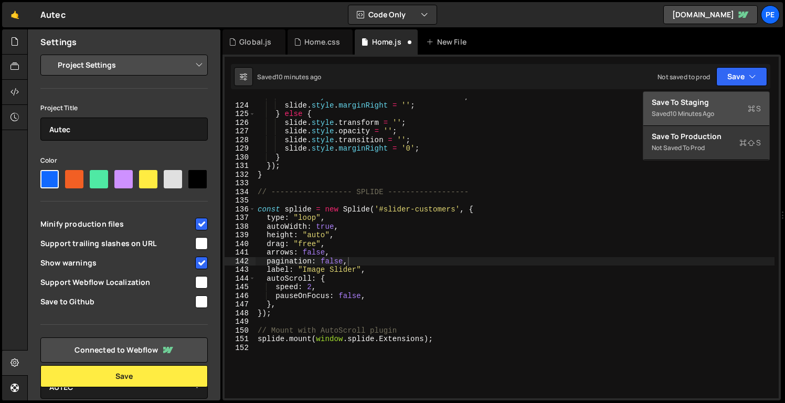
click at [708, 97] on div "Save to Staging S" at bounding box center [706, 102] width 109 height 10
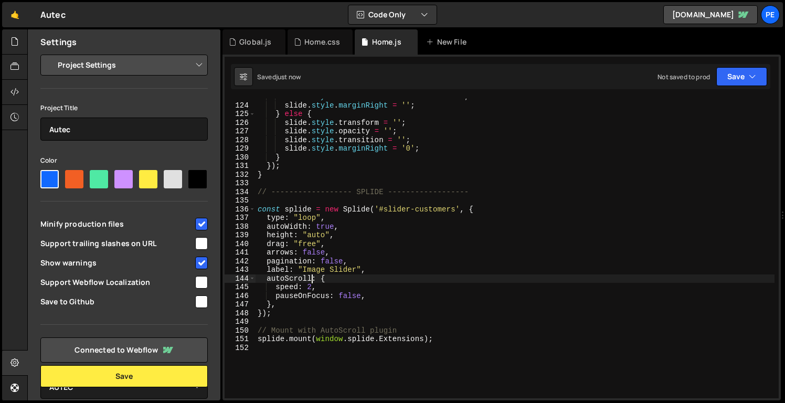
click at [312, 283] on div "slide . style . transition = 'all 0.3s ease' ; slide . style . marginRight = ''…" at bounding box center [515, 250] width 519 height 317
click at [312, 289] on div "slide . style . transition = 'all 0.3s ease' ; slide . style . marginRight = ''…" at bounding box center [515, 250] width 519 height 317
click at [737, 77] on button "Save" at bounding box center [741, 76] width 51 height 19
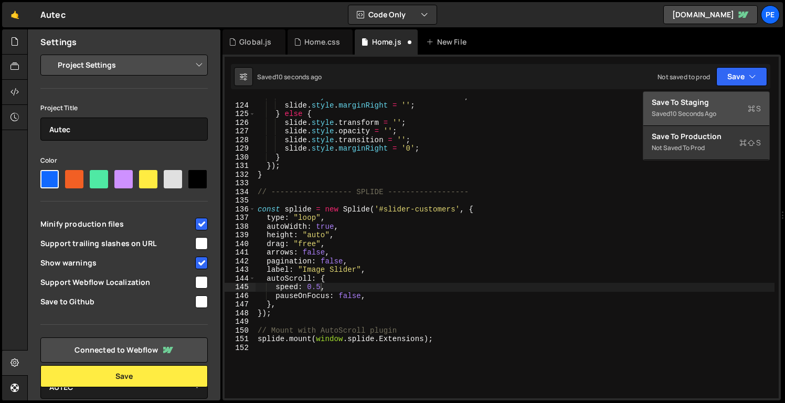
click at [703, 109] on div "10 seconds ago" at bounding box center [693, 113] width 46 height 9
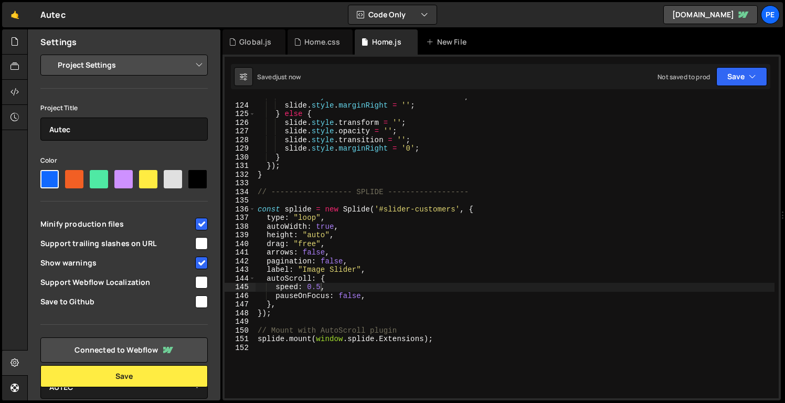
click at [357, 240] on div "slide . style . transition = 'all 0.3s ease' ; slide . style . marginRight = ''…" at bounding box center [515, 250] width 519 height 317
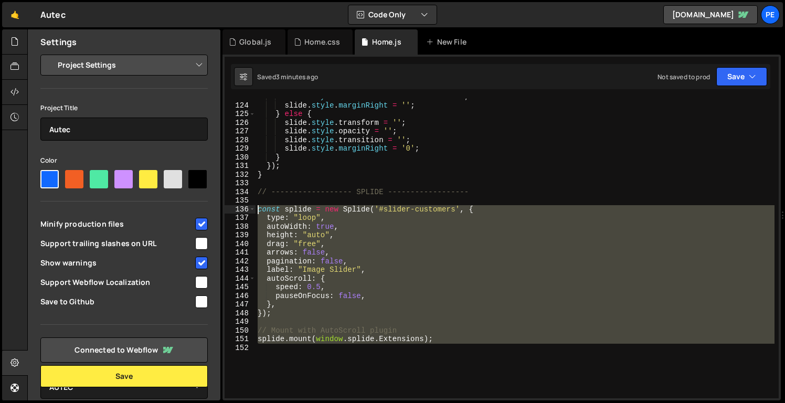
drag, startPoint x: 472, startPoint y: 361, endPoint x: 258, endPoint y: 209, distance: 262.4
click at [258, 209] on div "slide . style . transition = 'all 0.3s ease' ; slide . style . marginRight = ''…" at bounding box center [515, 250] width 519 height 317
paste textarea "splide.mount(window.splide.Extensions);"
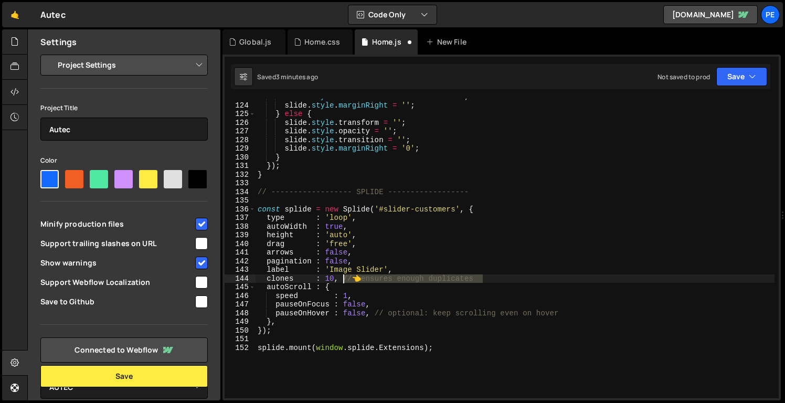
drag, startPoint x: 498, startPoint y: 278, endPoint x: 344, endPoint y: 280, distance: 153.8
click at [344, 280] on div "slide . style . transition = 'all 0.3s ease' ; slide . style . marginRight = ''…" at bounding box center [515, 250] width 519 height 317
click at [728, 76] on button "Save" at bounding box center [741, 76] width 51 height 19
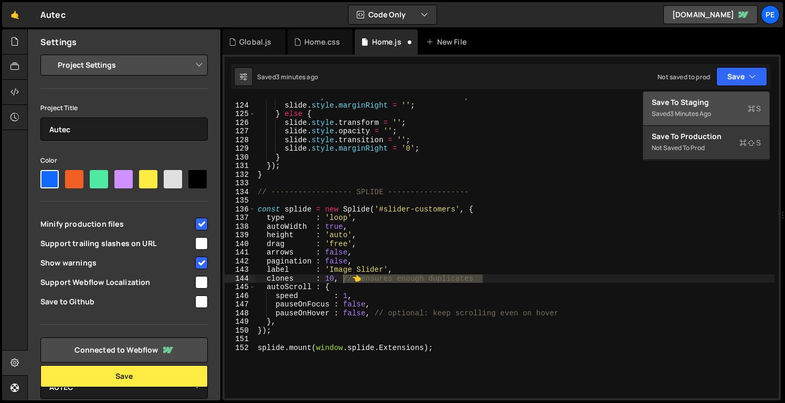
click at [701, 117] on div "3 minutes ago" at bounding box center [690, 113] width 41 height 9
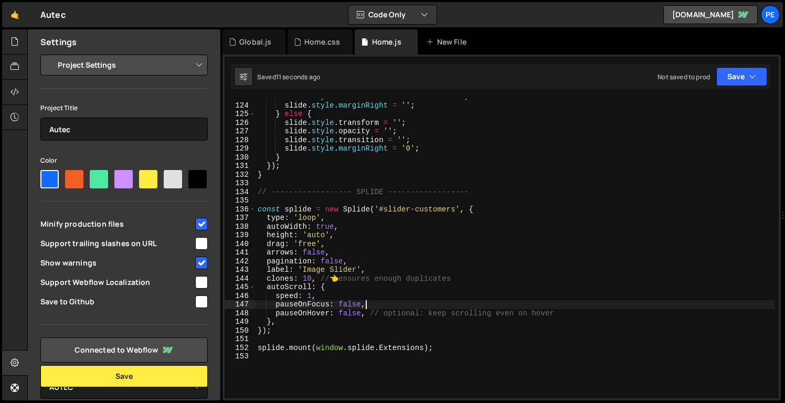
click at [371, 305] on div "slide . style . transition = 'all 0.3s ease' ; slide . style . marginRight = ''…" at bounding box center [515, 250] width 519 height 317
click at [355, 301] on div "slide . style . transition = 'all 0.3s ease' ; slide . style . marginRight = ''…" at bounding box center [515, 250] width 519 height 317
click at [355, 312] on div "slide . style . transition = 'all 0.3s ease' ; slide . style . marginRight = ''…" at bounding box center [515, 250] width 519 height 317
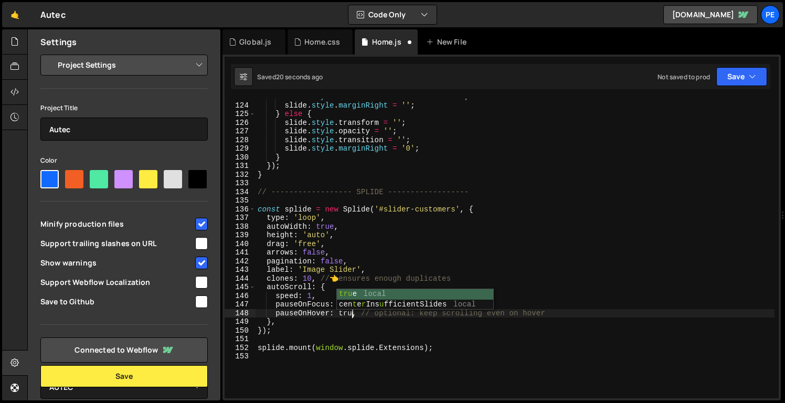
scroll to position [0, 6]
click at [311, 294] on div "slide . style . transition = 'all 0.3s ease' ; slide . style . marginRight = ''…" at bounding box center [515, 250] width 519 height 317
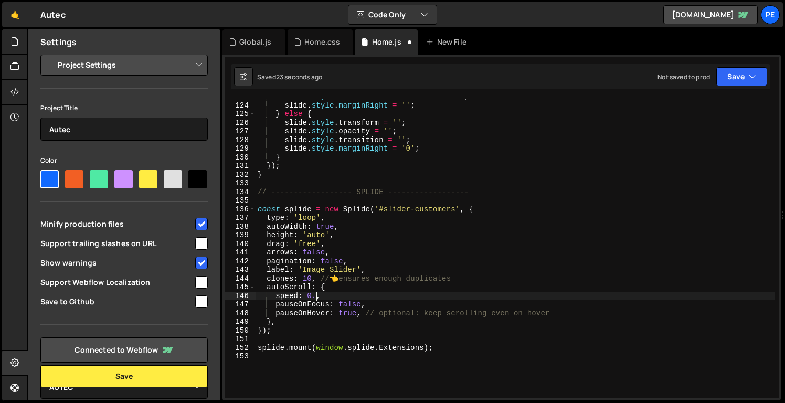
type textarea "speed: 0.5,"
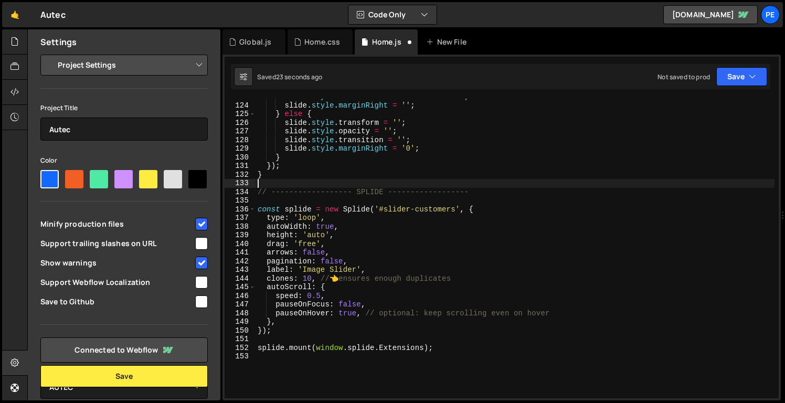
click at [549, 181] on div "slide . style . transition = 'all 0.3s ease' ; slide . style . marginRight = ''…" at bounding box center [515, 250] width 519 height 317
click at [742, 79] on button "Save" at bounding box center [741, 76] width 51 height 19
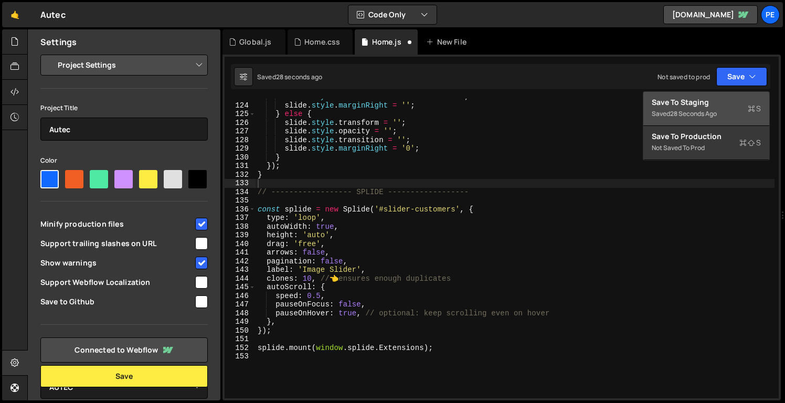
click at [703, 106] on div "Save to Staging S" at bounding box center [706, 102] width 109 height 10
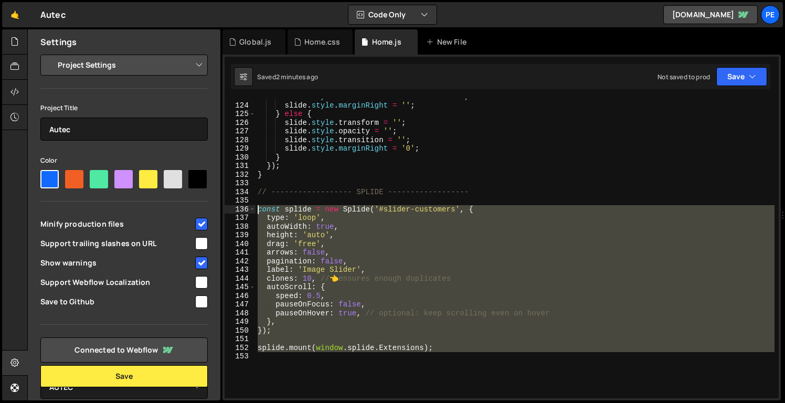
drag, startPoint x: 453, startPoint y: 356, endPoint x: 232, endPoint y: 210, distance: 265.2
click at [232, 210] on div "123 124 125 126 127 128 129 130 131 132 133 134 135 136 137 138 139 140 141 142…" at bounding box center [502, 249] width 554 height 300
paste textarea "splide.mount(window.splide.Extensions);"
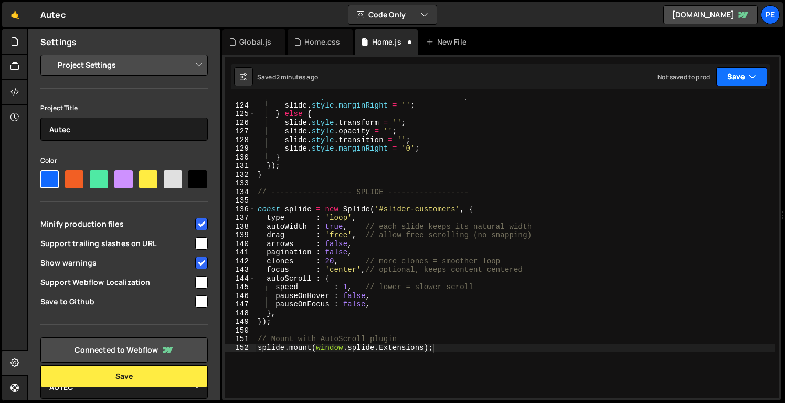
click at [721, 68] on button "Save" at bounding box center [741, 76] width 51 height 19
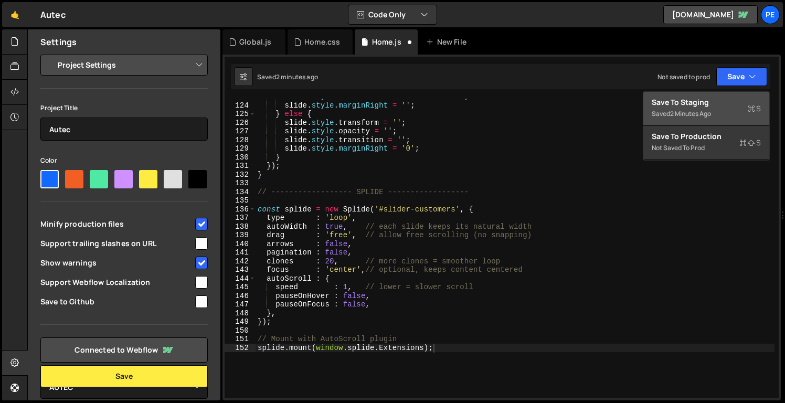
click at [719, 102] on div "Save to Staging S" at bounding box center [706, 102] width 109 height 10
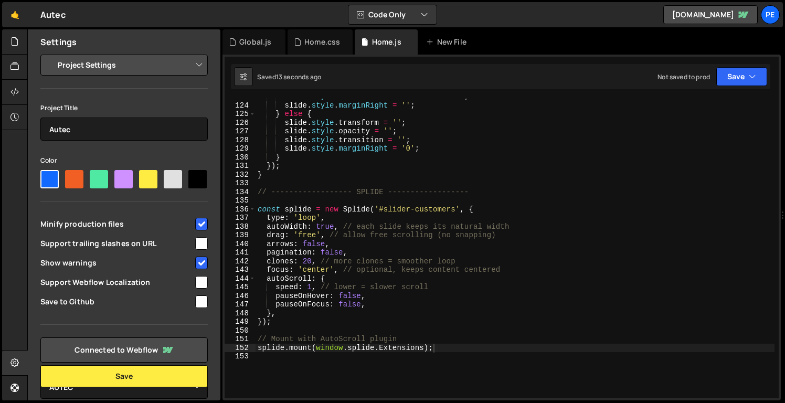
click at [310, 290] on div "slide . style . transition = 'all 0.3s ease' ; slide . style . marginRight = ''…" at bounding box center [515, 250] width 519 height 317
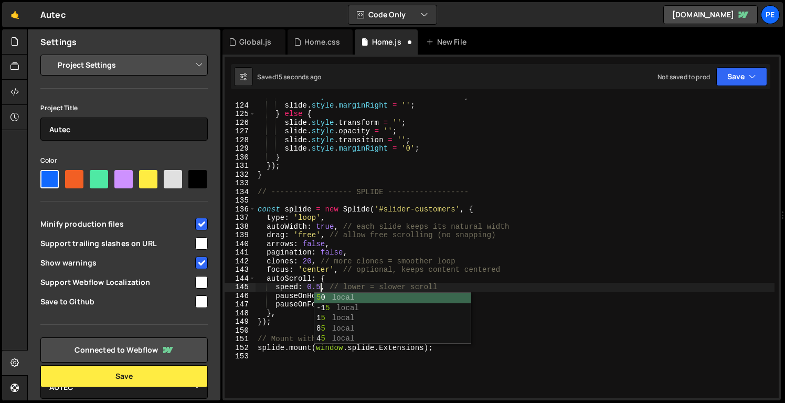
scroll to position [0, 4]
click at [564, 249] on div "slide . style . transition = 'all 0.3s ease' ; slide . style . marginRight = ''…" at bounding box center [515, 250] width 519 height 317
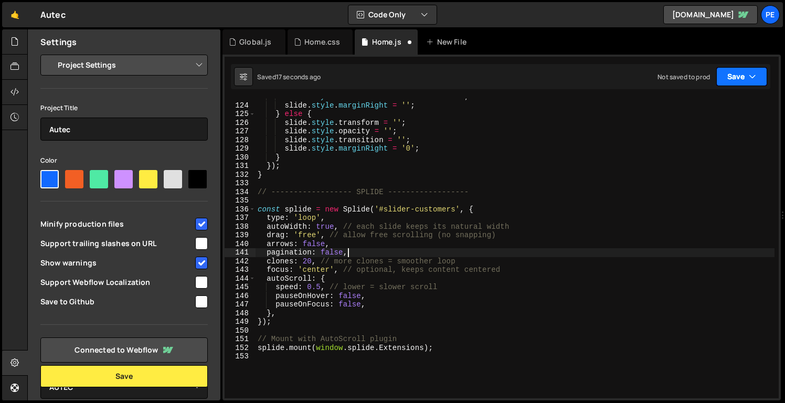
click at [726, 81] on button "Save" at bounding box center [741, 76] width 51 height 19
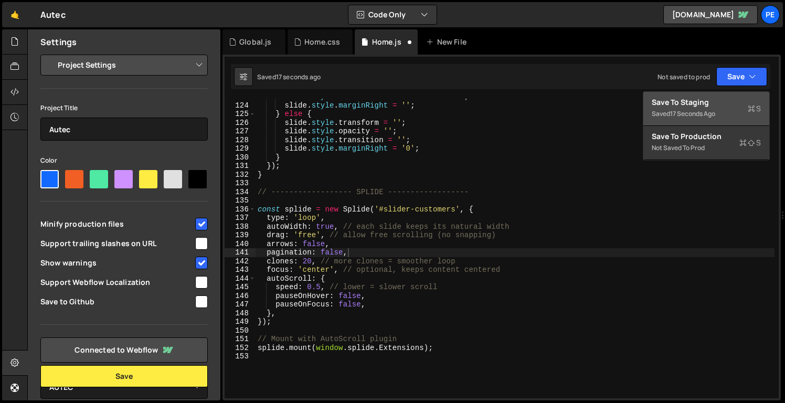
click at [715, 104] on div "Save to Staging S" at bounding box center [706, 102] width 109 height 10
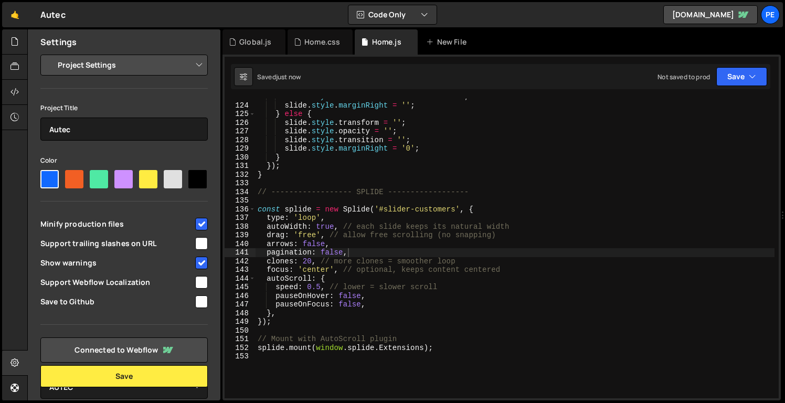
click at [347, 308] on div "slide . style . transition = 'all 0.3s ease' ; slide . style . marginRight = ''…" at bounding box center [515, 250] width 519 height 317
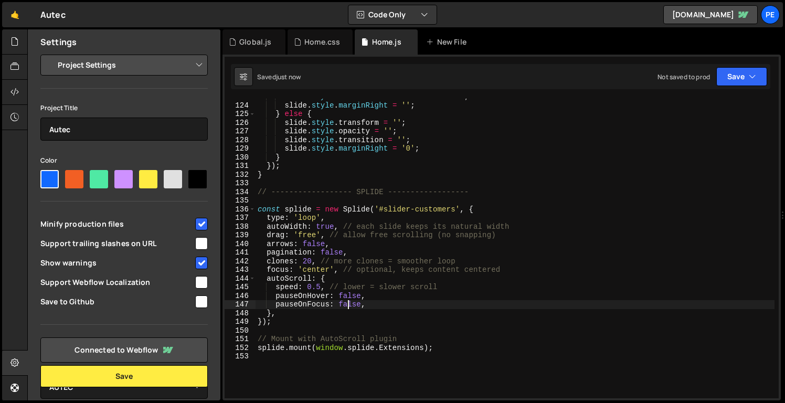
click at [350, 293] on div "slide . style . transition = 'all 0.3s ease' ; slide . style . marginRight = ''…" at bounding box center [515, 250] width 519 height 317
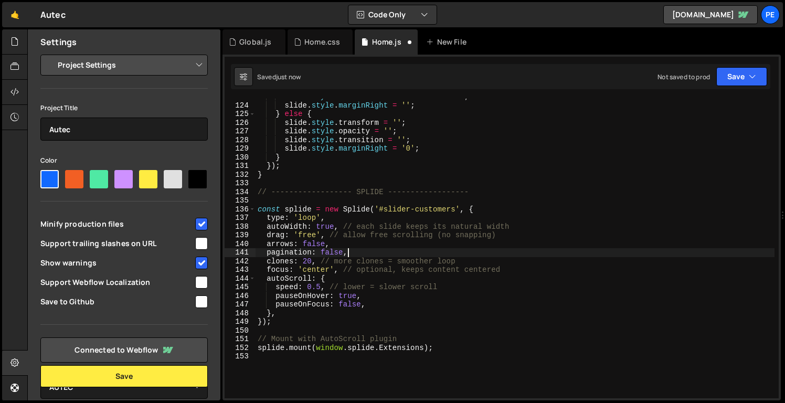
click at [499, 251] on div "slide . style . transition = 'all 0.3s ease' ; slide . style . marginRight = ''…" at bounding box center [515, 250] width 519 height 317
type textarea "pagination: false,"
click at [725, 86] on div "Saved just now Not saved to prod Upgrade to Edit Save Save to Staging S Saved j…" at bounding box center [501, 76] width 540 height 25
click at [725, 83] on button "Save" at bounding box center [741, 76] width 51 height 19
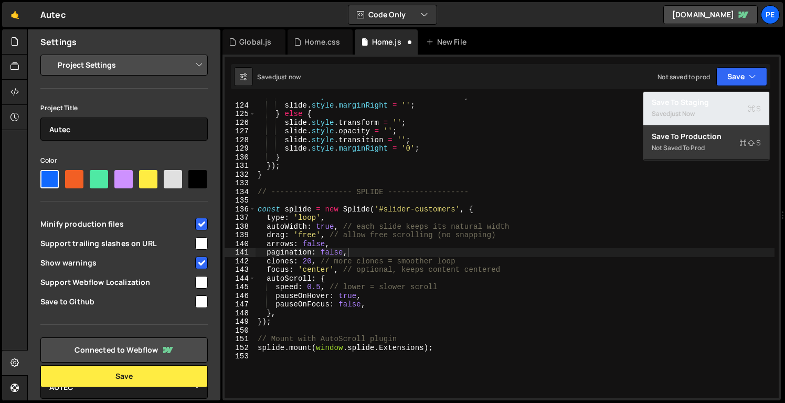
click at [712, 113] on div "Saved just now" at bounding box center [706, 114] width 109 height 13
